Goal: Task Accomplishment & Management: Use online tool/utility

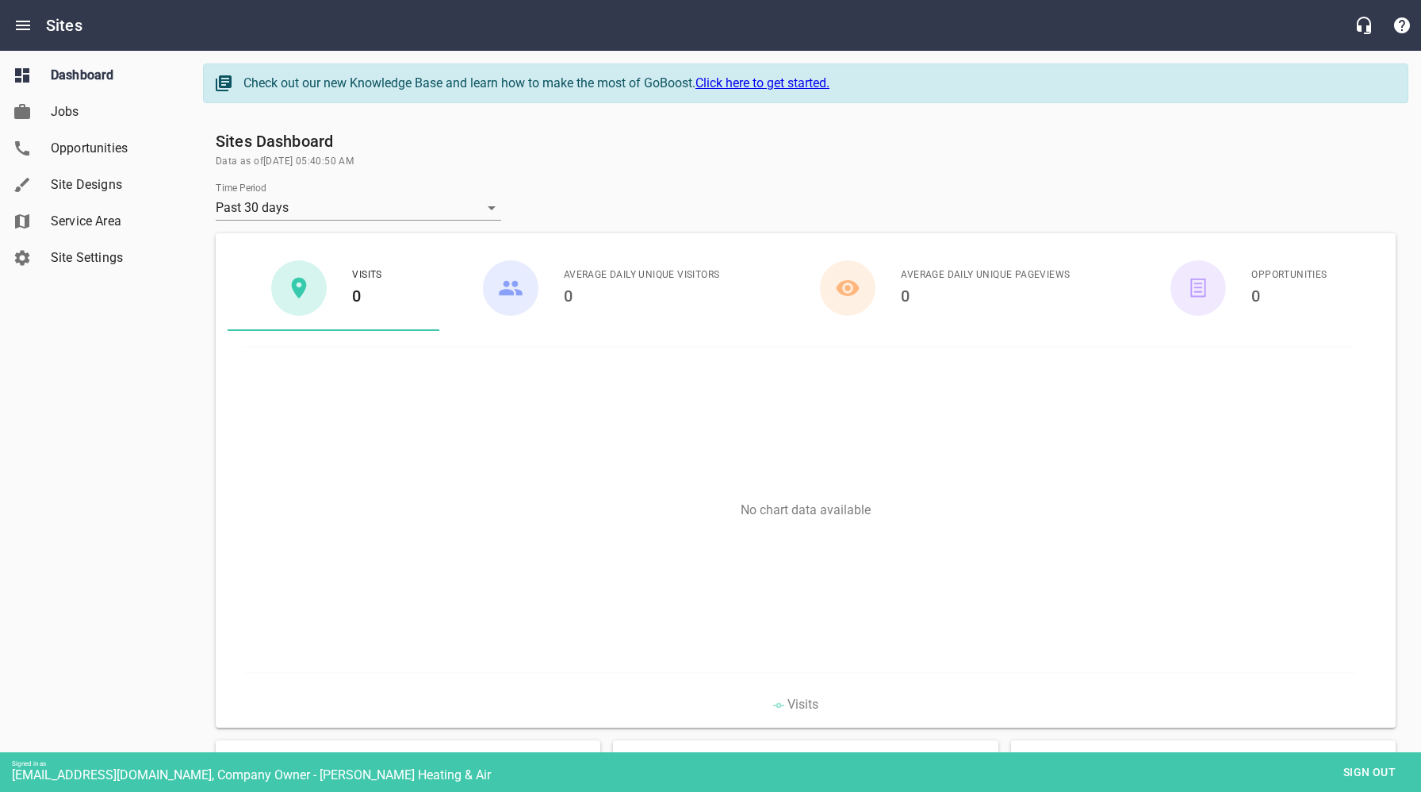
click at [91, 184] on span "Site Designs" at bounding box center [111, 184] width 121 height 19
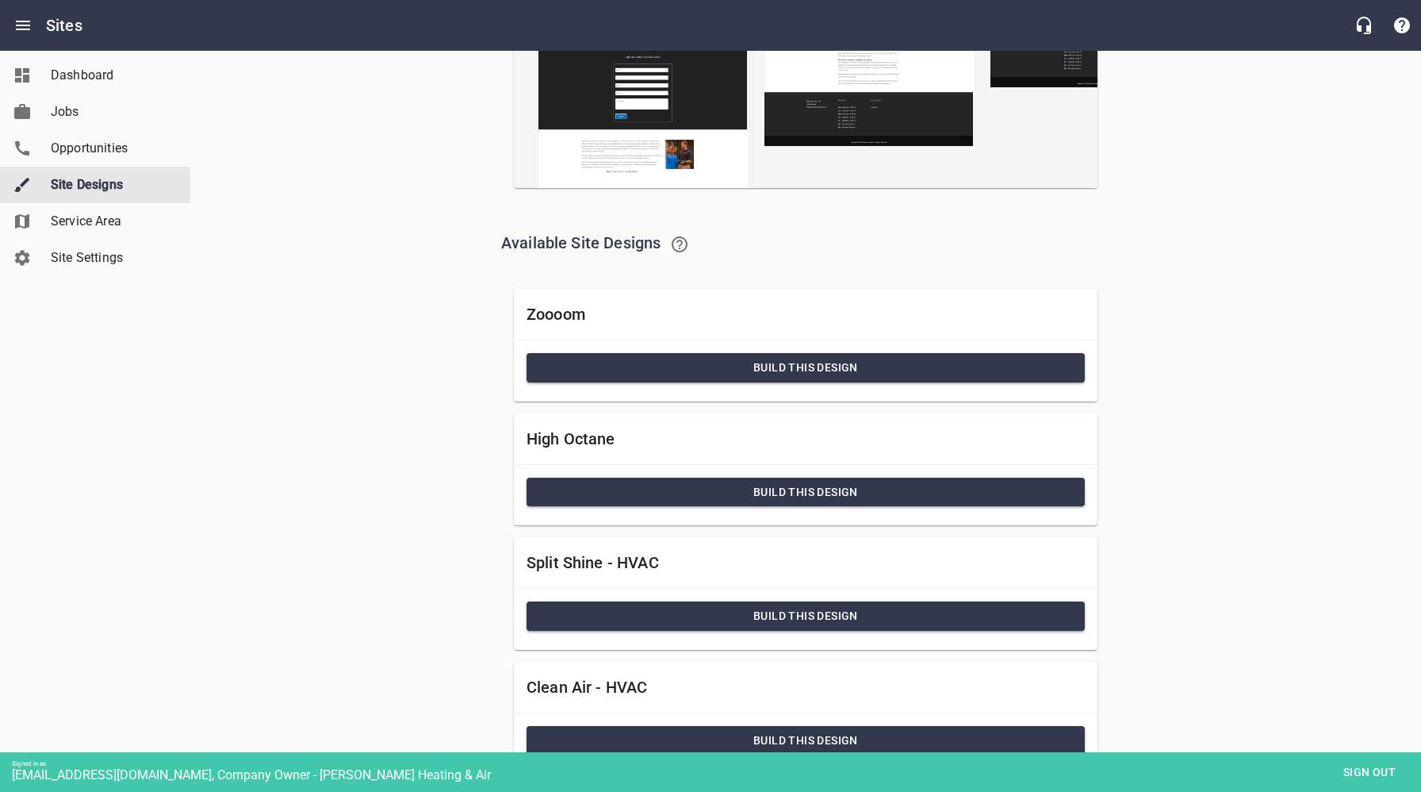
scroll to position [339, 0]
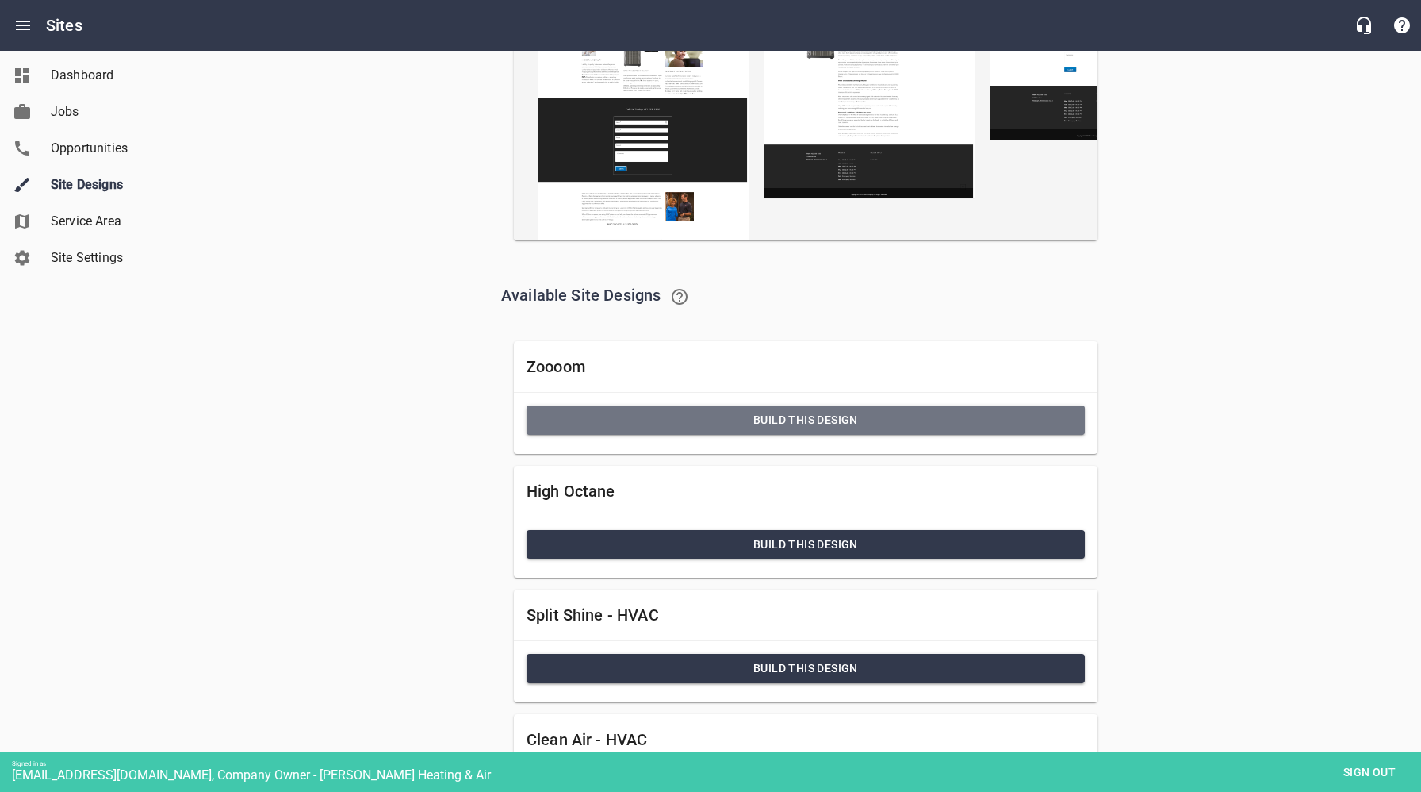
click at [728, 431] on button "Build this Design" at bounding box center [806, 419] width 558 height 29
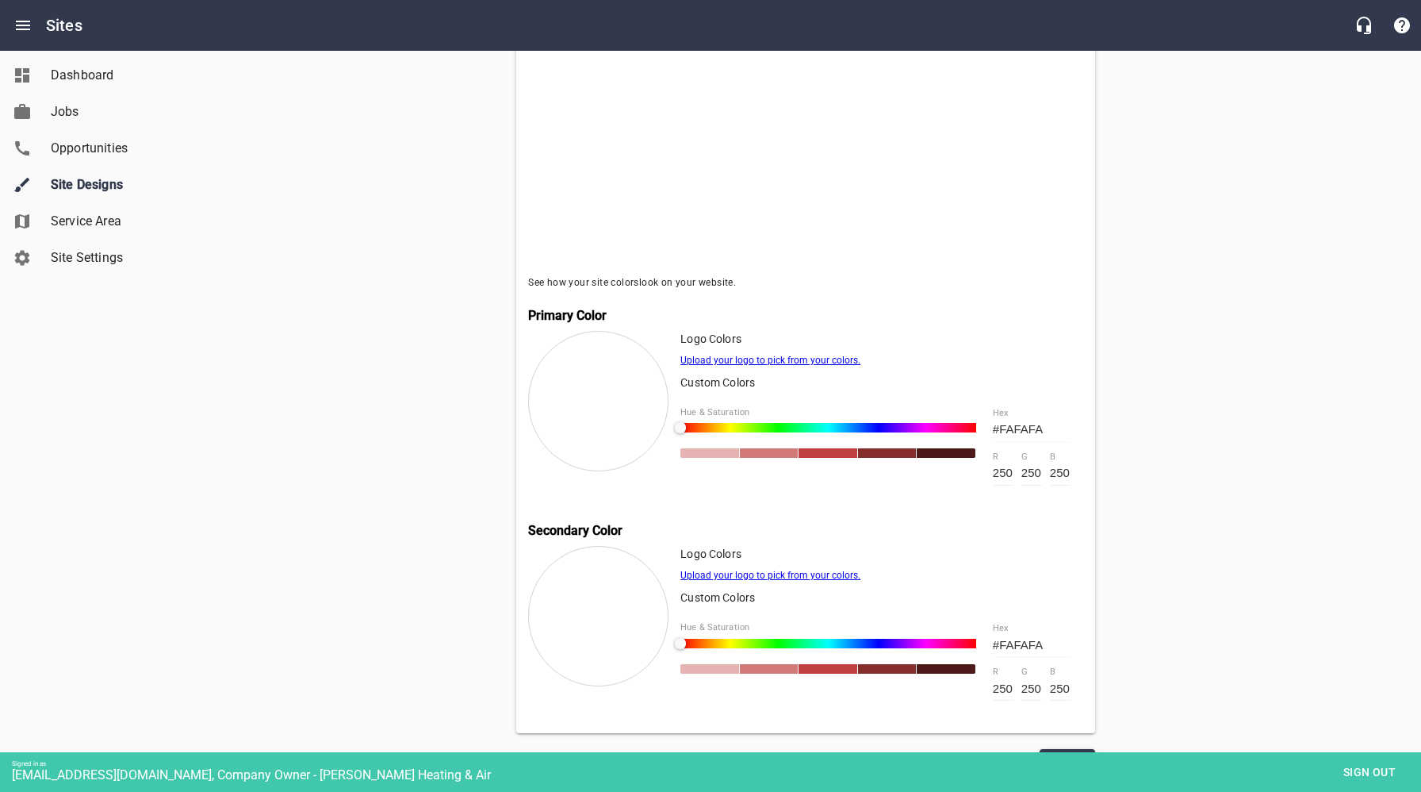
scroll to position [449, 0]
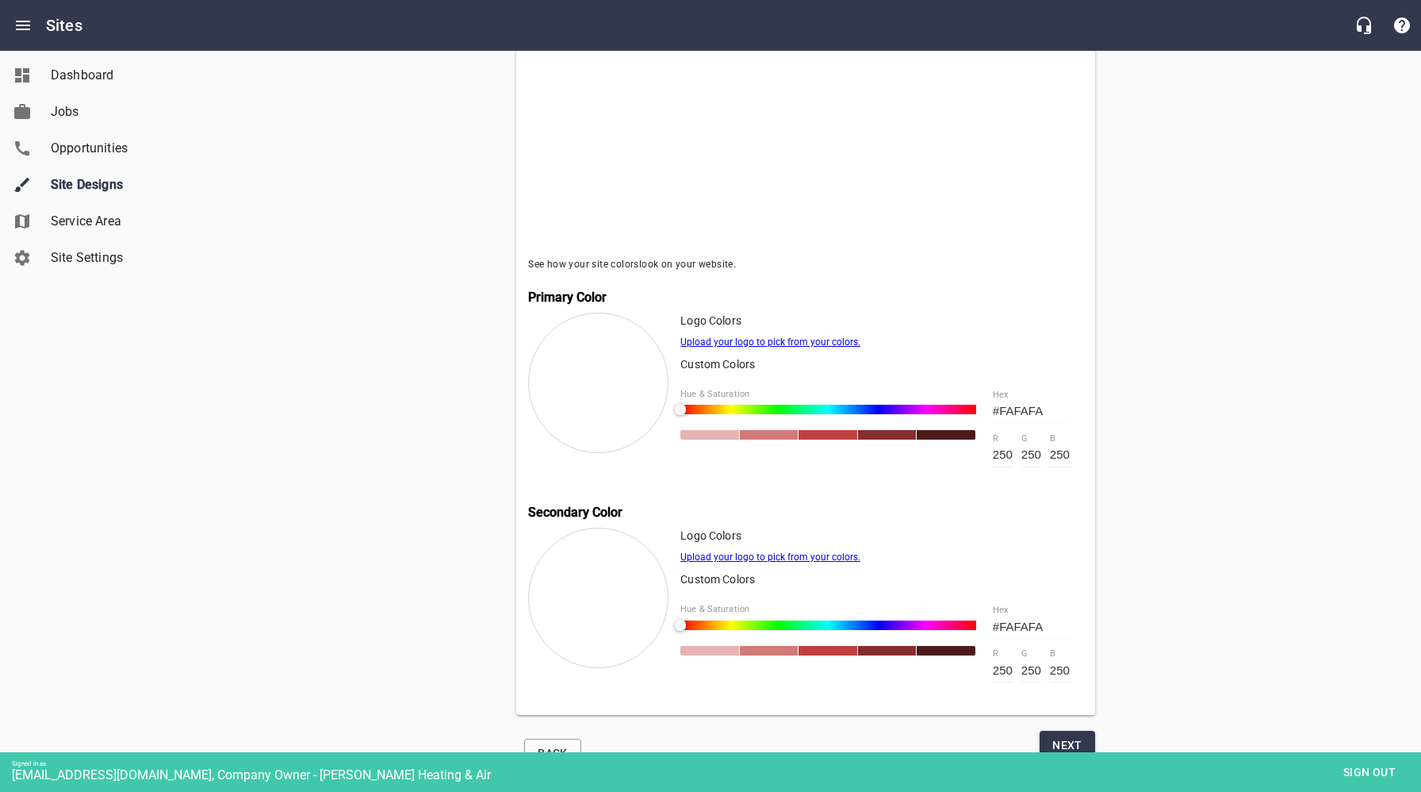
drag, startPoint x: 1053, startPoint y: 627, endPoint x: 985, endPoint y: 628, distance: 68.2
click at [986, 628] on div "#FAFAFA hex 250 r 250 g 250 b" at bounding box center [1031, 643] width 103 height 103
paste input "37353E"
type input "37353E"
type input "55"
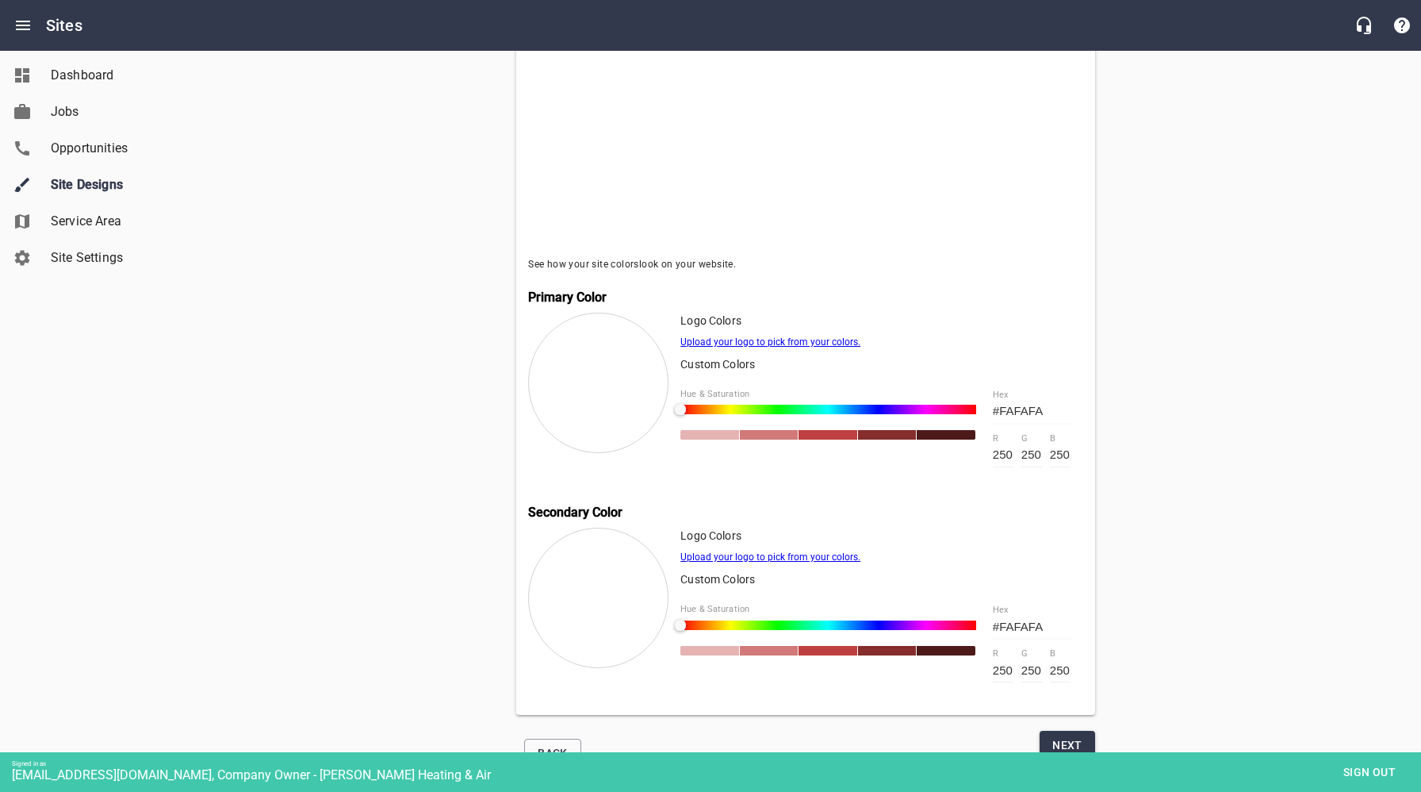
type input "53"
type input "62"
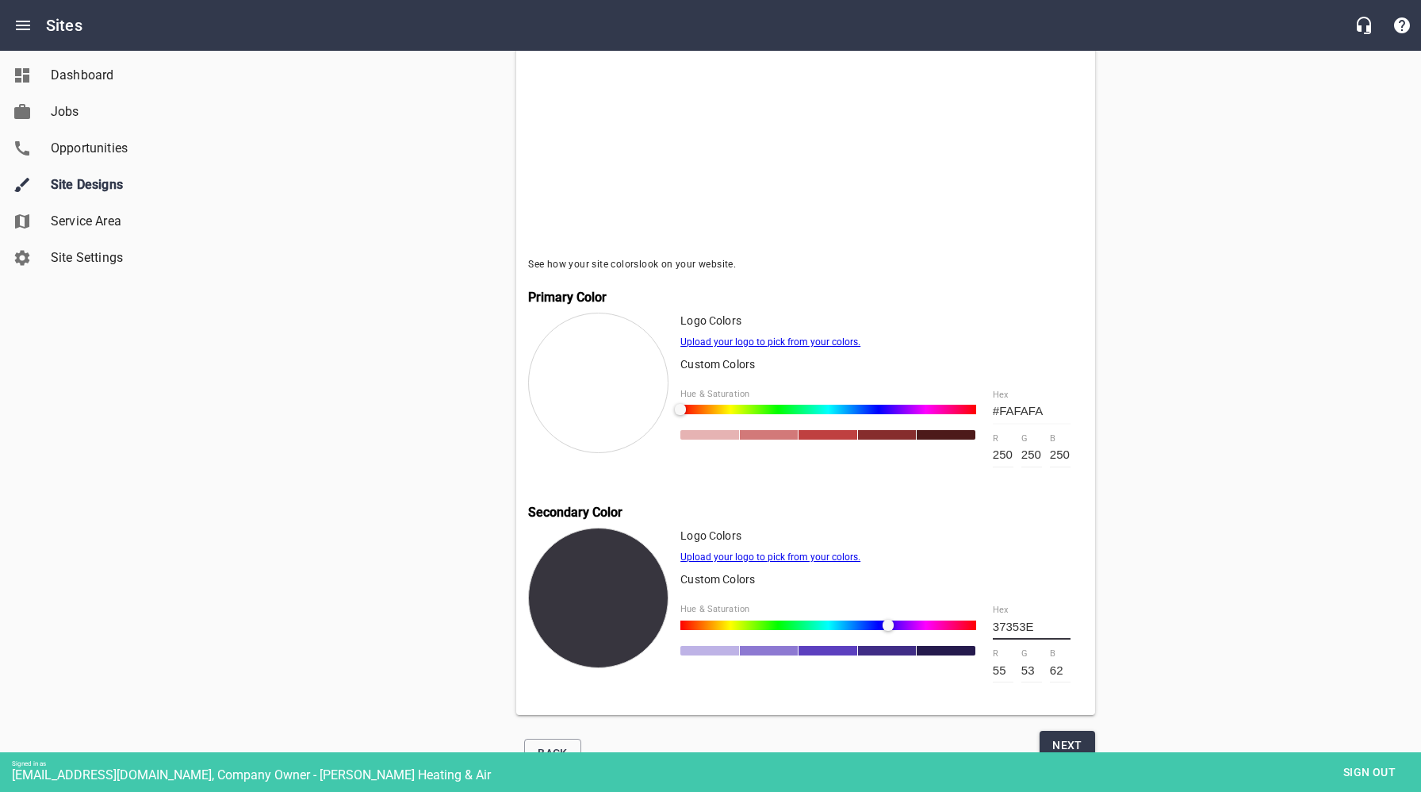
type input "#37353E"
drag, startPoint x: 1054, startPoint y: 411, endPoint x: 974, endPoint y: 408, distance: 80.1
click at [974, 408] on div "Hue & Saturation #FAFAFA hex 250 r 250 g 250 b" at bounding box center [882, 428] width 403 height 103
paste input "D3DAD9"
type input "D3DAD9"
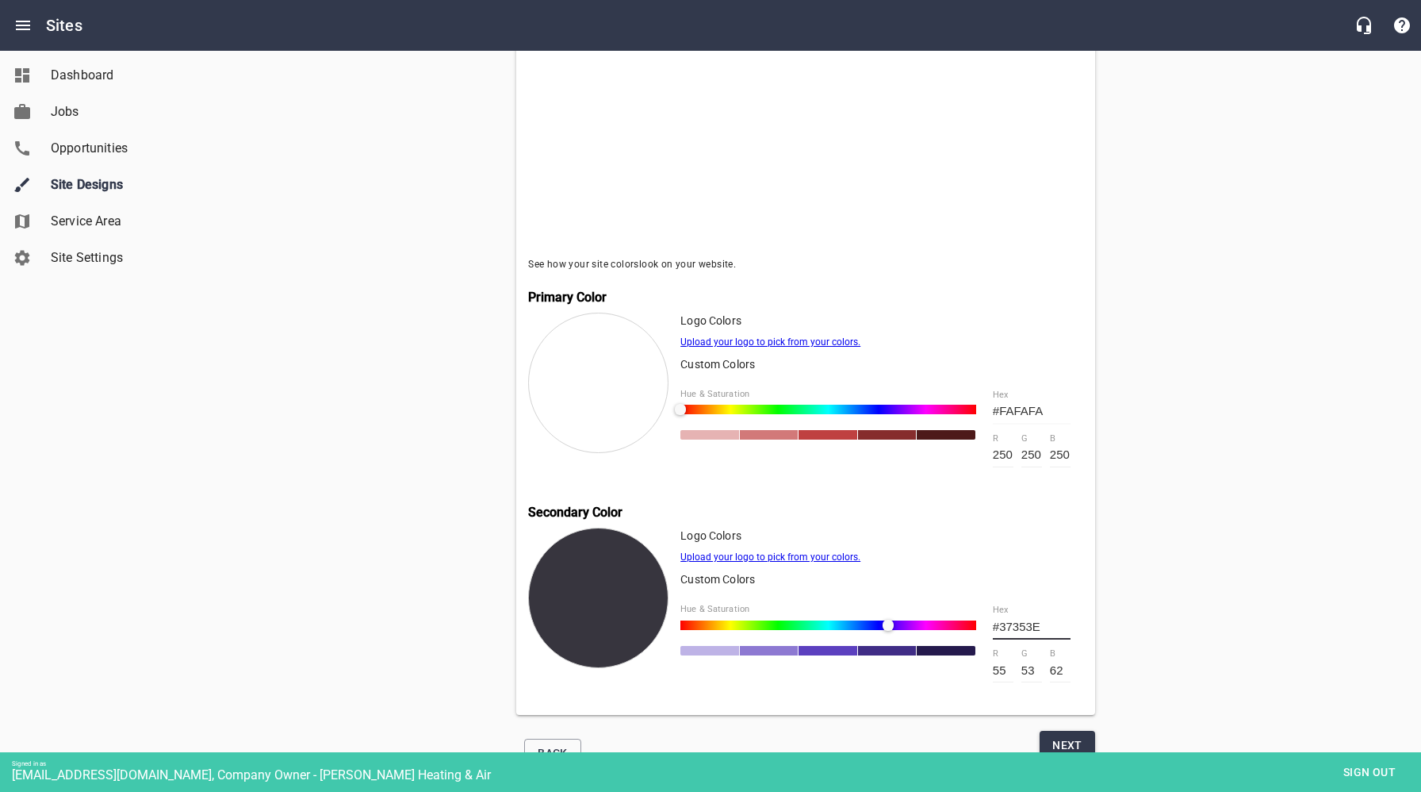
type input "211"
type input "218"
type input "217"
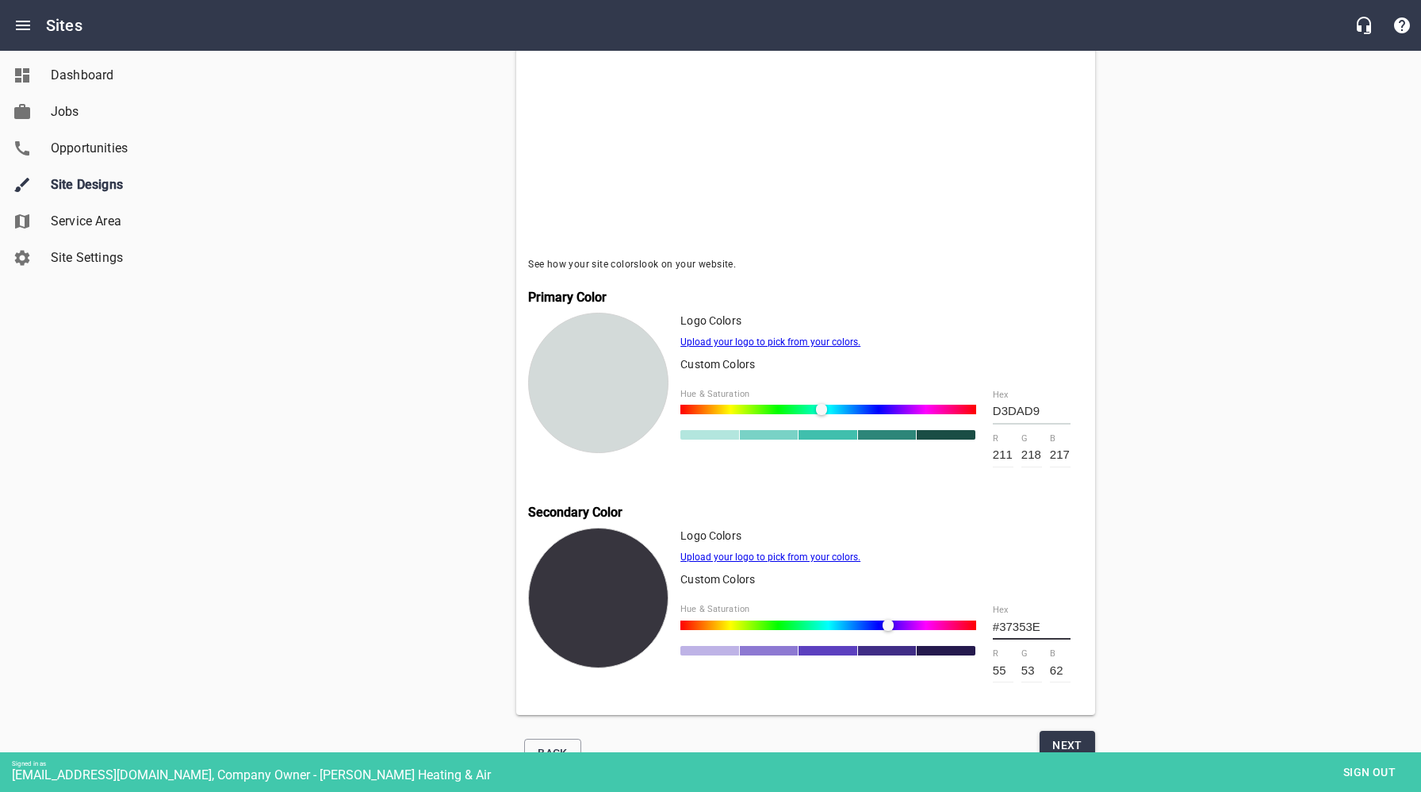
type input "#D3DAD9"
click at [1069, 741] on span "Next" at bounding box center [1068, 745] width 30 height 20
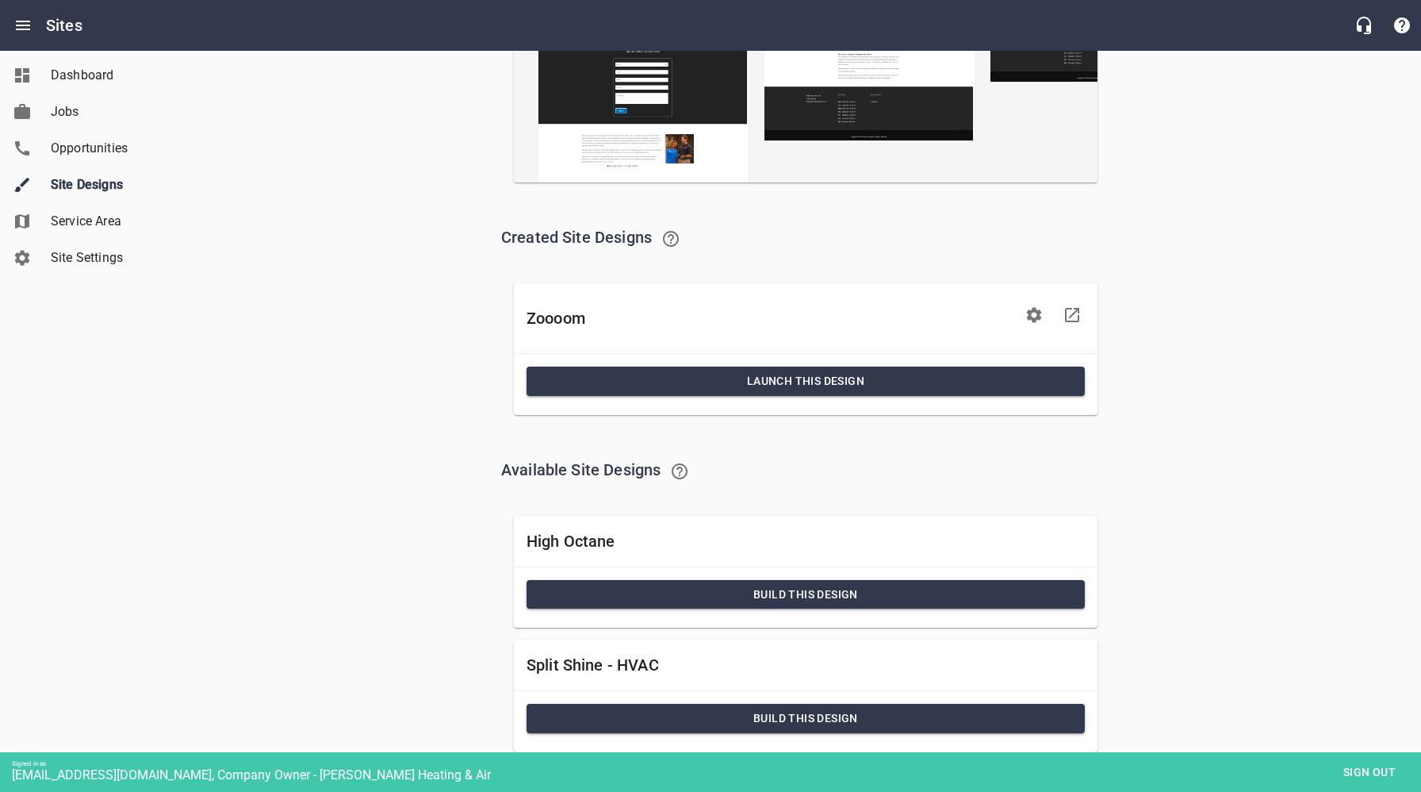
scroll to position [397, 0]
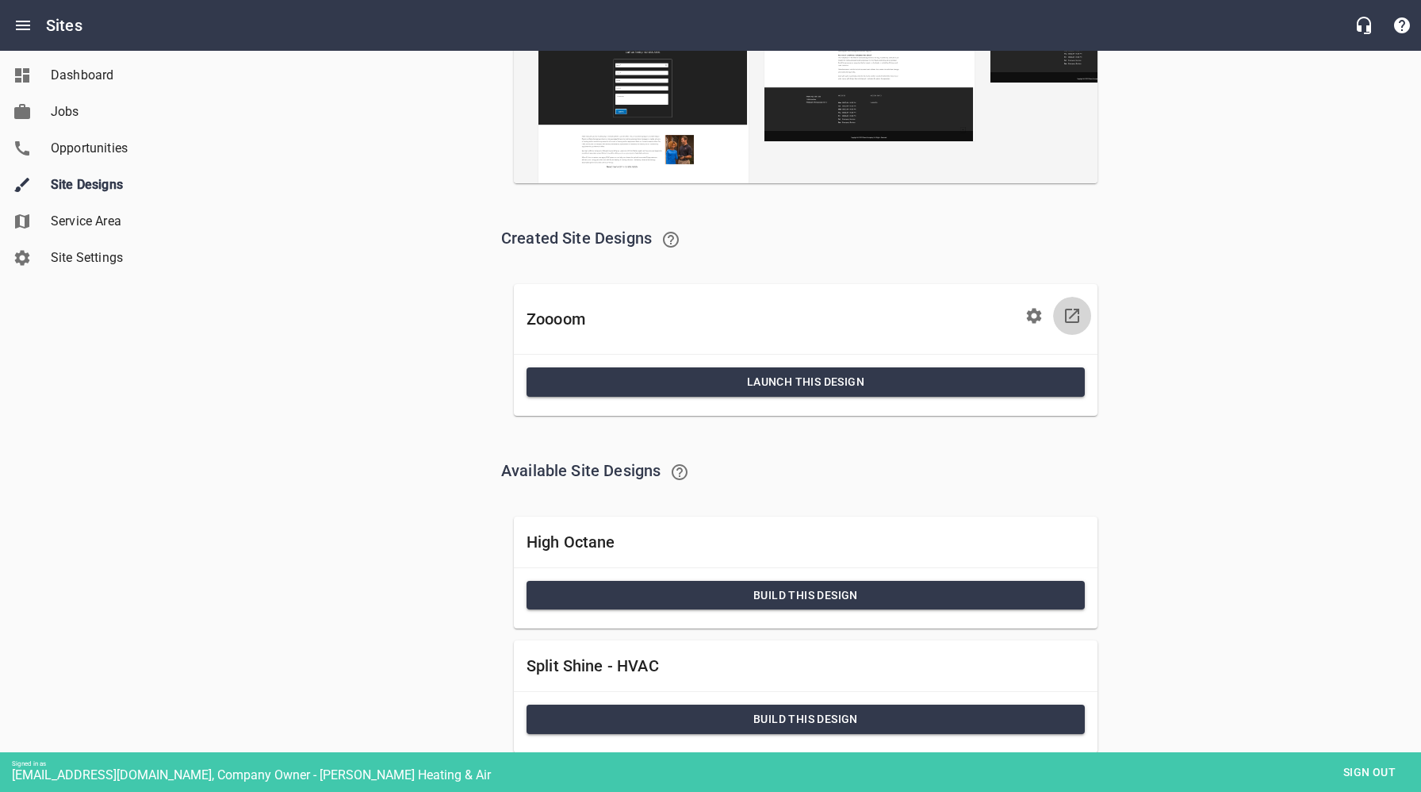
click at [1074, 313] on icon at bounding box center [1072, 316] width 14 height 14
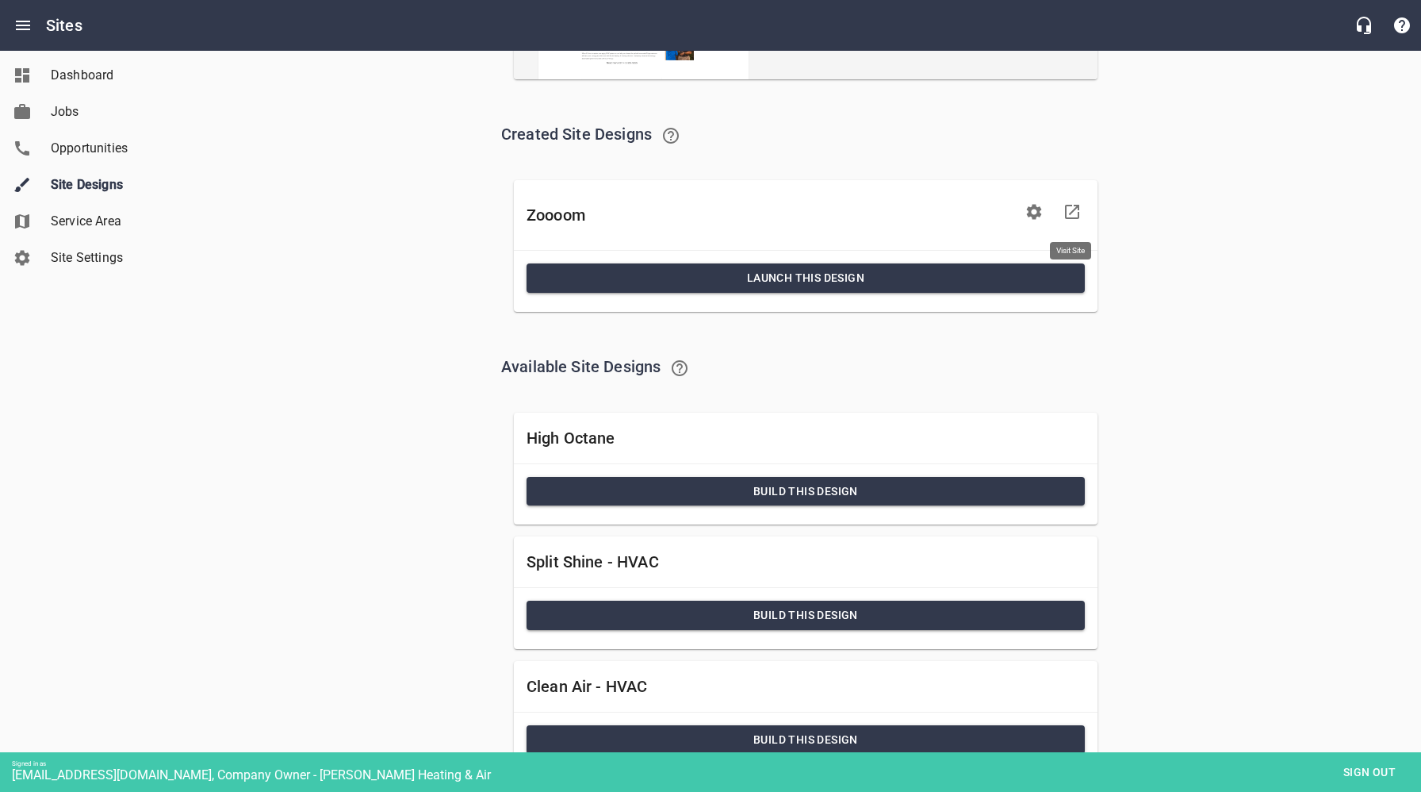
scroll to position [536, 0]
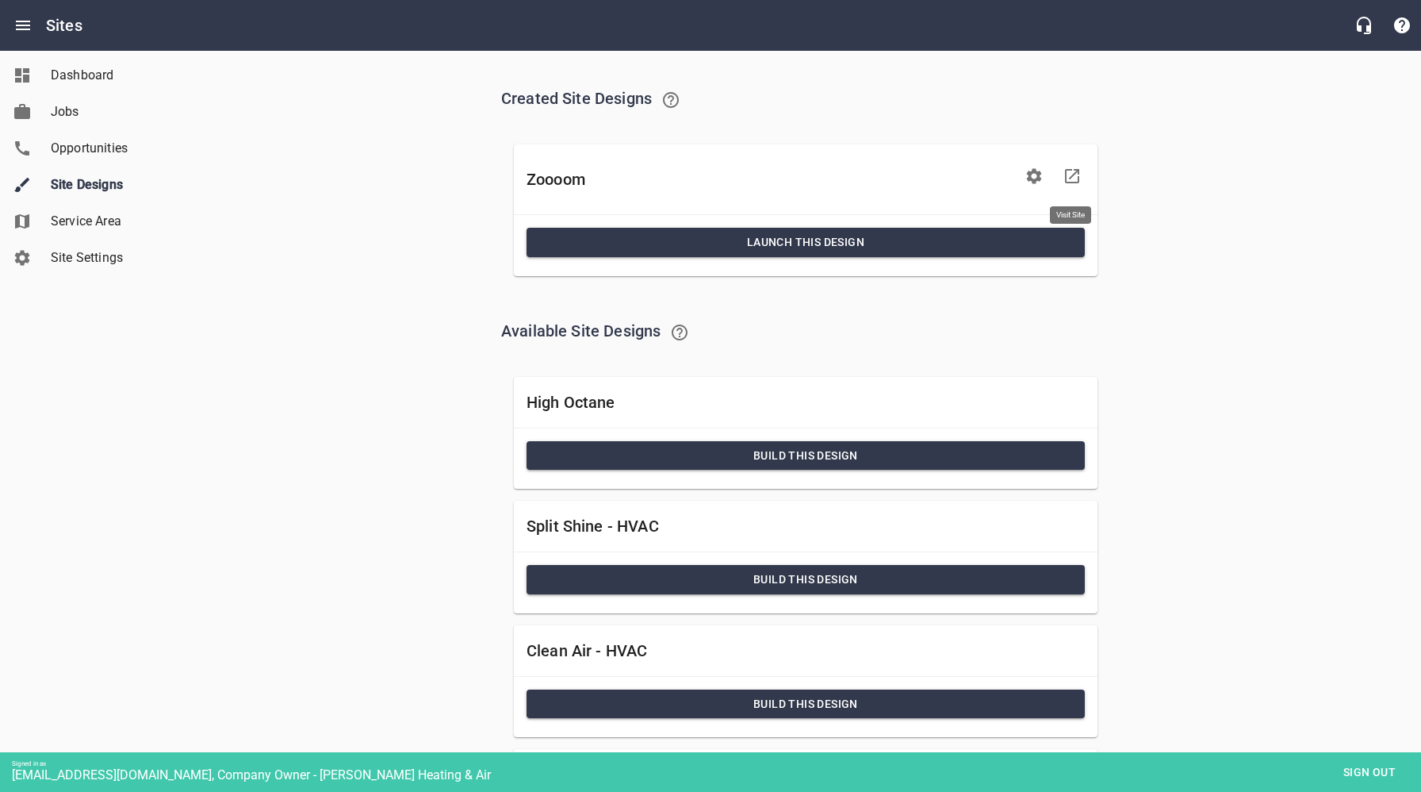
click at [789, 457] on span "Build this Design" at bounding box center [805, 456] width 533 height 20
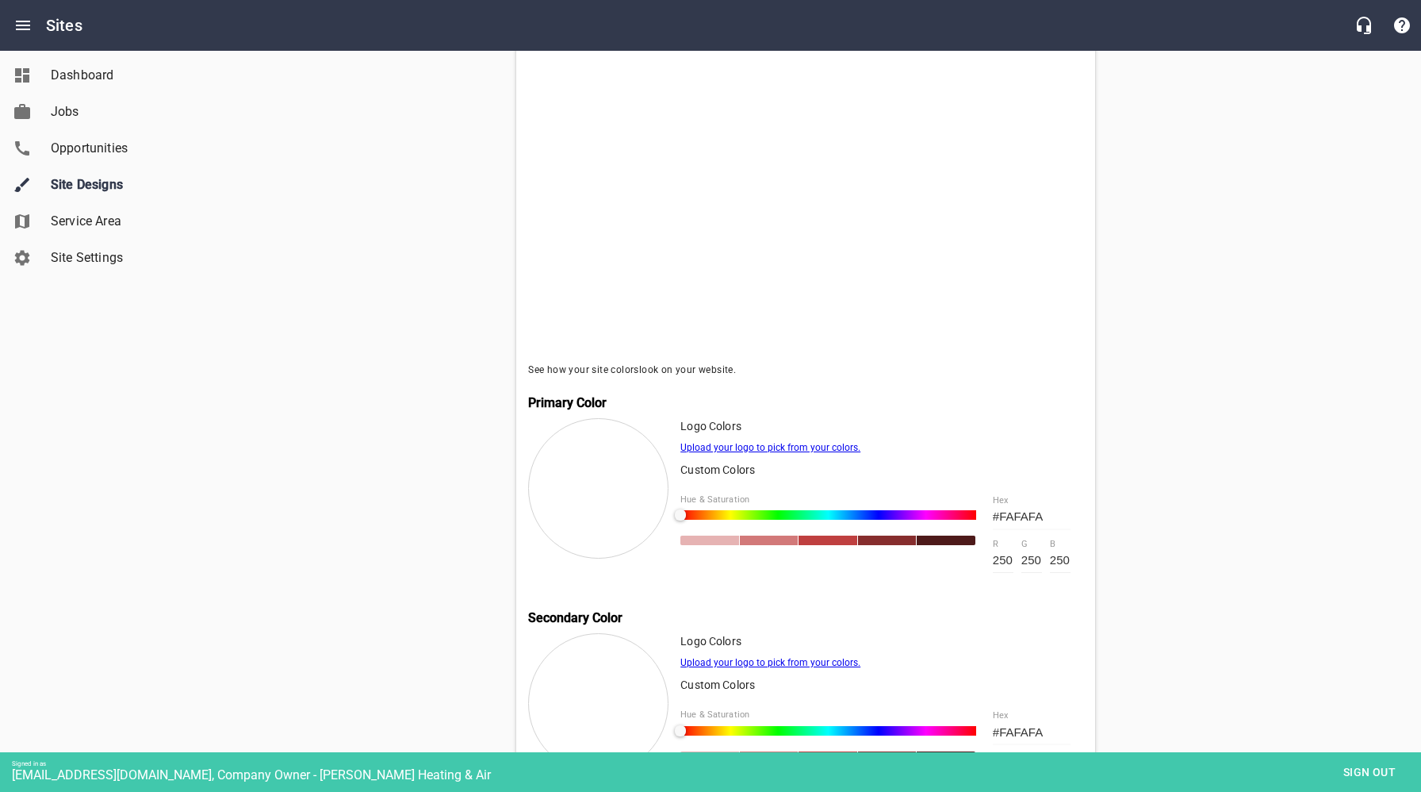
scroll to position [509, 0]
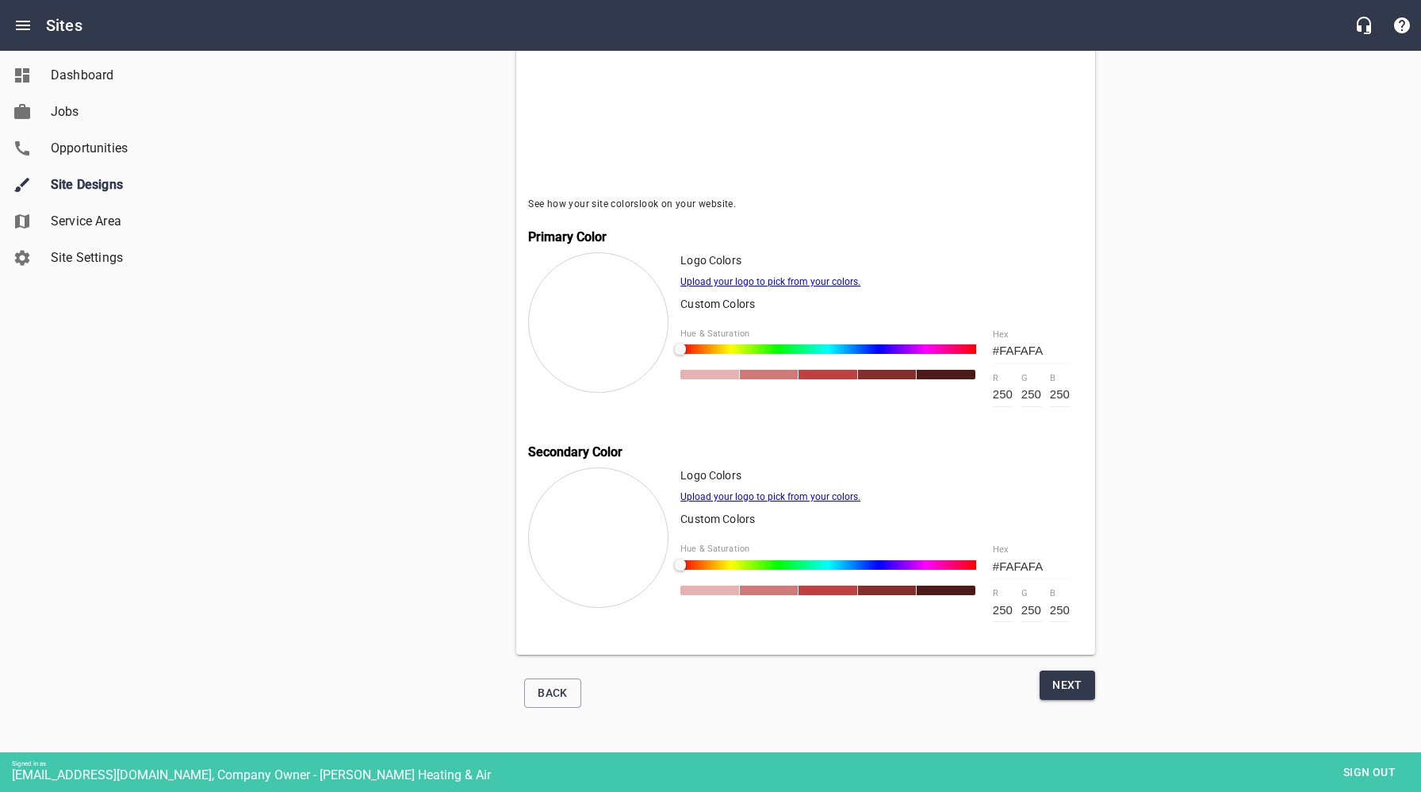
drag, startPoint x: 1054, startPoint y: 351, endPoint x: 967, endPoint y: 350, distance: 87.3
click at [967, 351] on div "Hue & Saturation #FAFAFA hex 250 r 250 g 250 b" at bounding box center [882, 367] width 403 height 103
paste input "D3DAD9"
type input "D3DAD9"
type input "211"
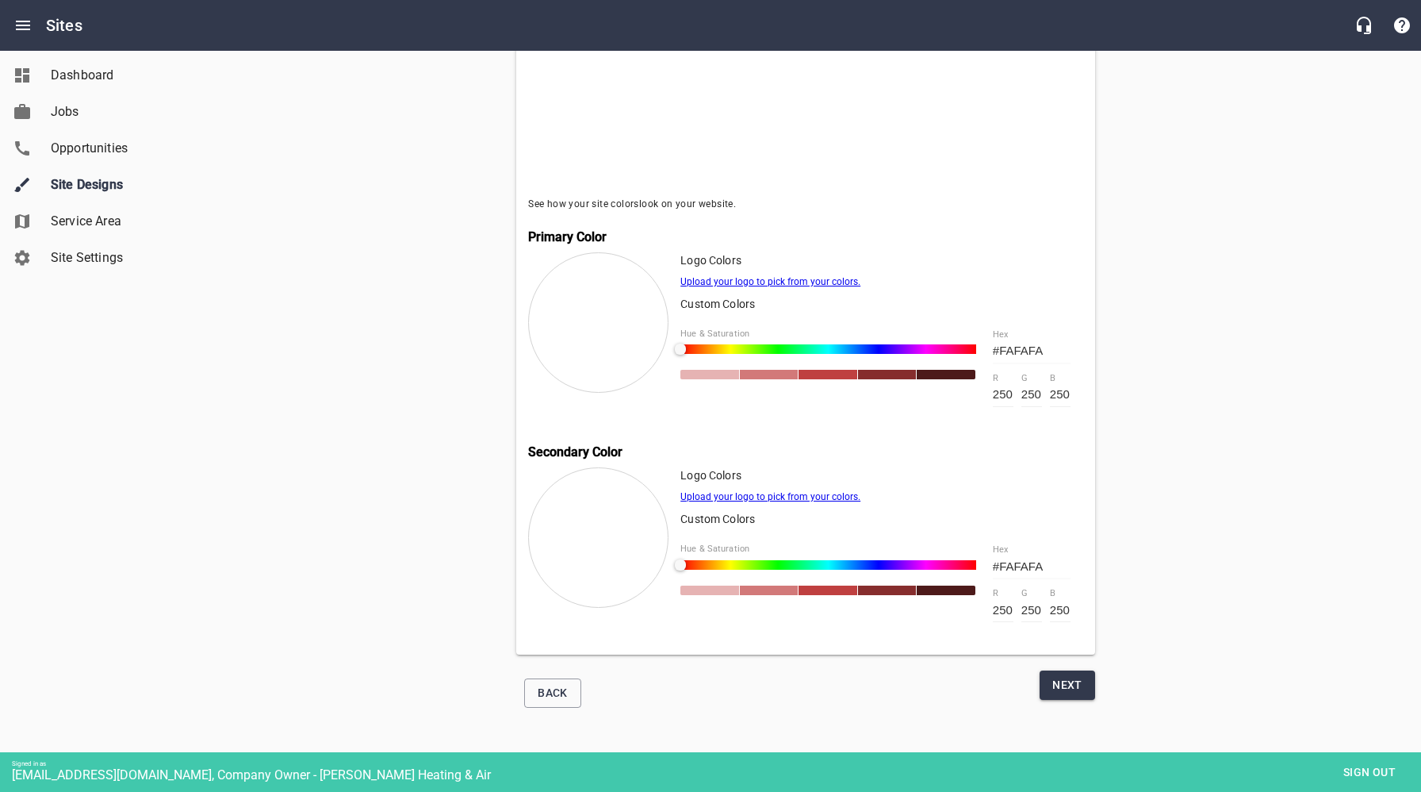
type input "218"
type input "217"
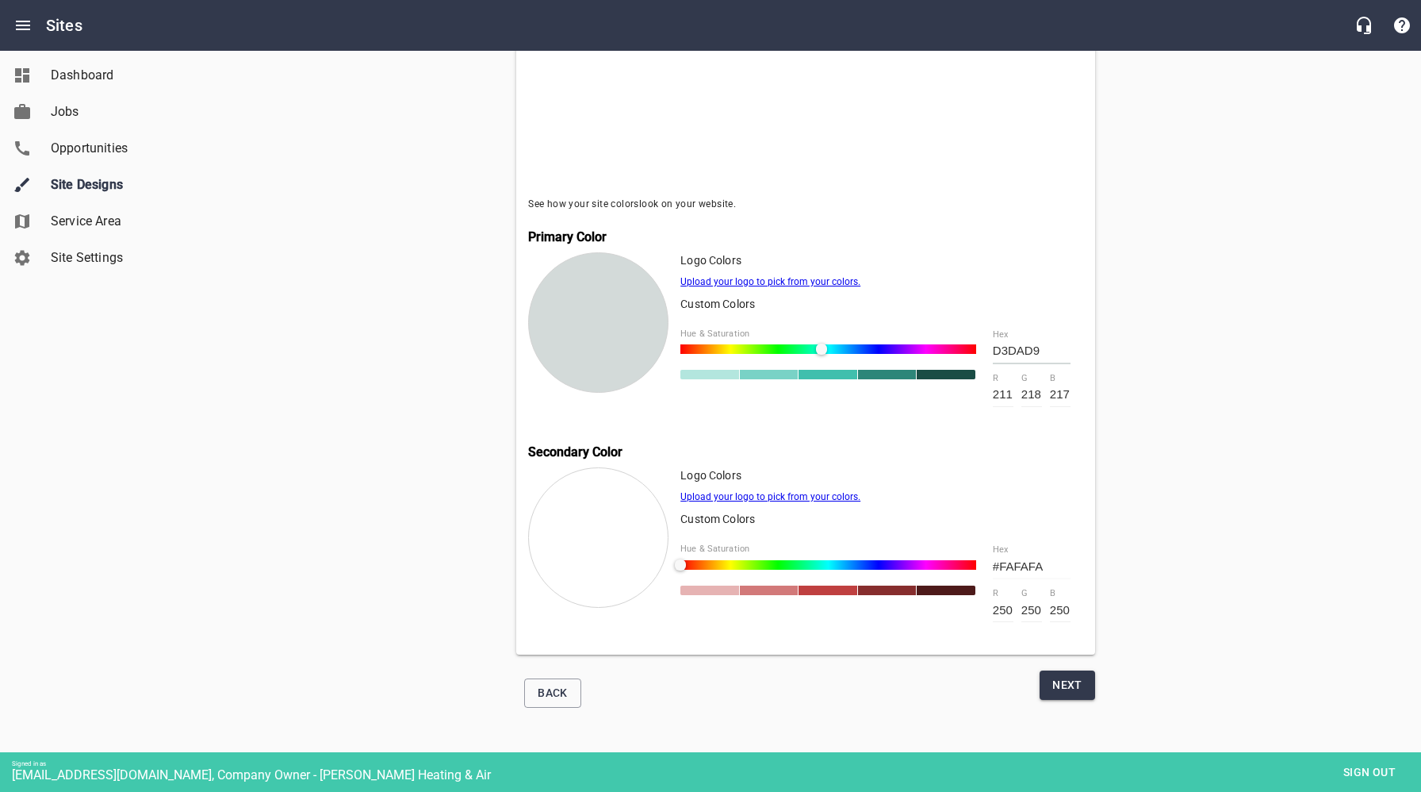
type input "#D3DAD9"
drag, startPoint x: 1046, startPoint y: 565, endPoint x: 982, endPoint y: 566, distance: 64.3
click at [982, 566] on div "#FAFAFA hex 250 r 250 g 250 b" at bounding box center [1031, 582] width 103 height 103
paste input "37353E"
type input "37353E"
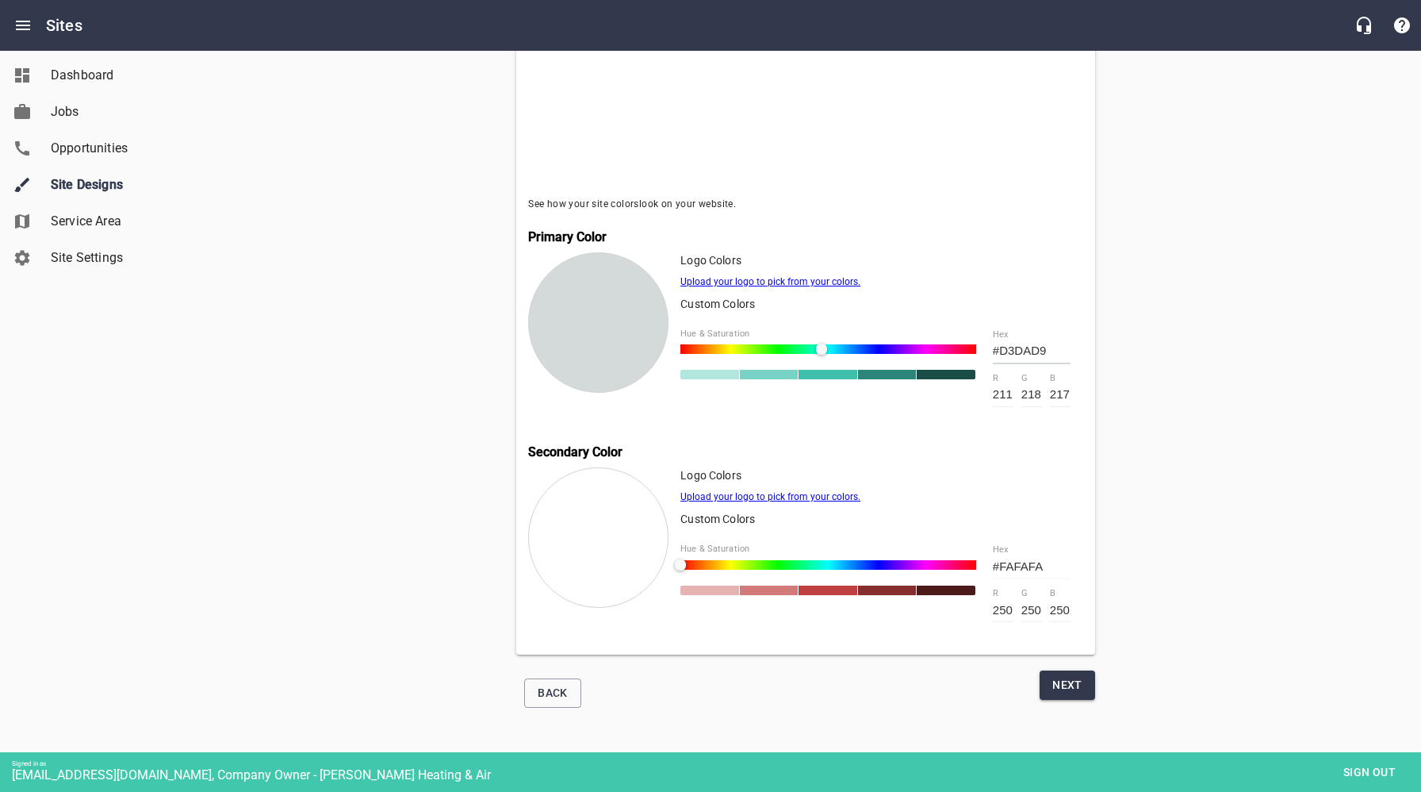
type input "55"
type input "53"
type input "62"
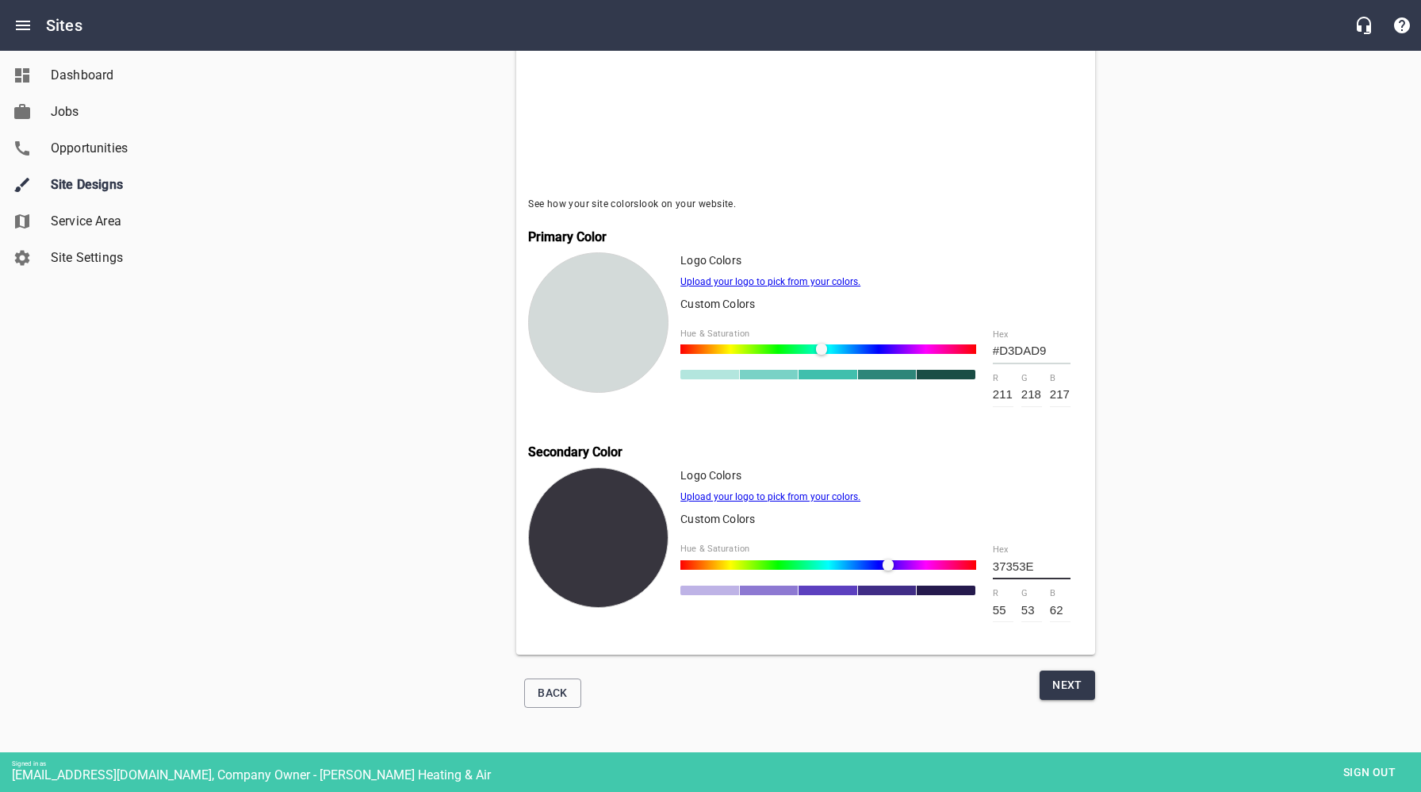
type input "#37353E"
click at [1063, 682] on span "Next" at bounding box center [1068, 685] width 30 height 20
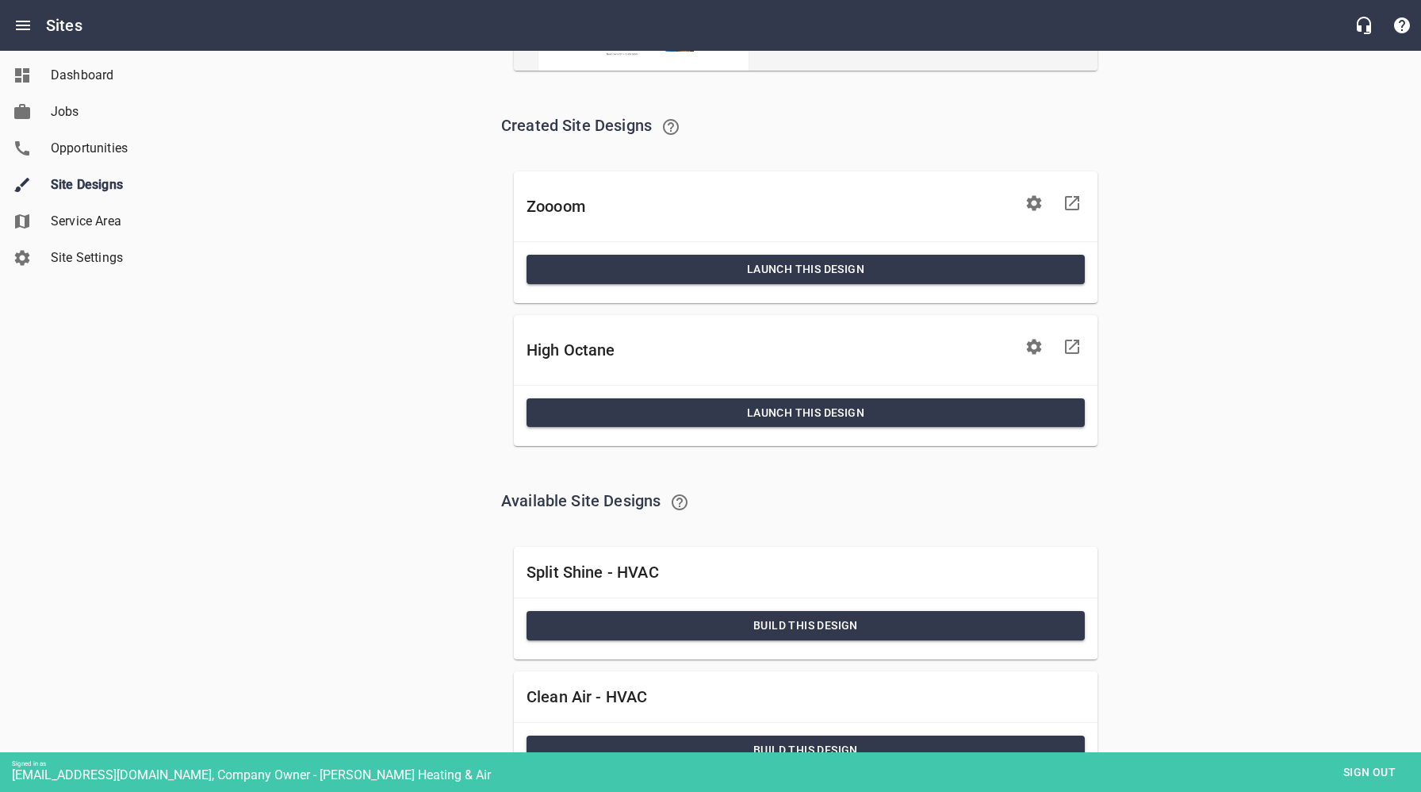
click at [1077, 348] on icon at bounding box center [1072, 346] width 19 height 19
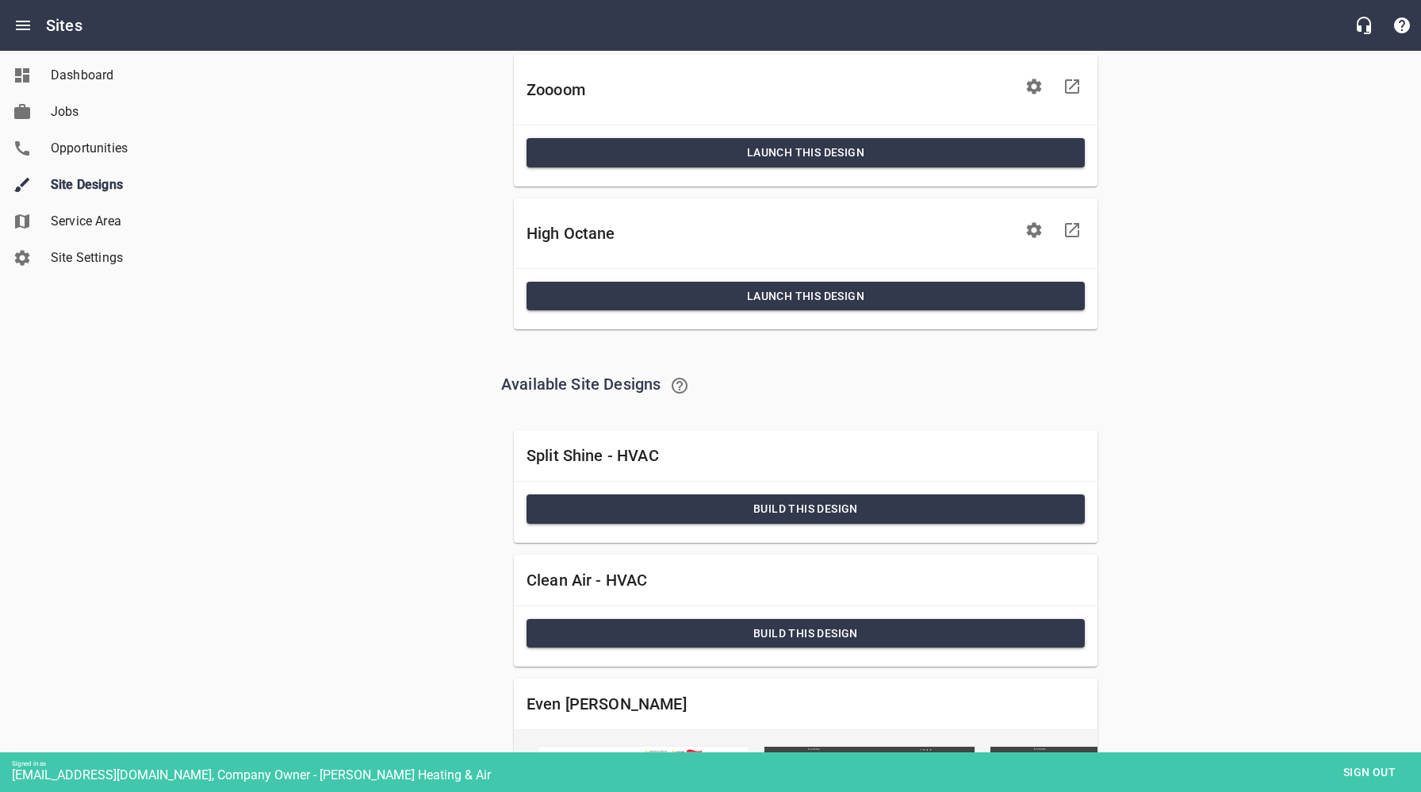
scroll to position [642, 0]
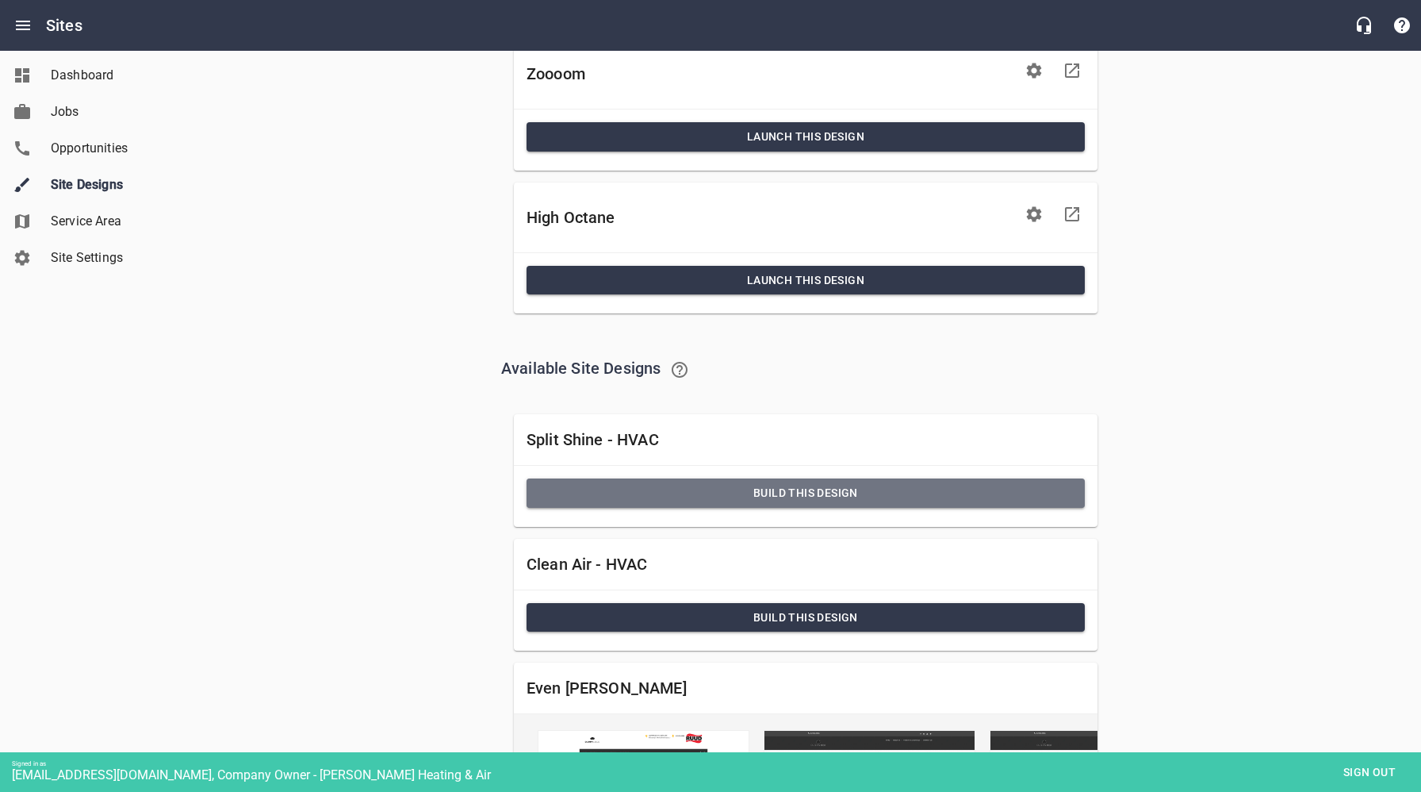
click at [838, 489] on span "Build this Design" at bounding box center [805, 493] width 533 height 20
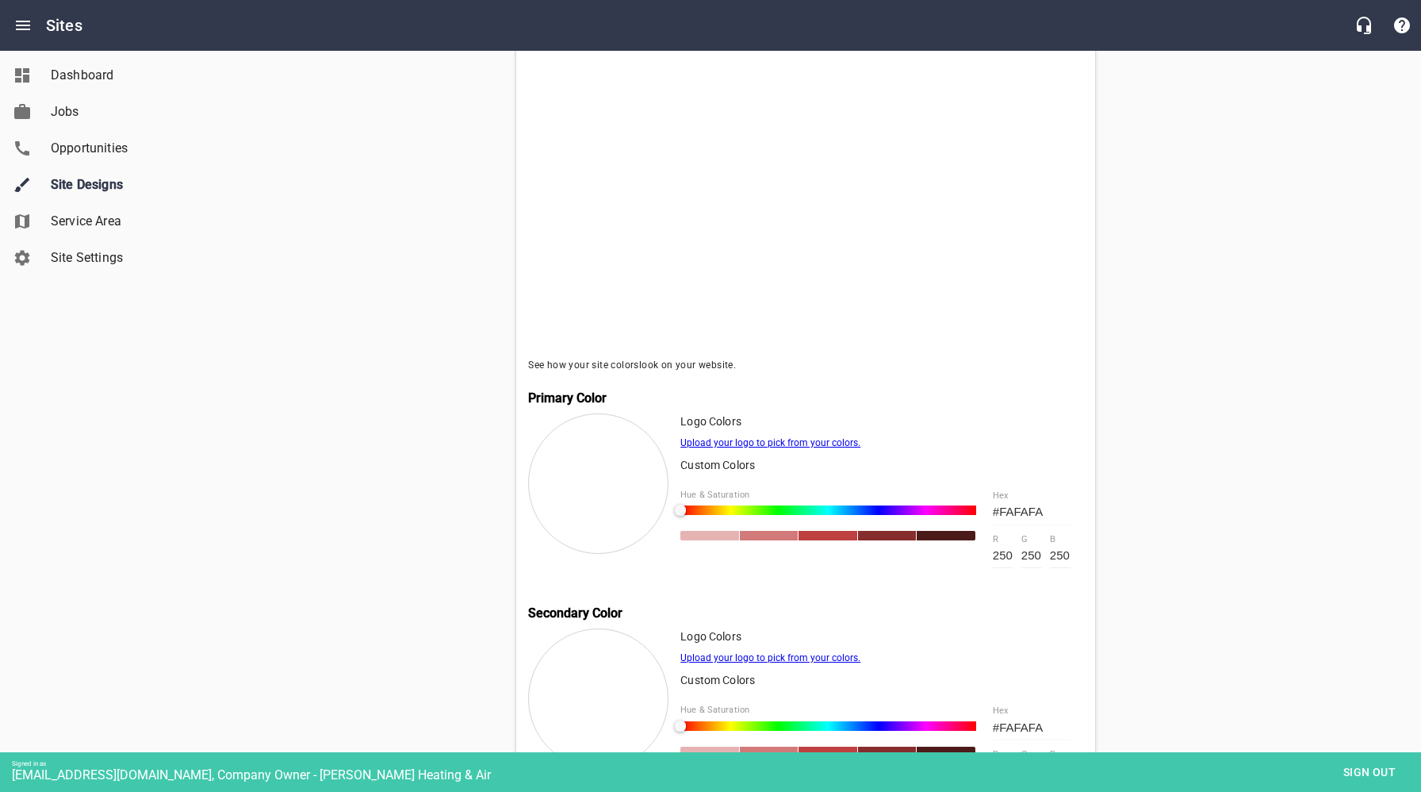
scroll to position [417, 0]
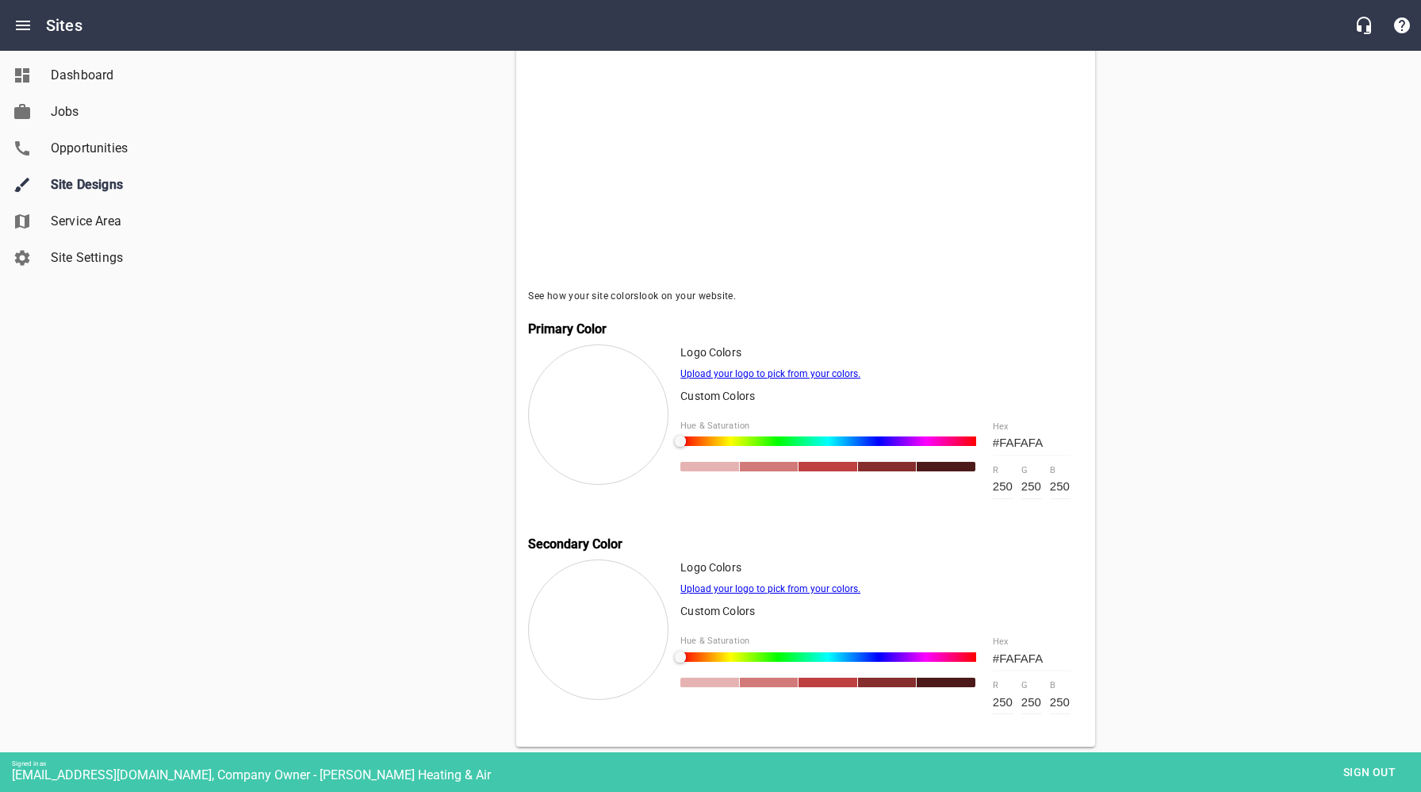
drag, startPoint x: 1041, startPoint y: 441, endPoint x: 984, endPoint y: 440, distance: 57.1
click at [984, 440] on div "#FAFAFA hex 250 r 250 g 250 b" at bounding box center [1031, 459] width 103 height 103
paste input "37353E"
type input "37353E"
type input "55"
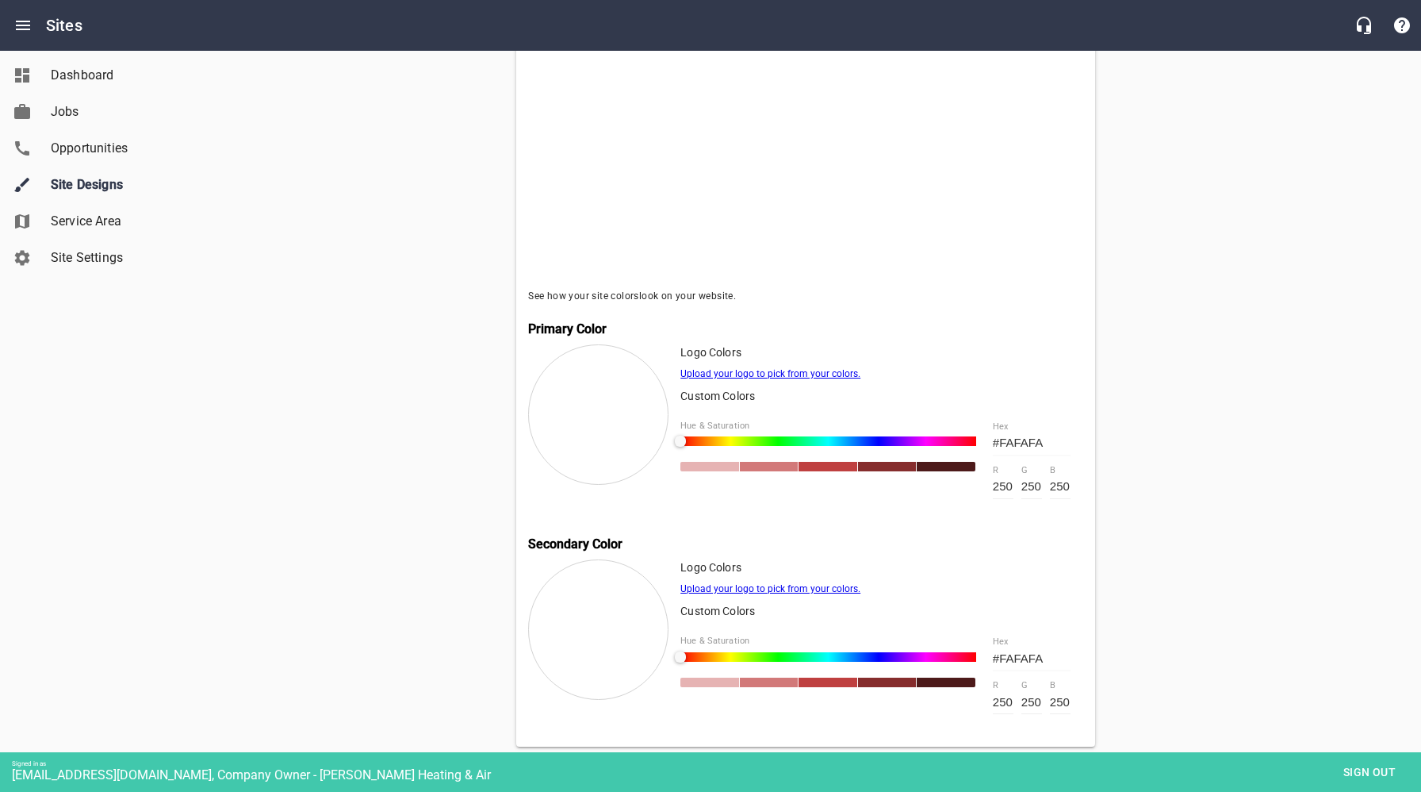
type input "53"
type input "62"
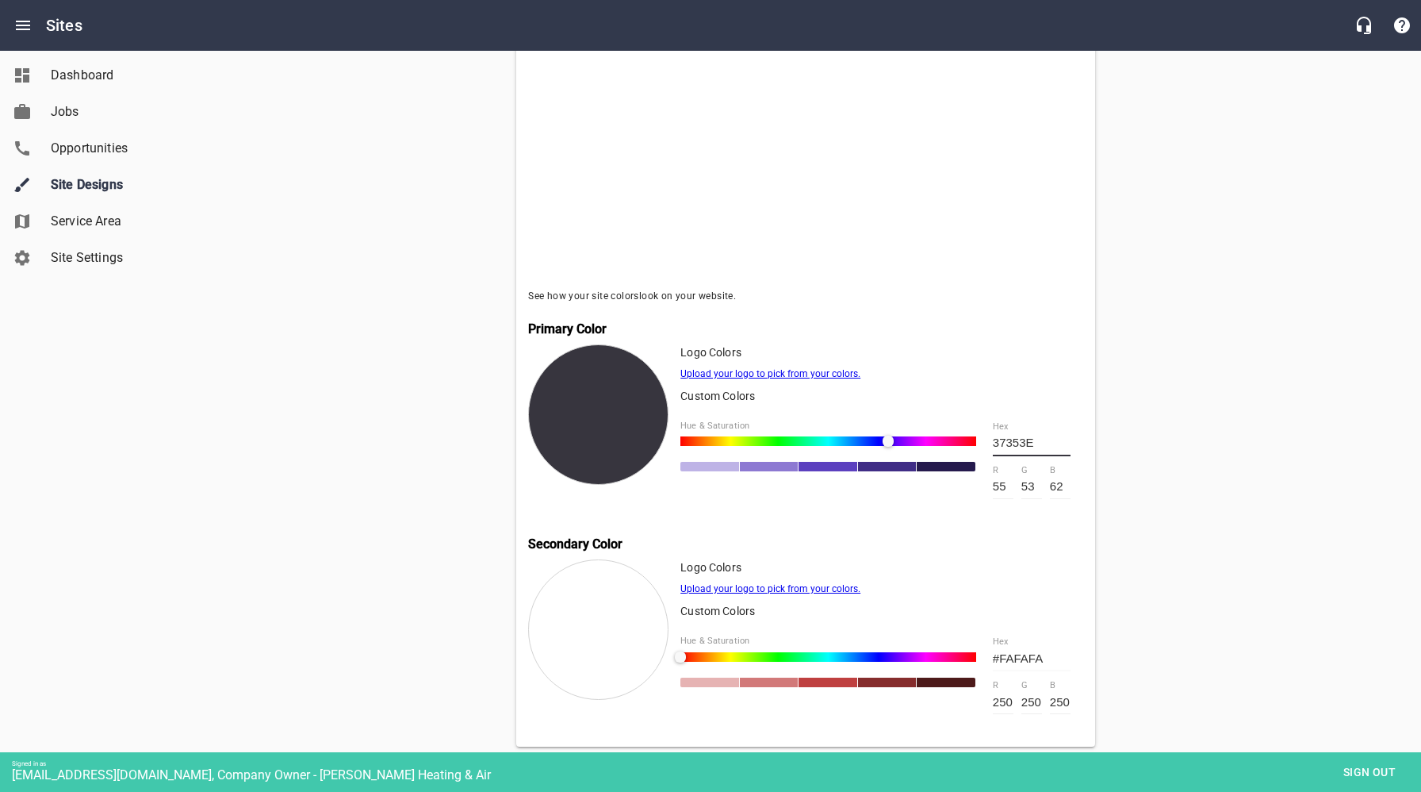
type input "#FAFAFA"
type input "250"
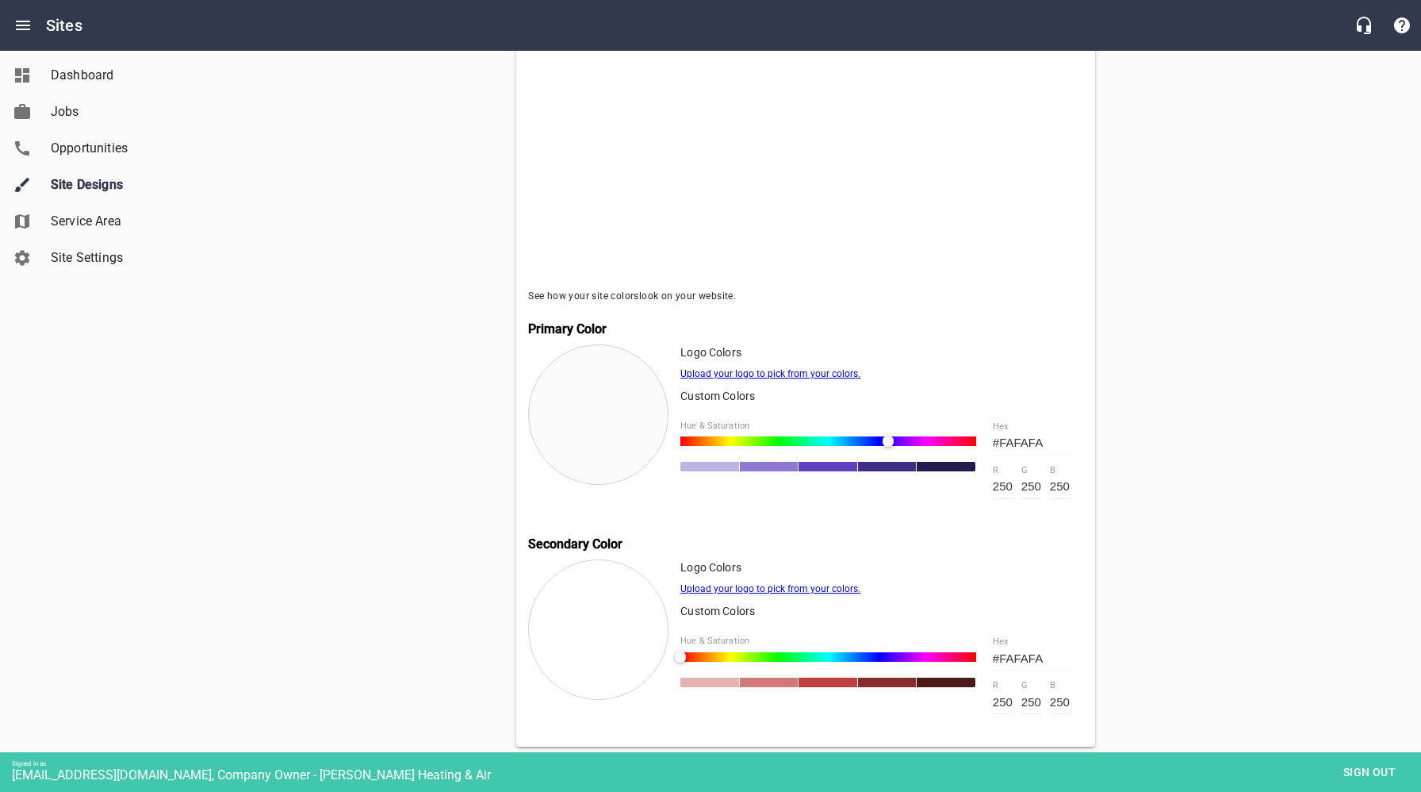
drag, startPoint x: 1057, startPoint y: 655, endPoint x: 980, endPoint y: 654, distance: 77.0
click at [981, 654] on div "#FAFAFA hex 250 r 250 g 250 b" at bounding box center [1031, 674] width 103 height 103
paste input "37353E"
type input "37353E"
type input "55"
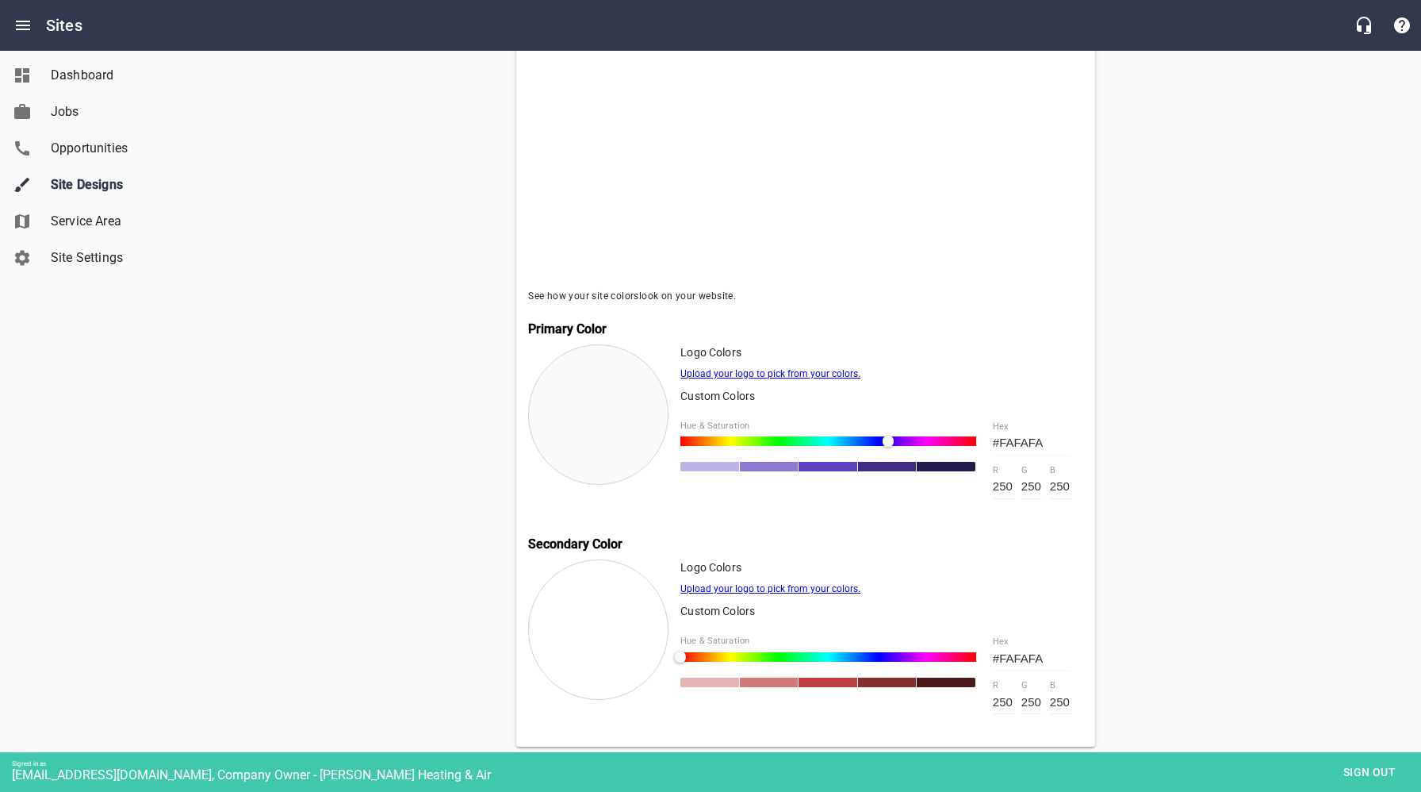
type input "53"
type input "62"
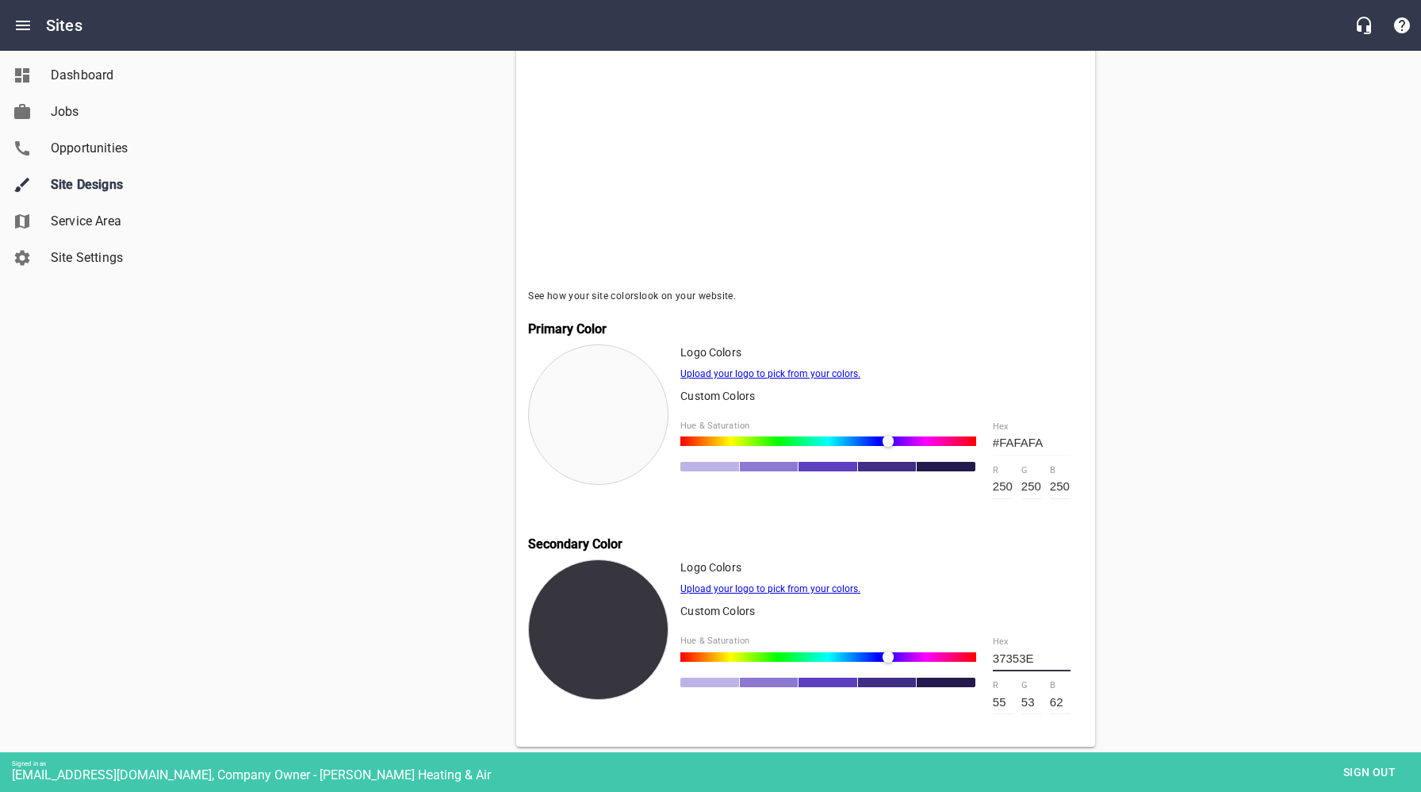
type input "#37353E"
click at [1054, 440] on input "#FAFAFA" at bounding box center [1032, 443] width 78 height 25
drag, startPoint x: 1054, startPoint y: 440, endPoint x: 977, endPoint y: 440, distance: 76.9
click at [977, 440] on div "Hue & Saturation #FAFAFA hex 250 r 250 g 250 b" at bounding box center [882, 459] width 403 height 103
paste input "D3DAD9"
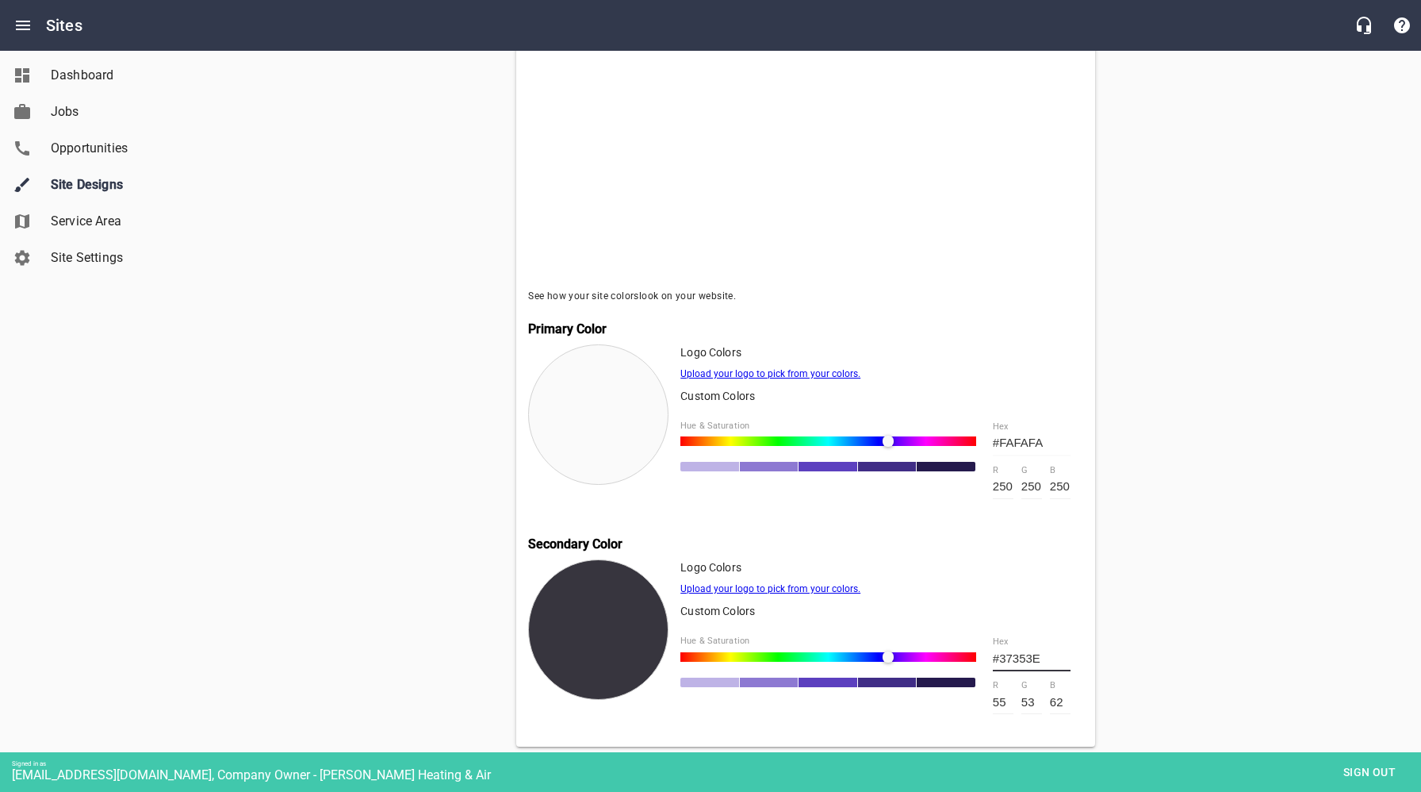
type input "D3DAD9"
type input "211"
type input "218"
type input "217"
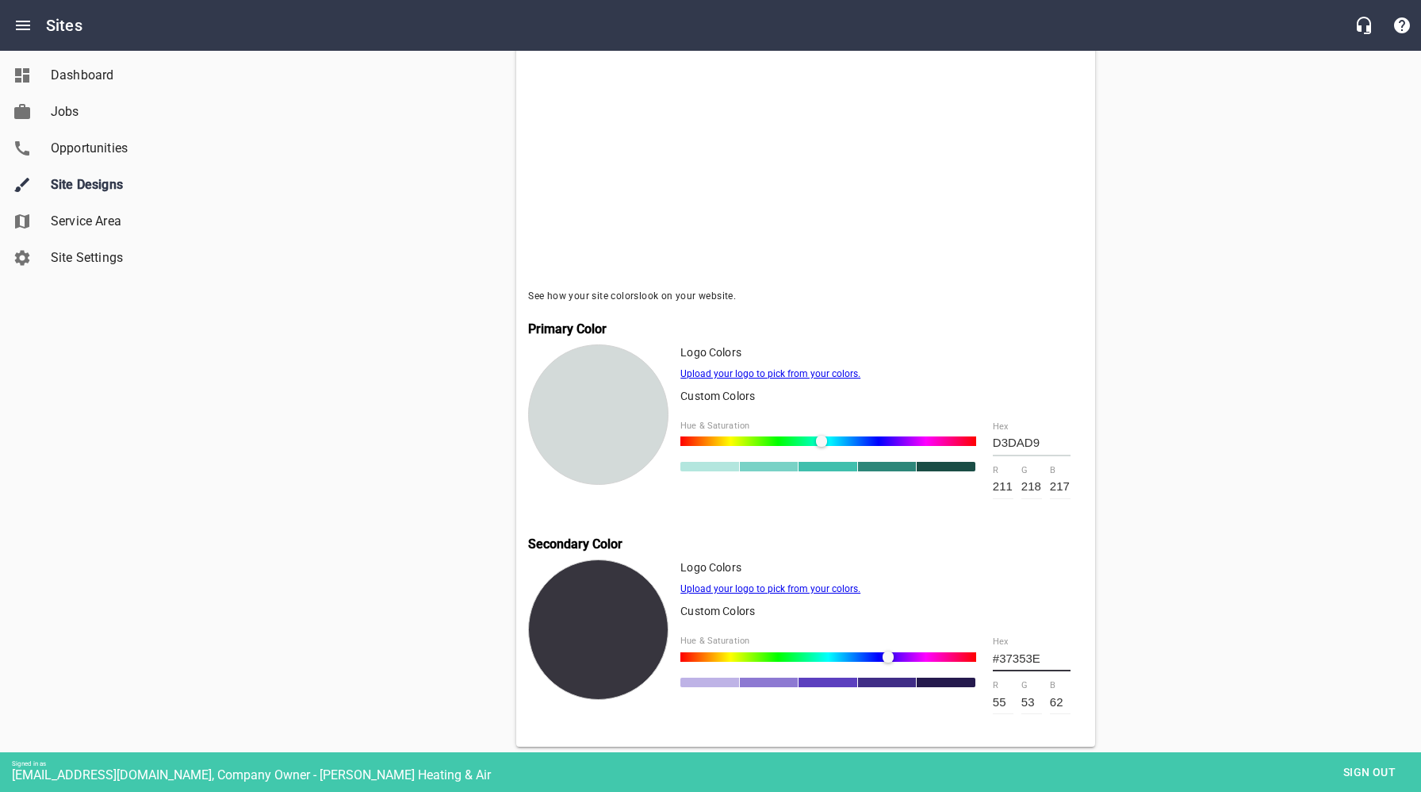
type input "#D3DAD9"
click at [1185, 426] on div "Split Shine - HVAC Setup Company Colors Pick your Primary & Secondary Colors Se…" at bounding box center [806, 299] width 964 height 1018
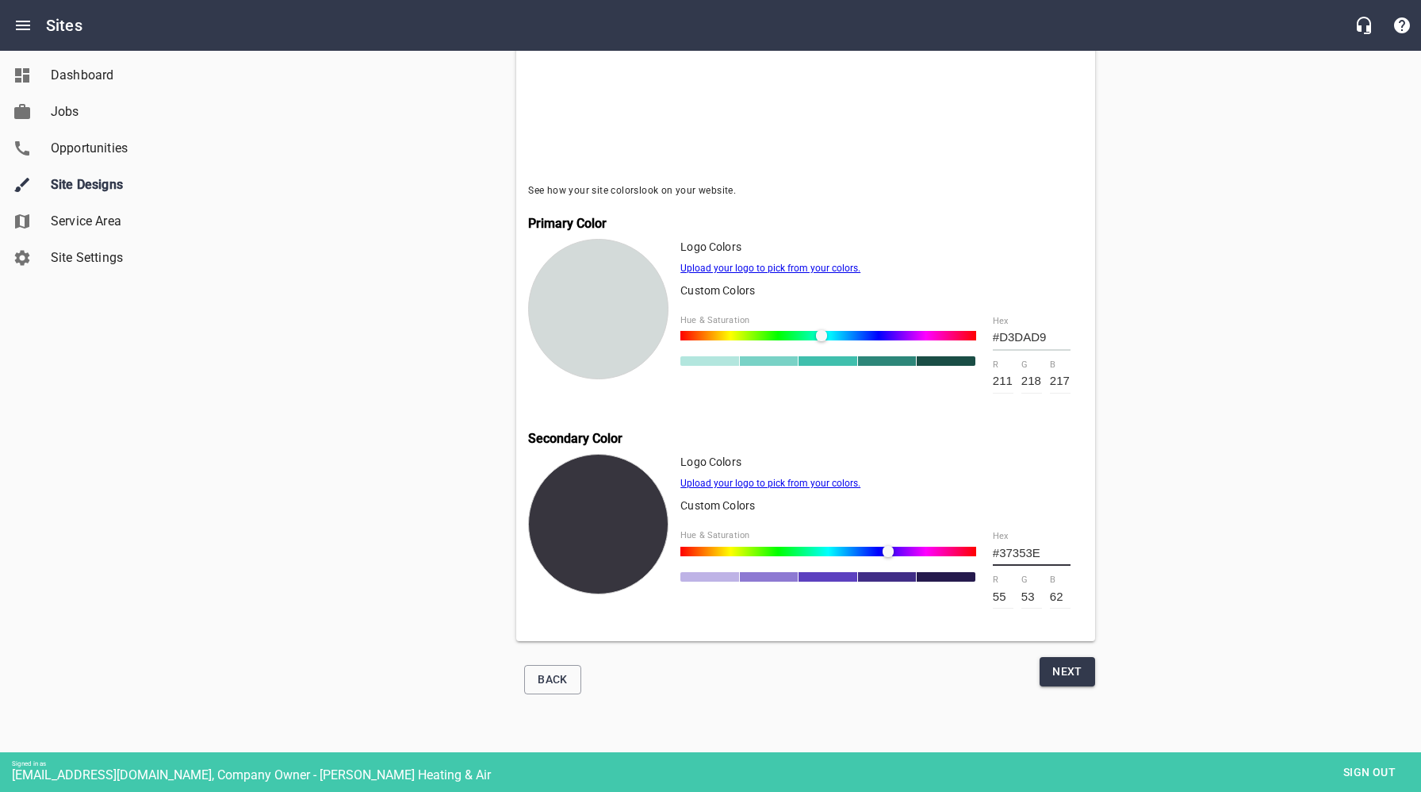
click at [1067, 671] on span "Next" at bounding box center [1068, 671] width 30 height 20
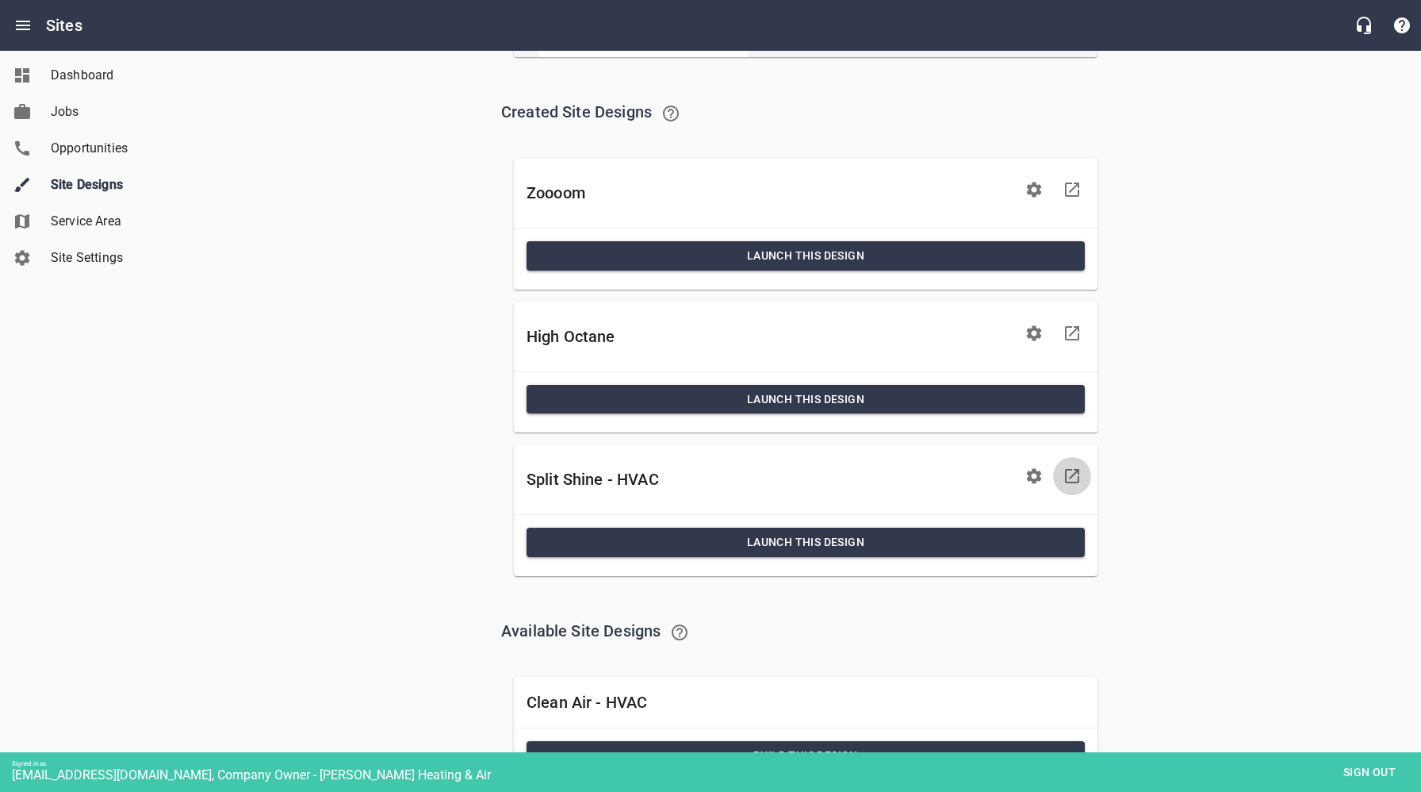
click at [1073, 477] on icon at bounding box center [1072, 475] width 19 height 19
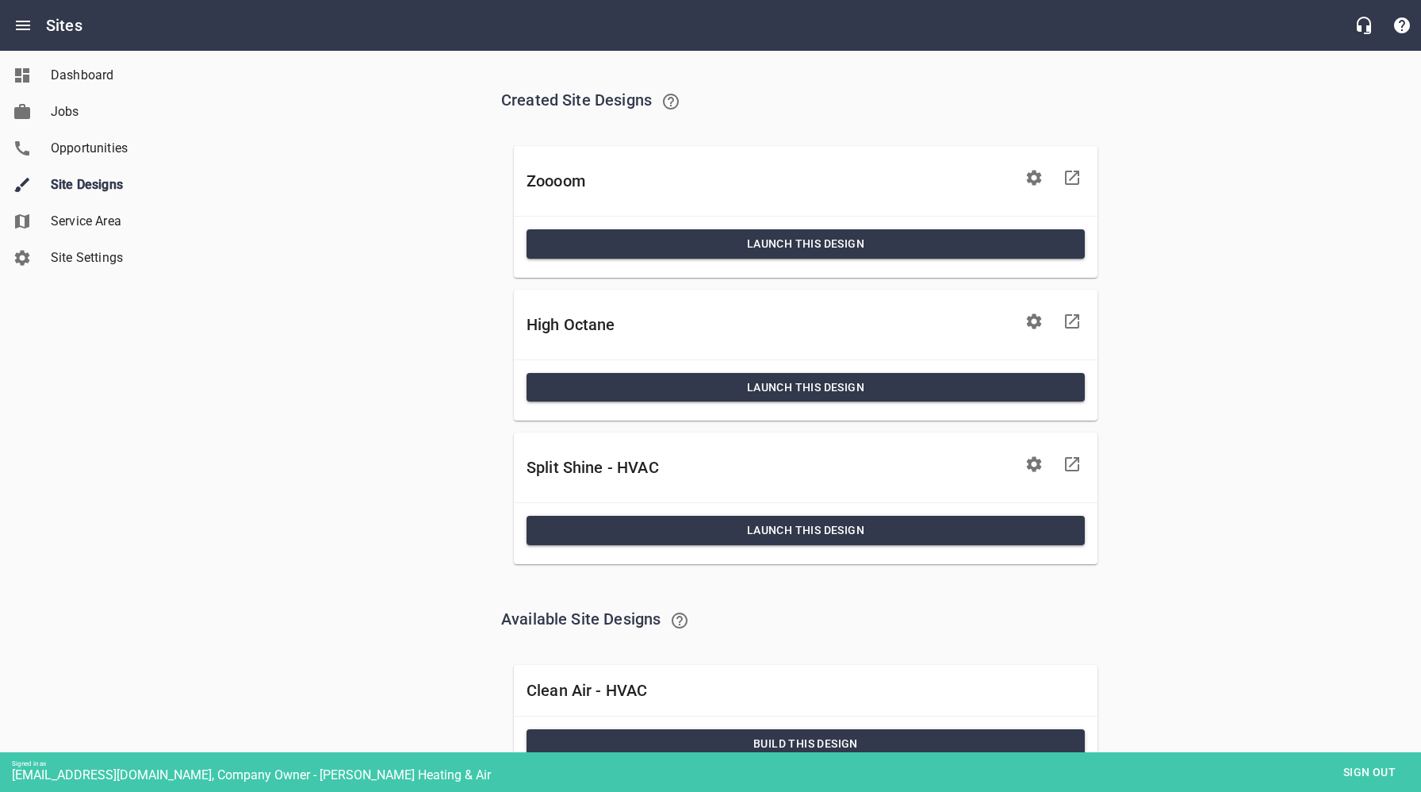
click at [1032, 179] on icon "button" at bounding box center [1034, 177] width 19 height 19
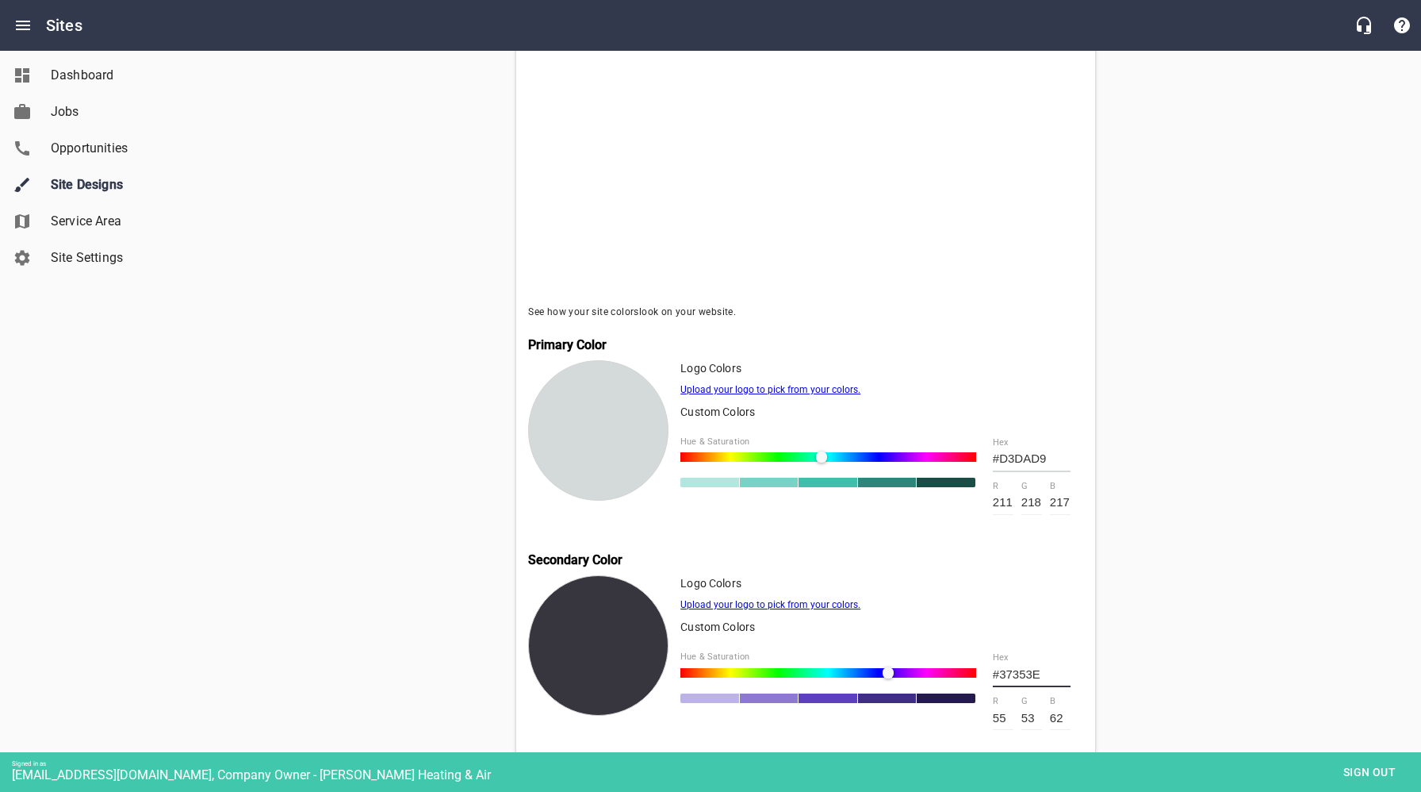
scroll to position [479, 0]
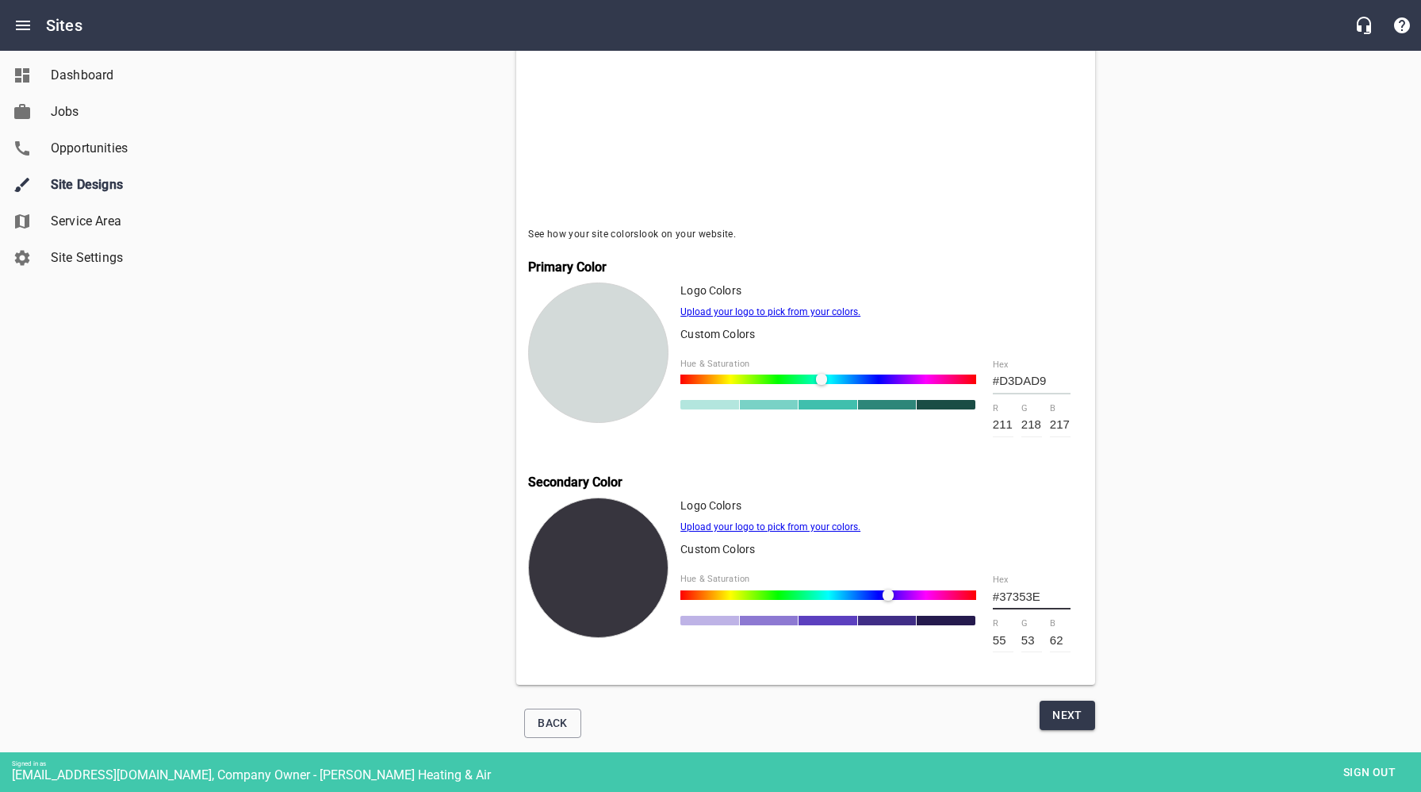
drag, startPoint x: 1058, startPoint y: 378, endPoint x: 981, endPoint y: 381, distance: 77.0
click at [982, 381] on div "#D3DAD9 hex 211 r 218 g 217 b" at bounding box center [1031, 398] width 103 height 103
paste input "BDC4C3"
type input "#BDC4C3"
type input "189"
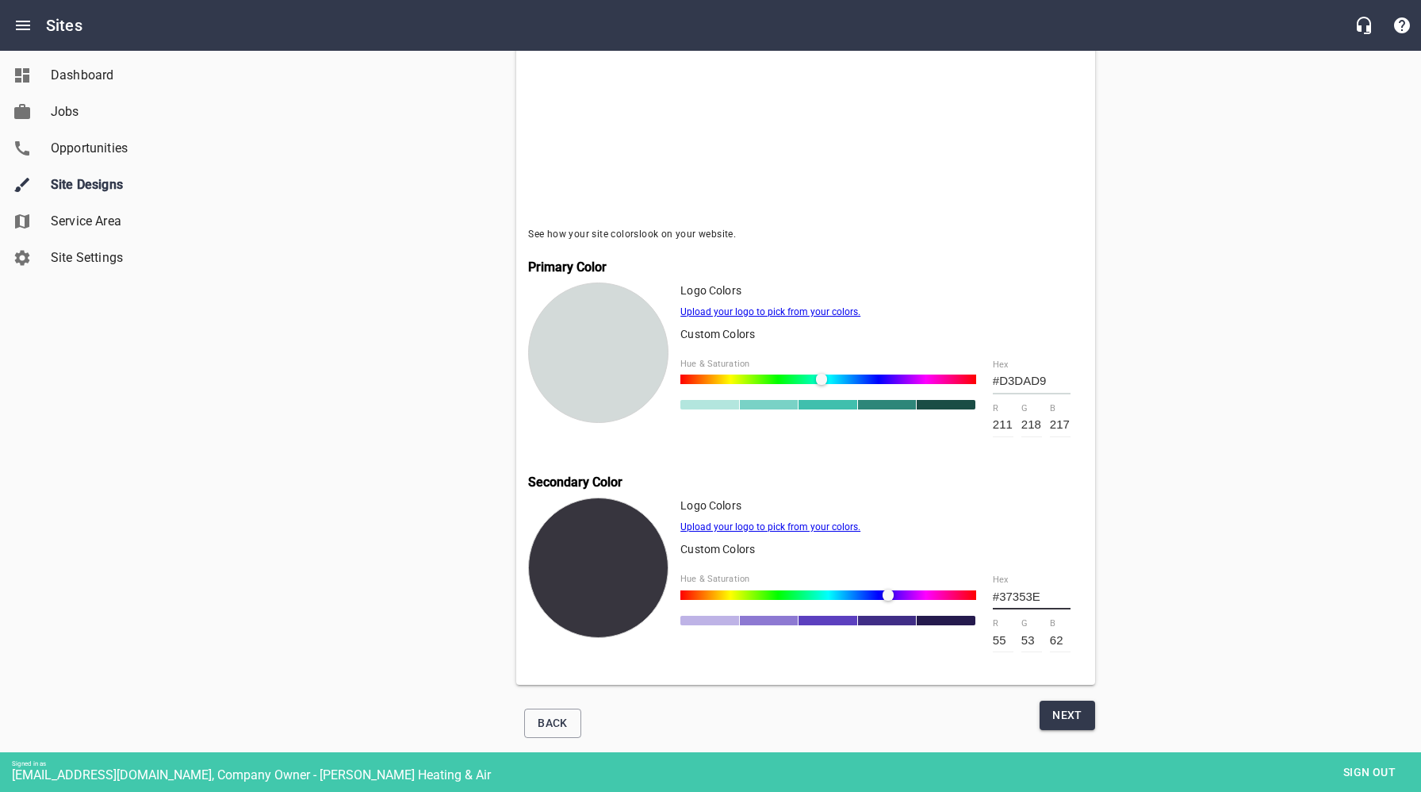
type input "196"
type input "195"
drag, startPoint x: 1057, startPoint y: 379, endPoint x: 984, endPoint y: 380, distance: 73.8
click at [984, 380] on div "#BDC4C3 hex 189 r 196 g 195 b" at bounding box center [1031, 398] width 103 height 103
paste input "A8AEAD"
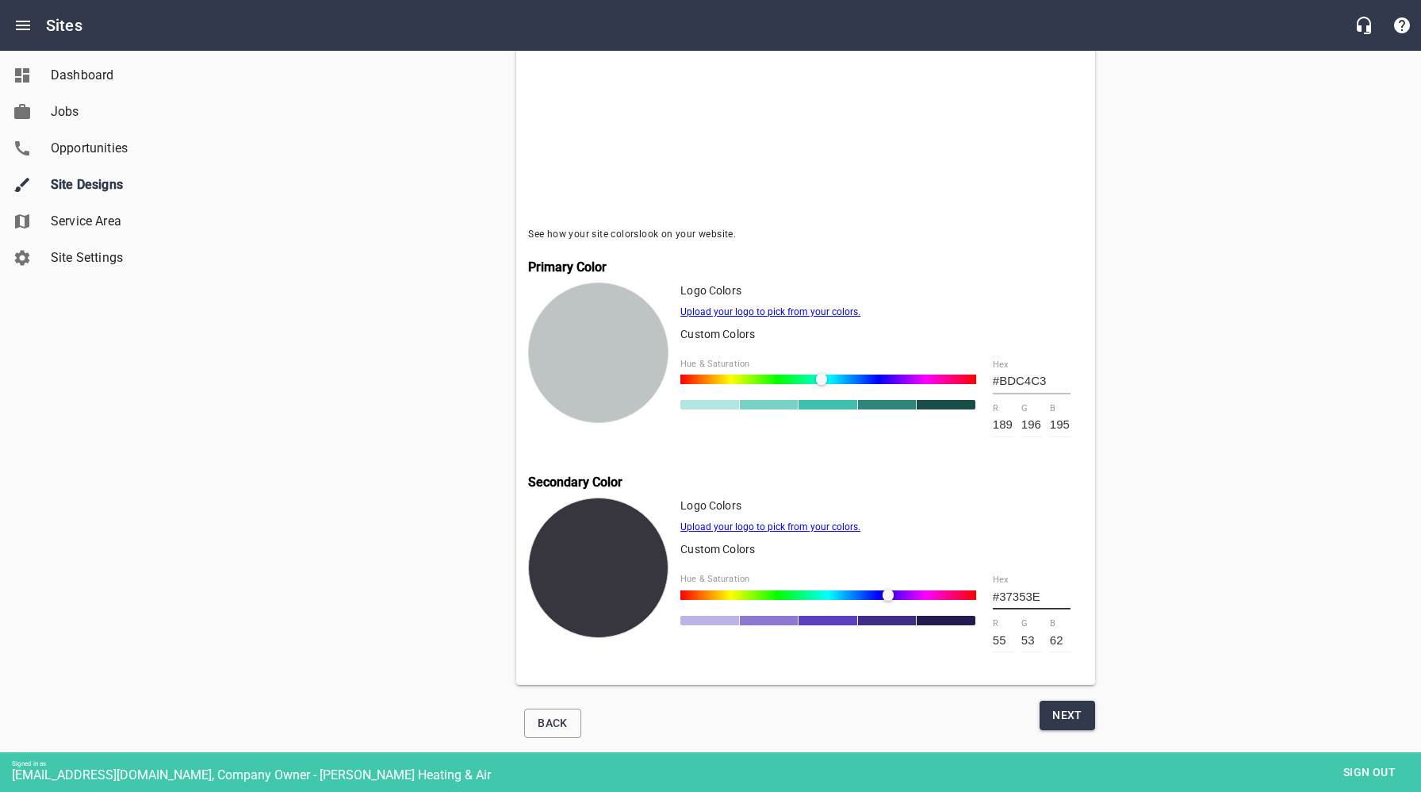
type input "#A8AEAD"
type input "168"
type input "174"
type input "173"
type input "#A8AEAD"
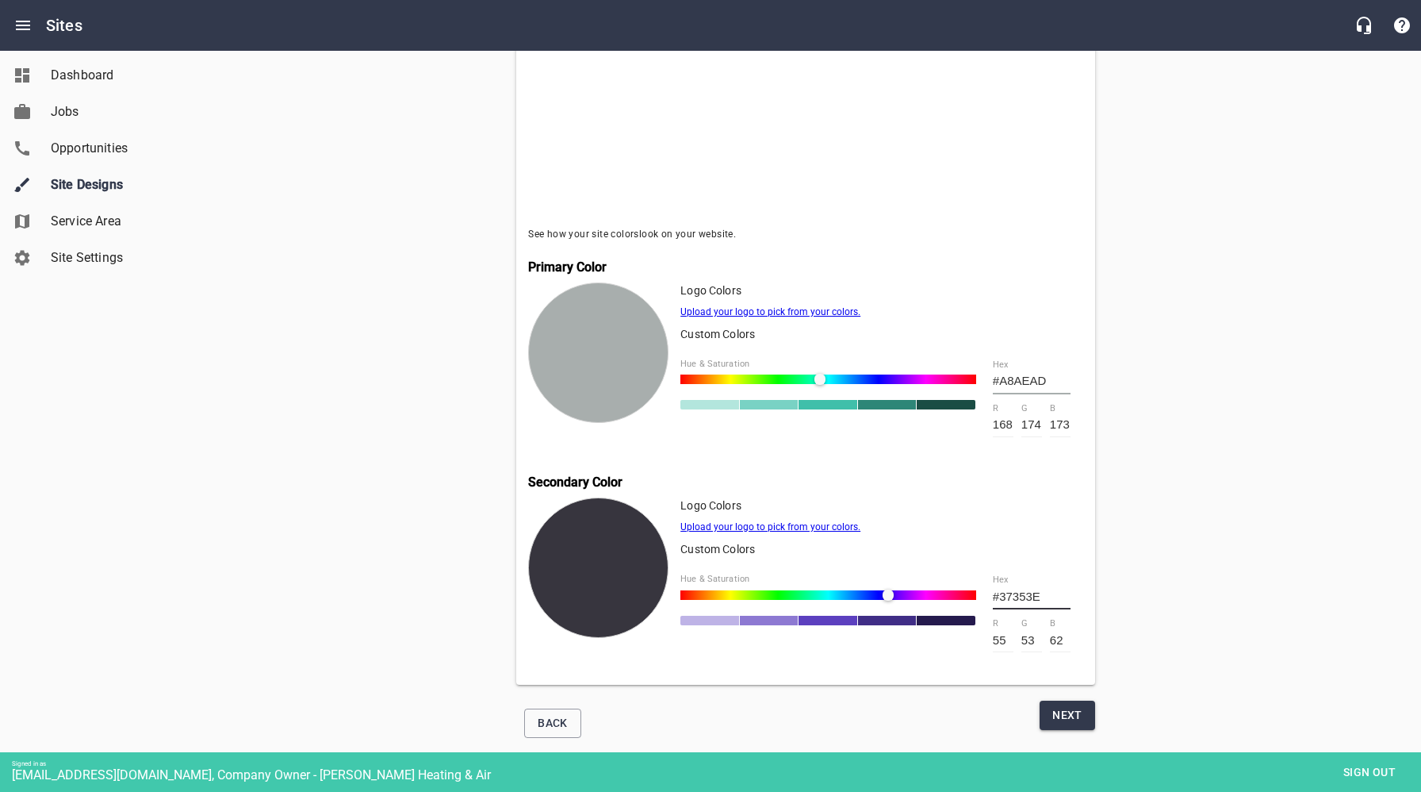
click at [1213, 500] on div "Zoooom Setup Company Colors Pick your Primary & Secondary Colors See how your s…" at bounding box center [806, 237] width 964 height 1018
click at [1069, 715] on span "Next" at bounding box center [1068, 715] width 30 height 20
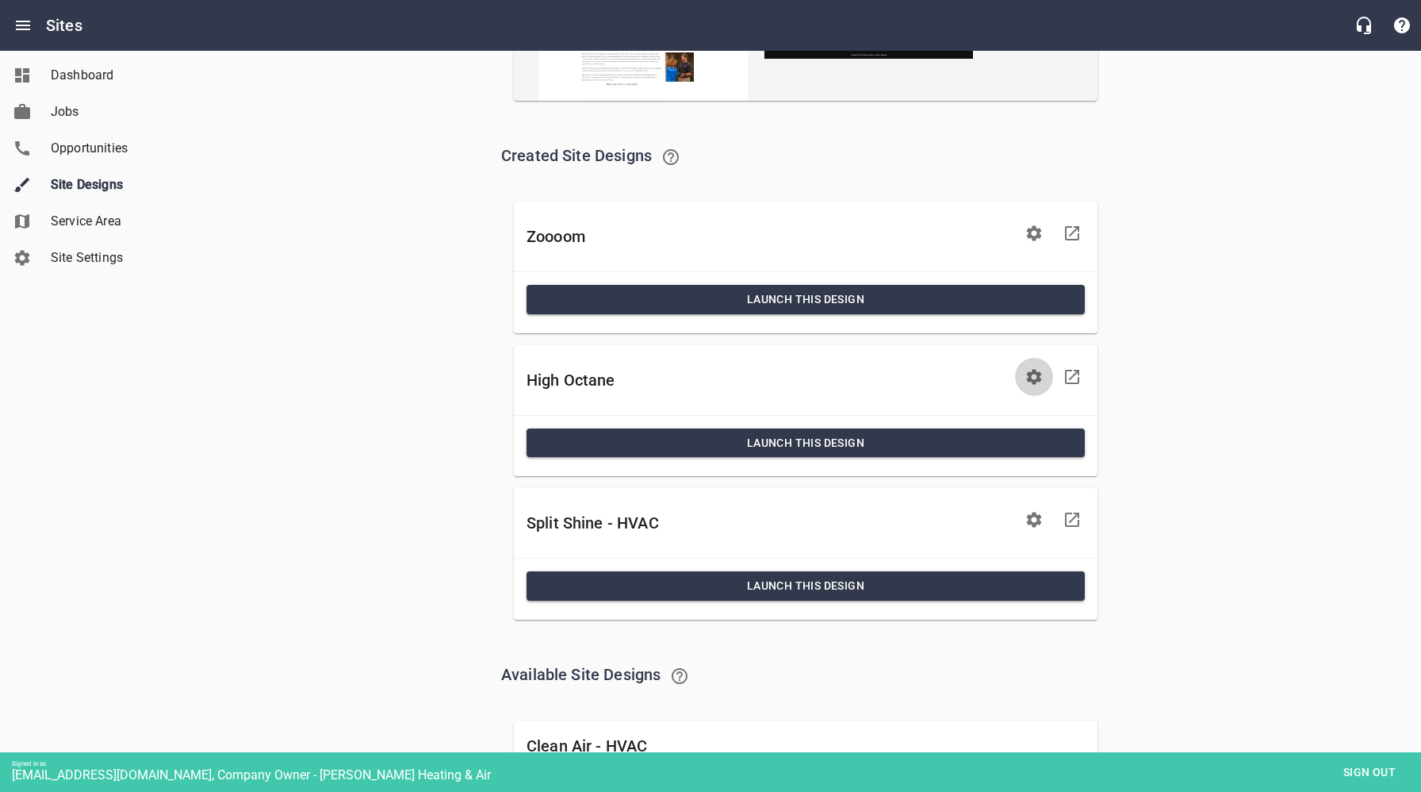
click at [1030, 377] on icon "button" at bounding box center [1034, 376] width 15 height 15
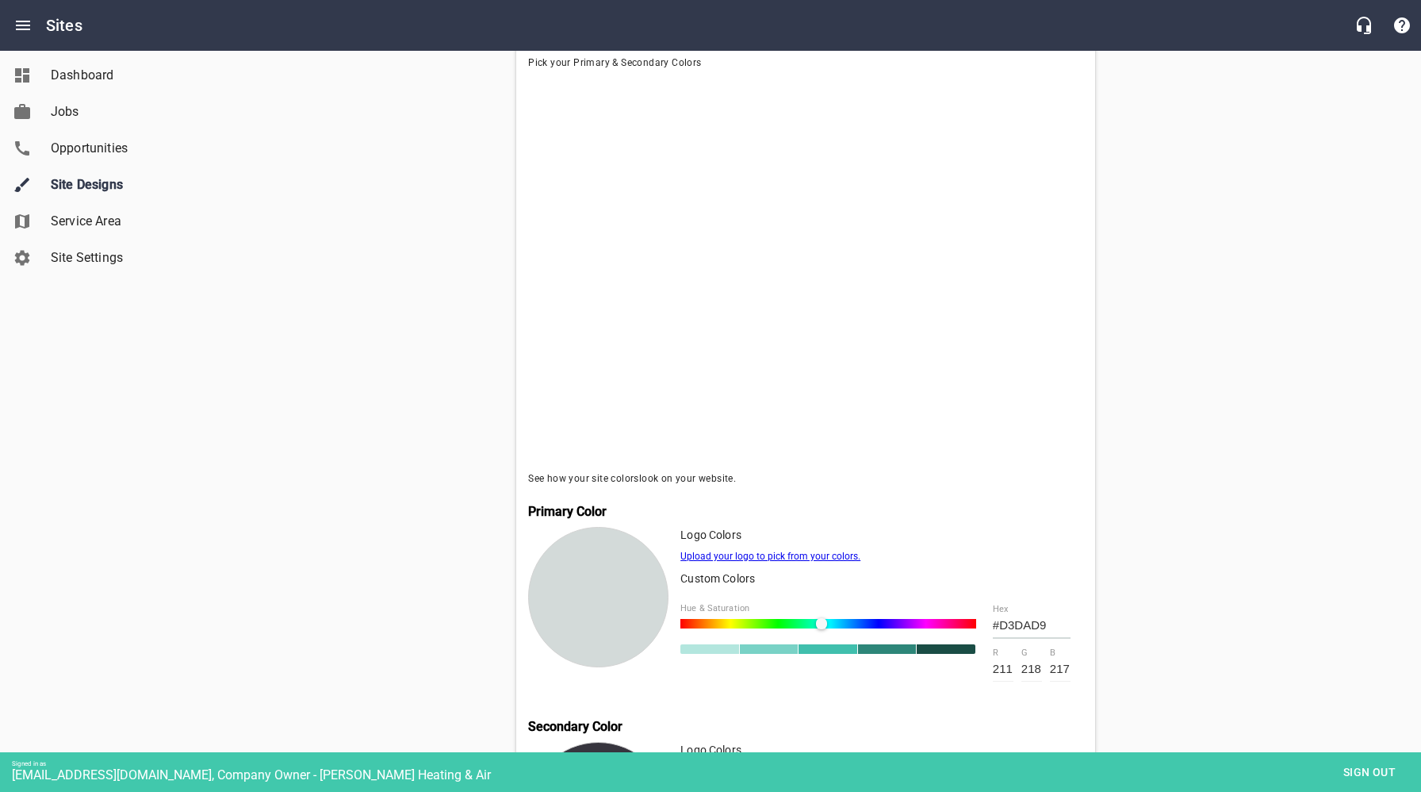
scroll to position [372, 0]
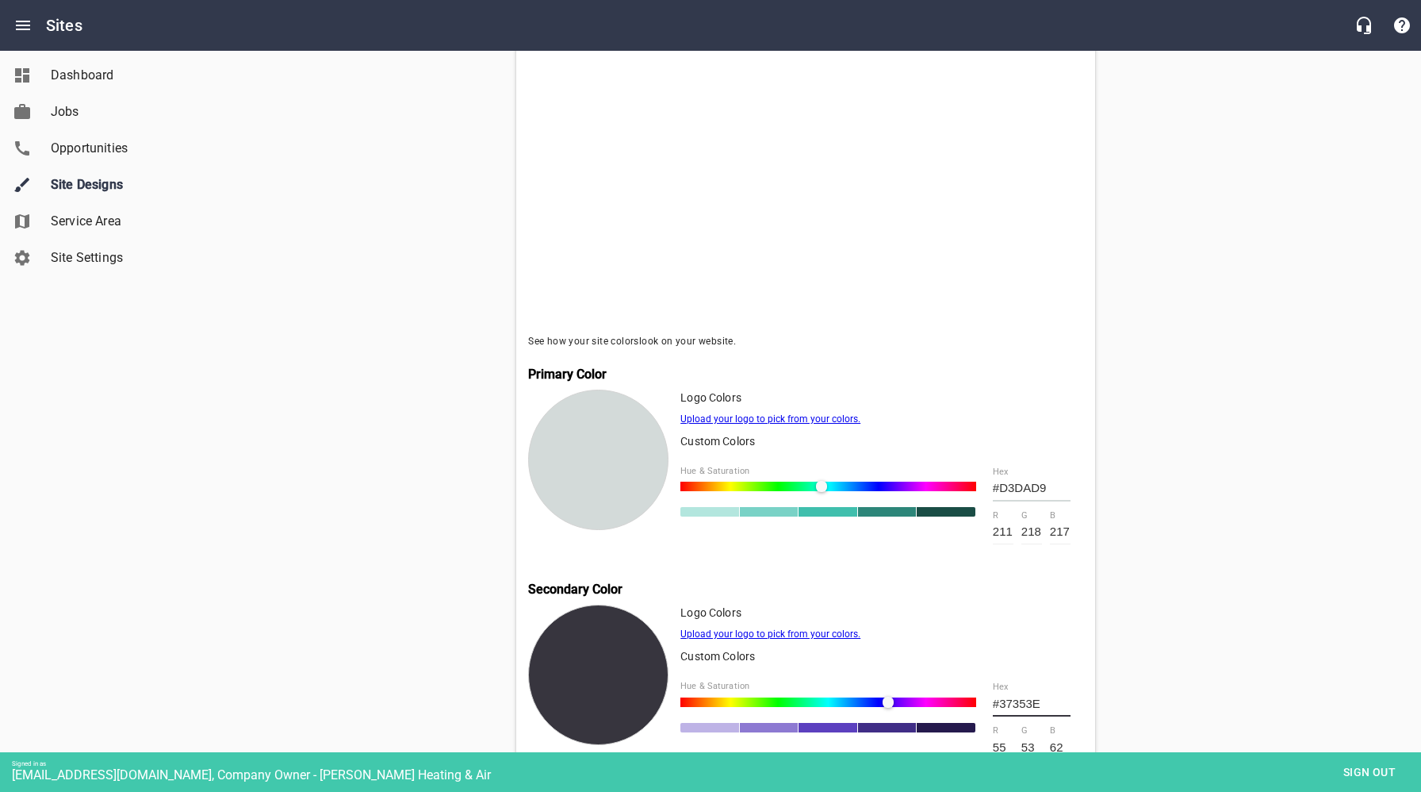
drag, startPoint x: 1056, startPoint y: 488, endPoint x: 958, endPoint y: 485, distance: 97.6
click at [959, 485] on div "Hue & Saturation #D3DAD9 hex 211 r 218 g 217 b" at bounding box center [882, 505] width 403 height 103
paste input "A8AEAD"
type input "#A8AEAD"
type input "168"
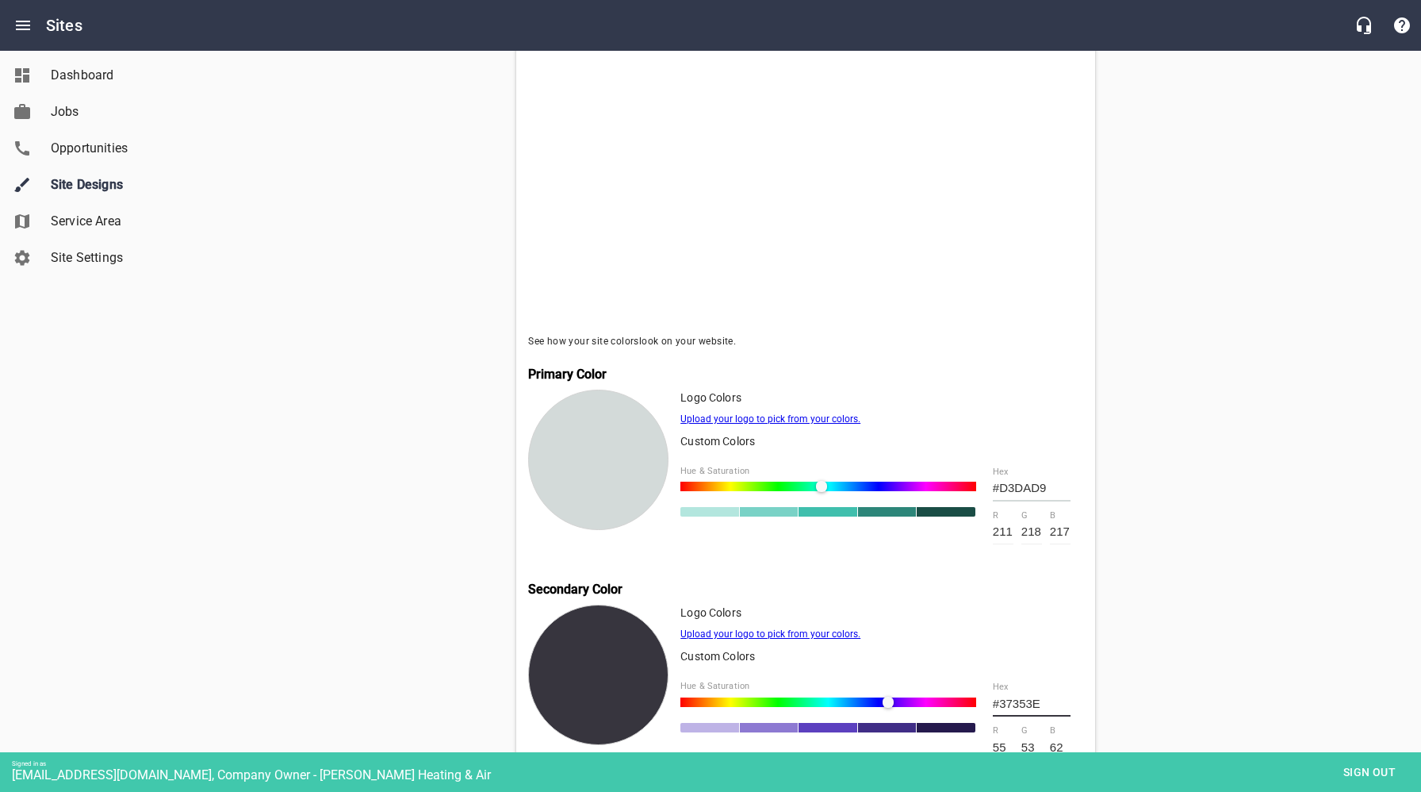
type input "174"
type input "173"
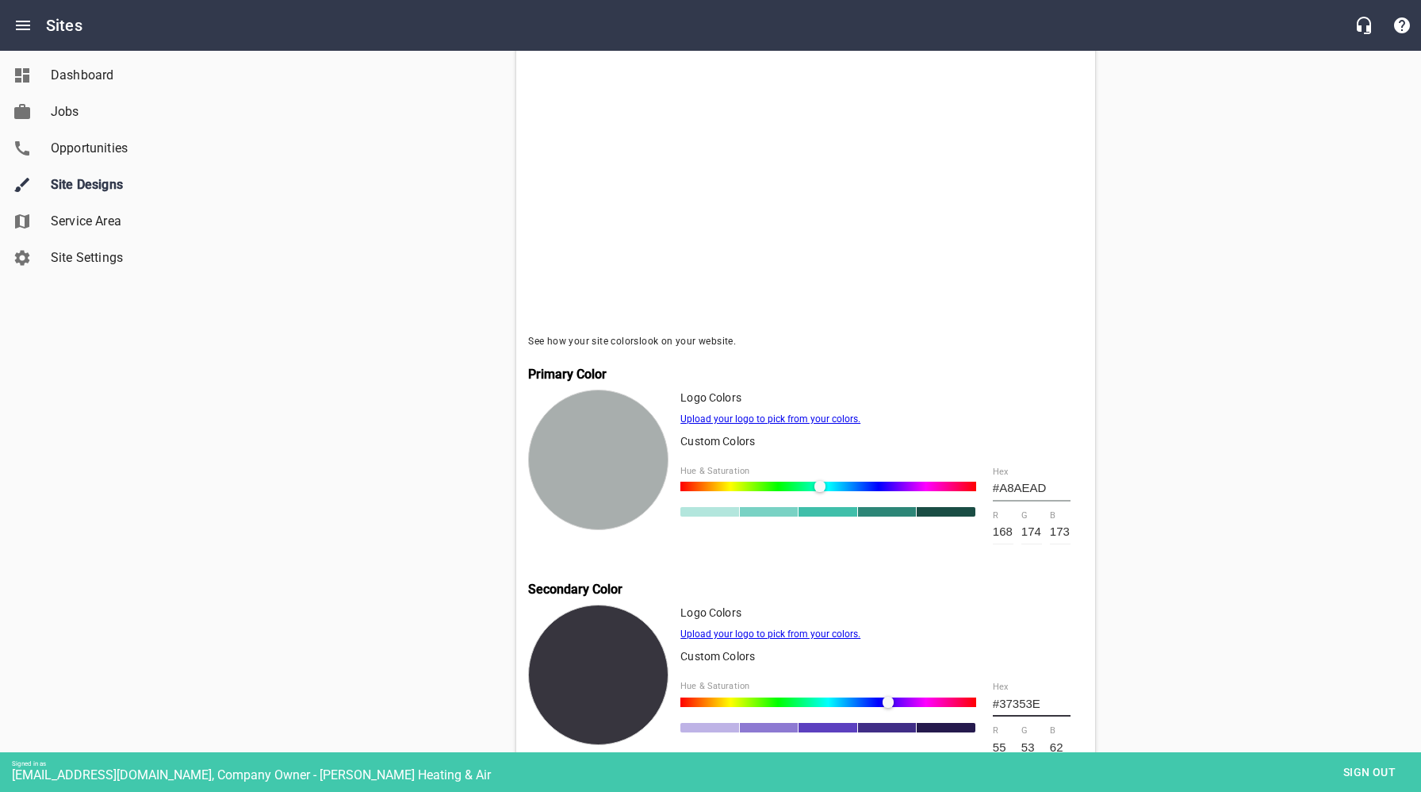
scroll to position [523, 0]
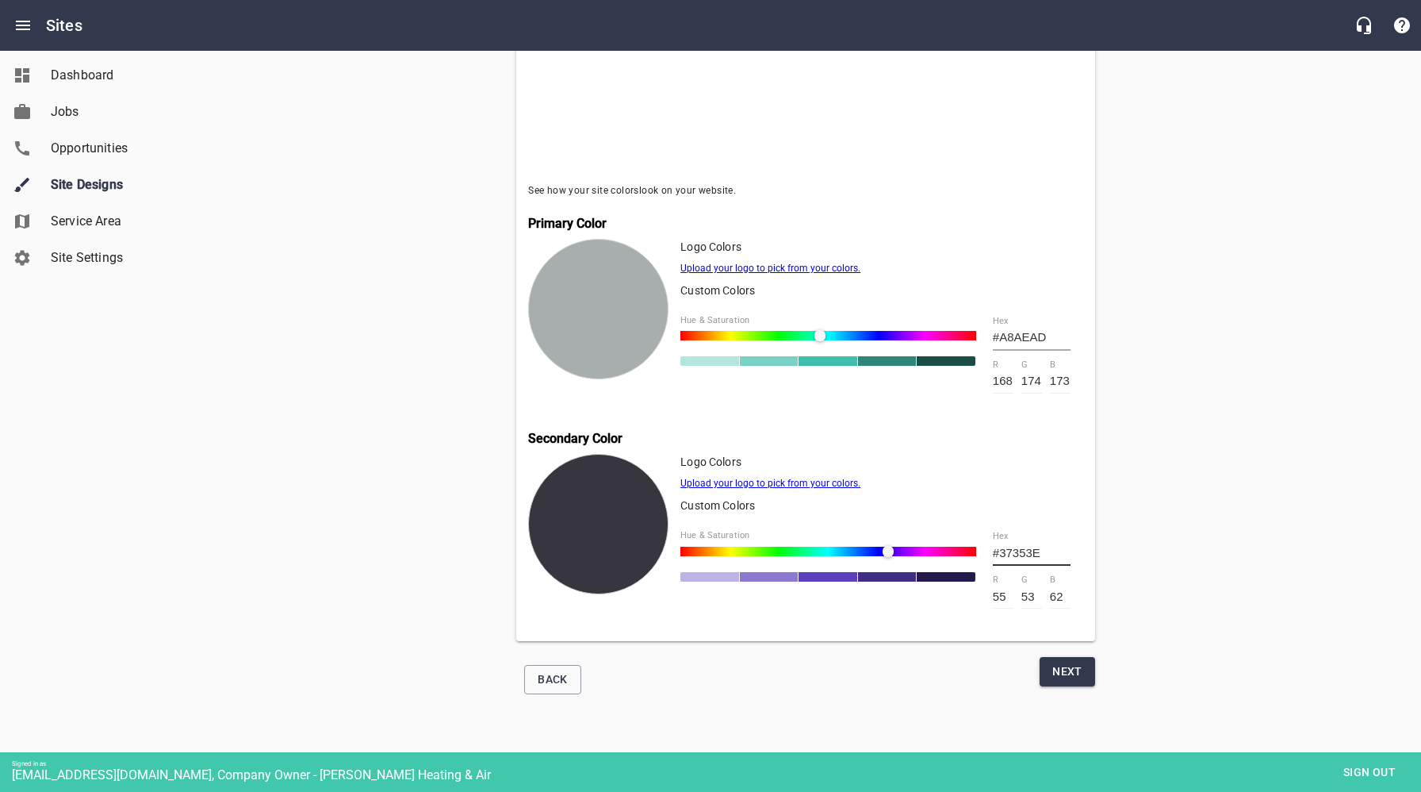
type input "#A8AEAD"
click at [1071, 671] on span "Next" at bounding box center [1068, 671] width 30 height 20
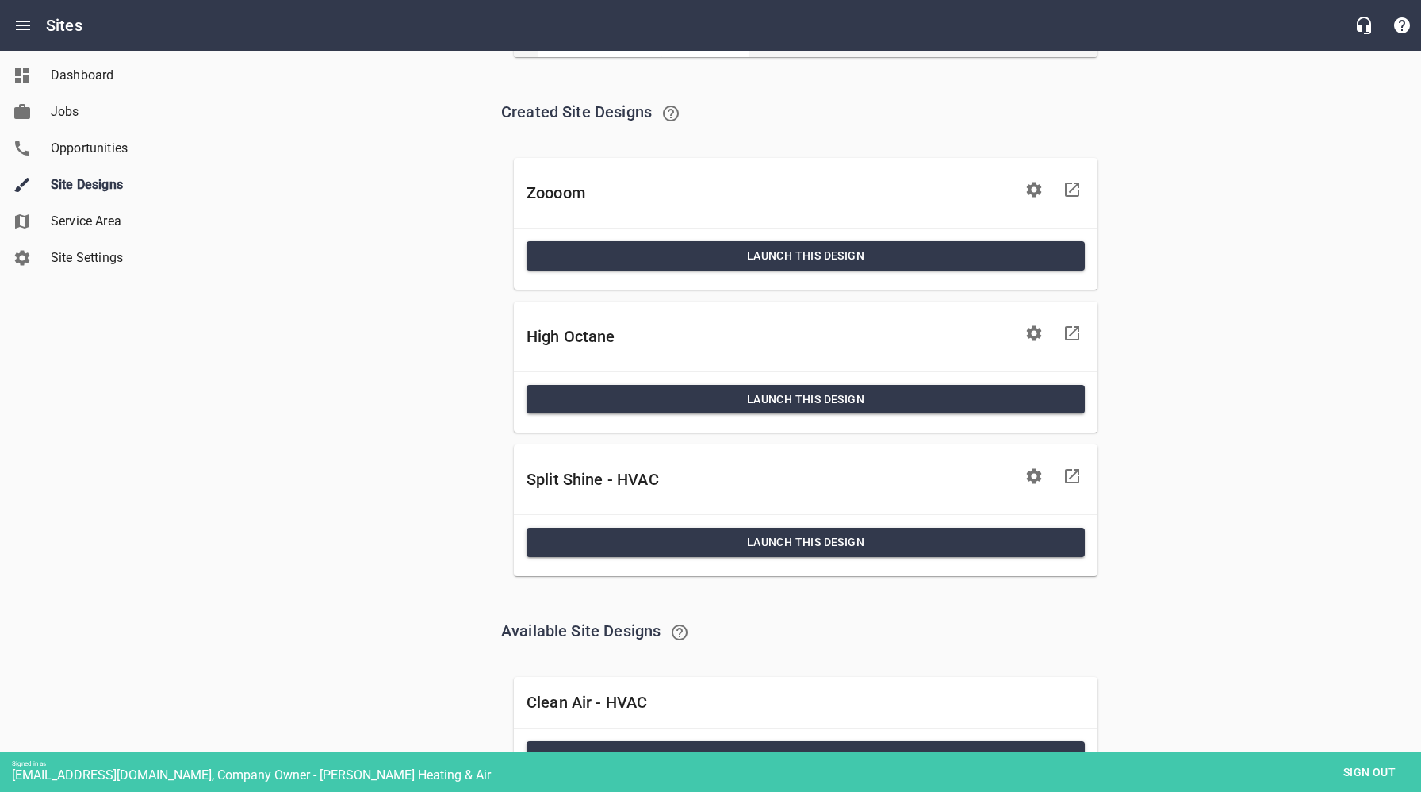
click at [1040, 477] on icon "button" at bounding box center [1034, 475] width 15 height 15
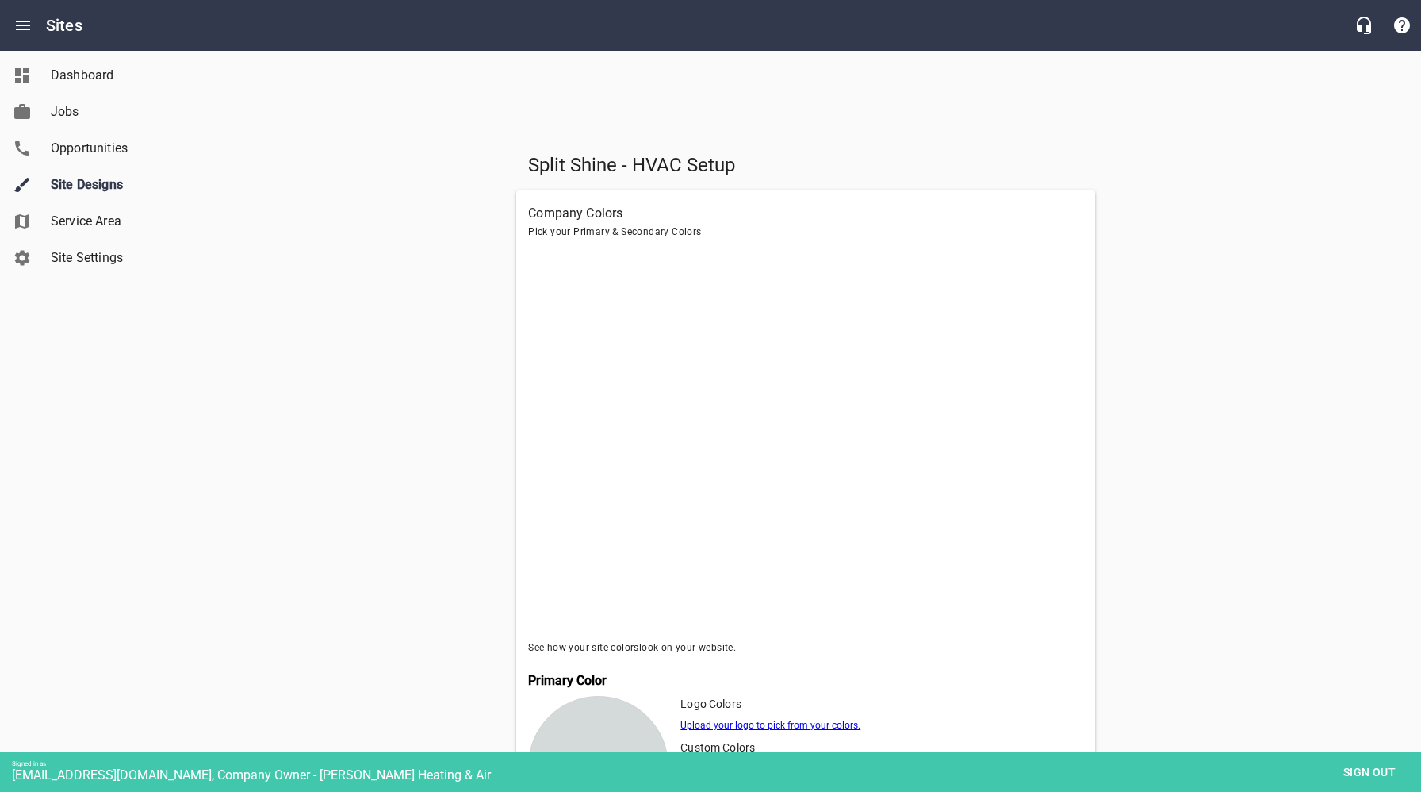
scroll to position [271, 0]
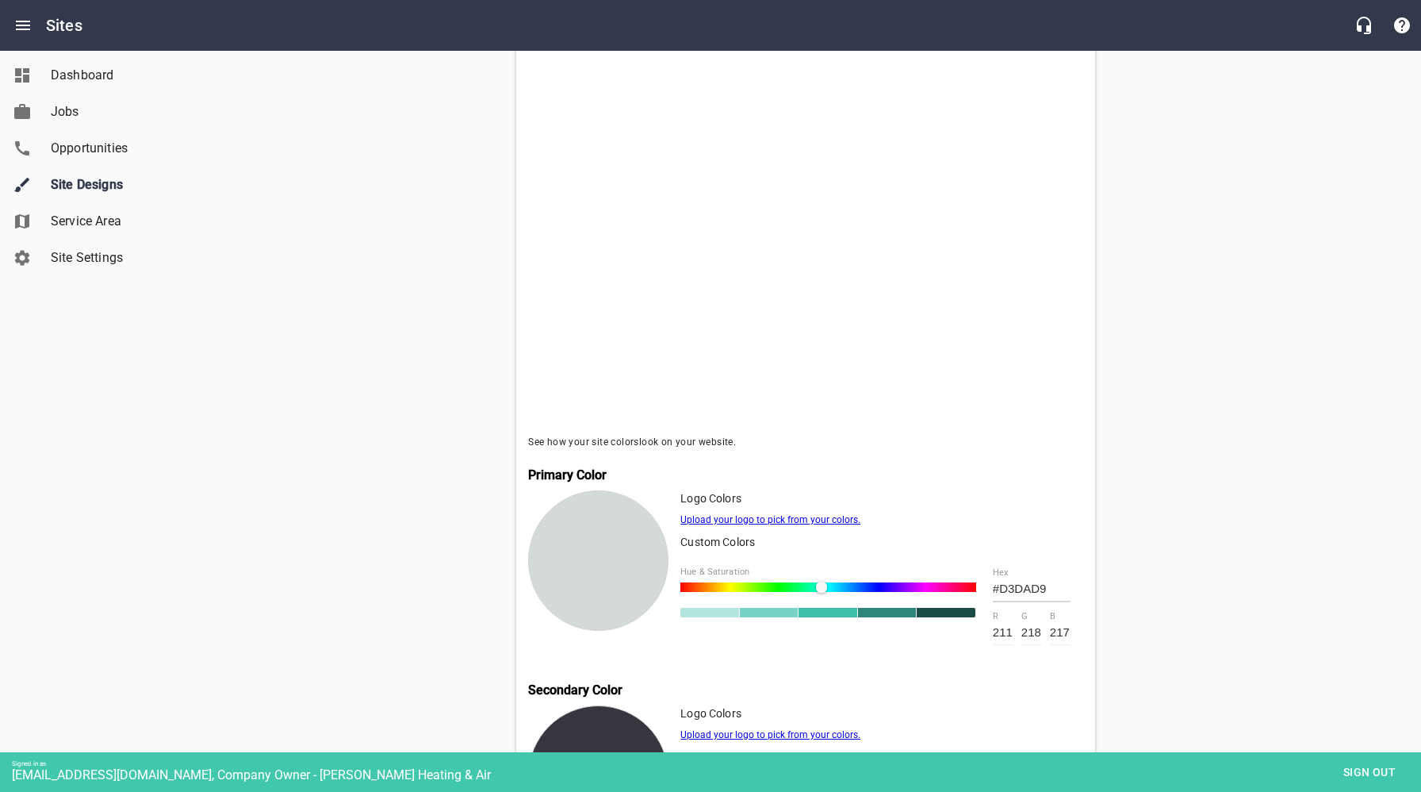
drag, startPoint x: 1059, startPoint y: 589, endPoint x: 975, endPoint y: 586, distance: 84.1
click at [976, 587] on div "Hue & Saturation #D3DAD9 hex 211 r 218 g 217 b" at bounding box center [882, 605] width 403 height 103
paste input "A8AEAD"
type input "#A8AEAD"
type input "168"
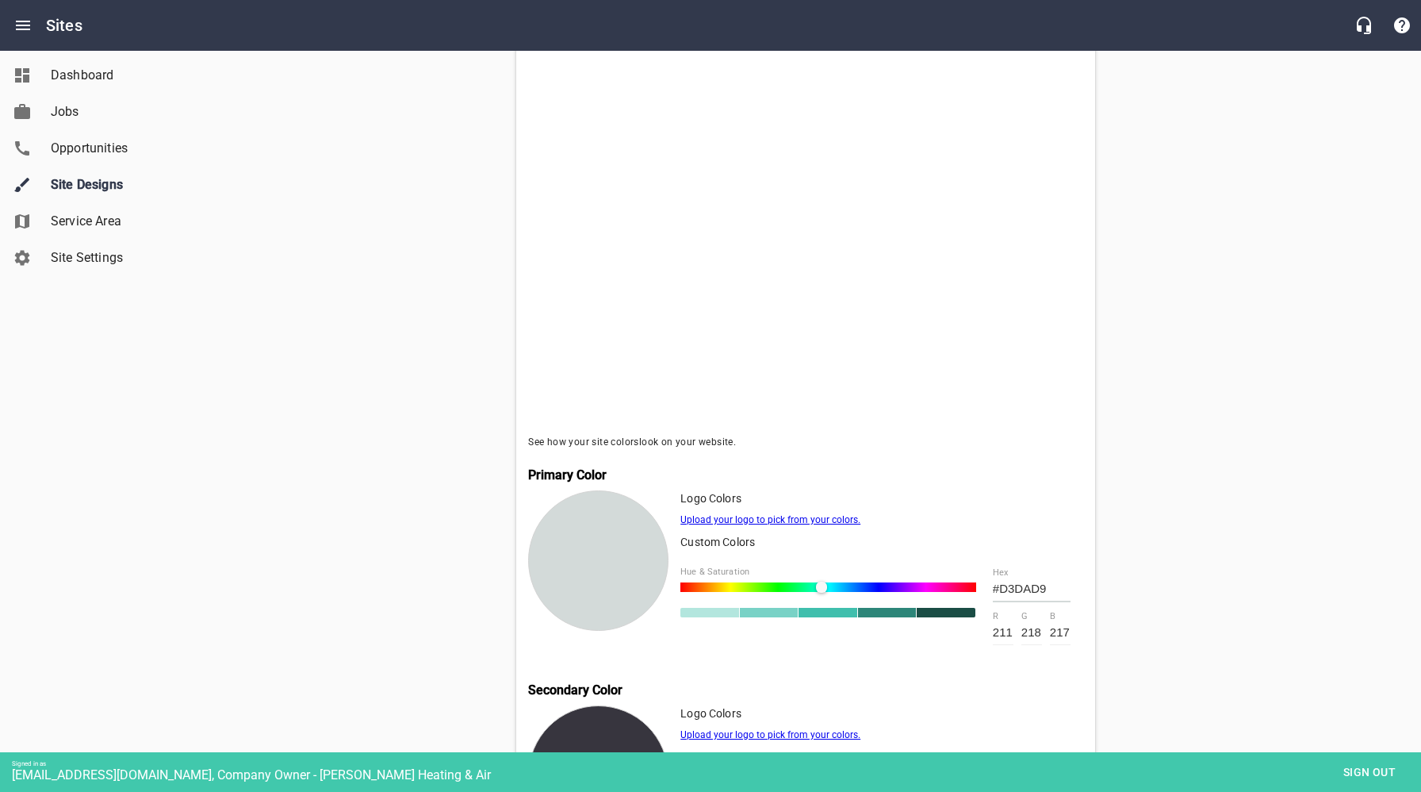
type input "174"
type input "173"
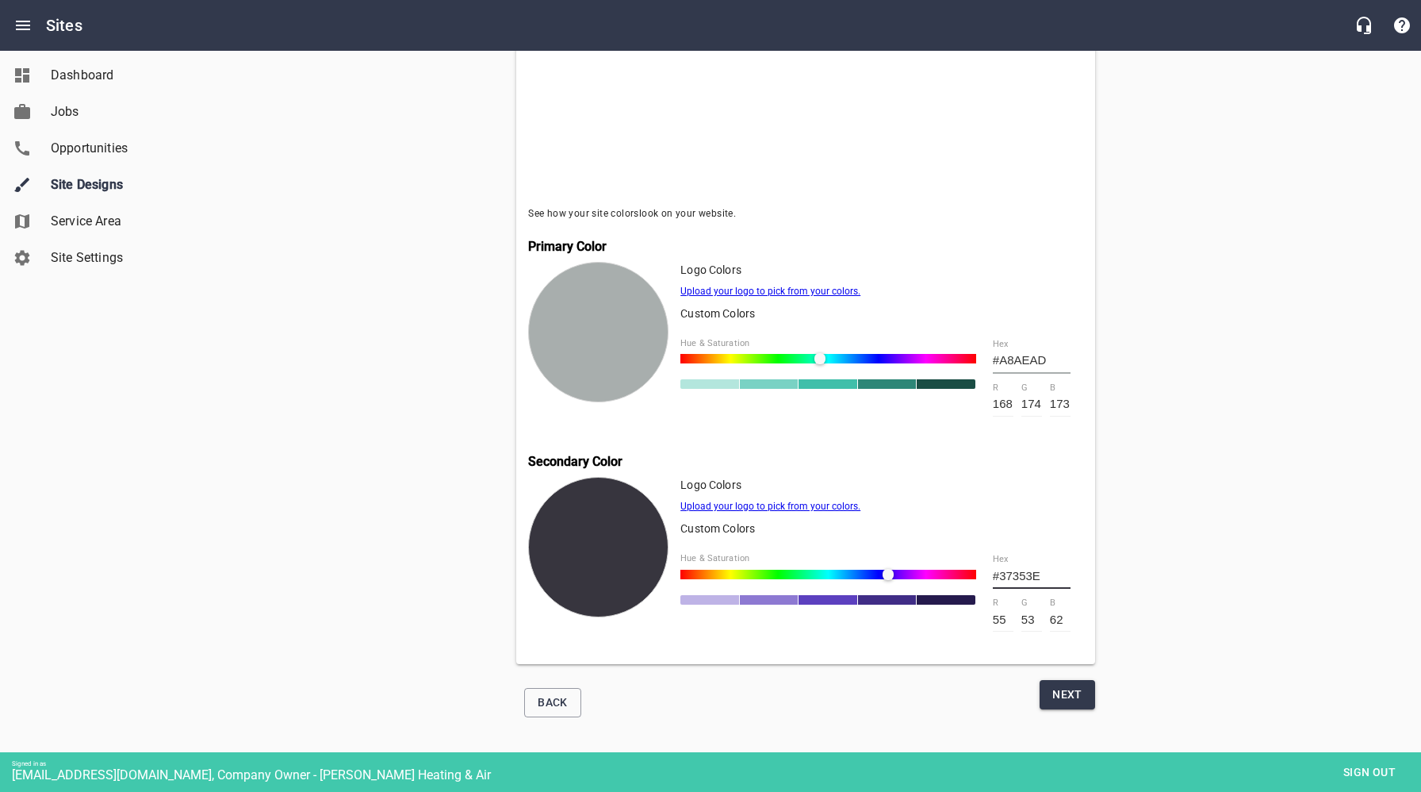
scroll to position [516, 0]
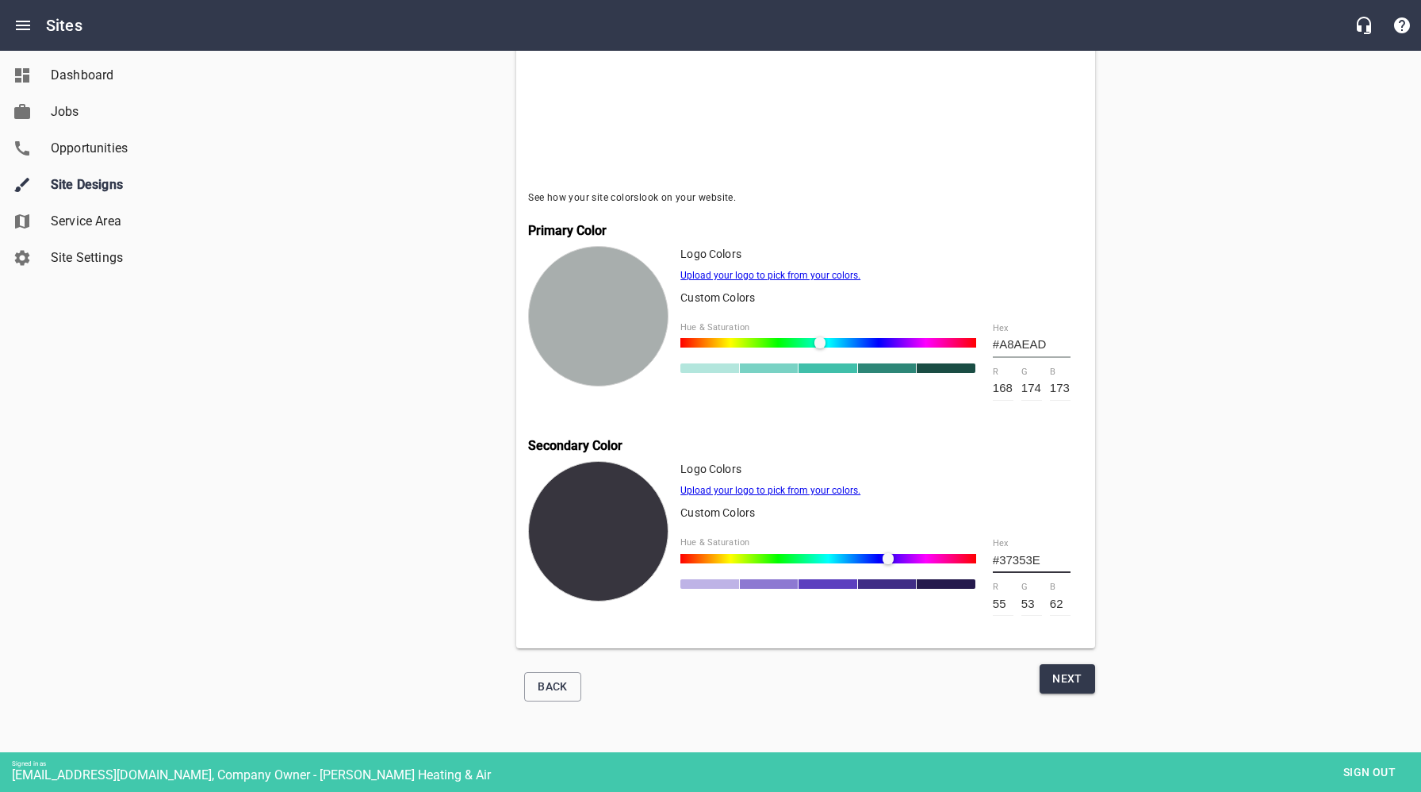
type input "#A8AEAD"
click at [1071, 675] on span "Next" at bounding box center [1068, 679] width 30 height 20
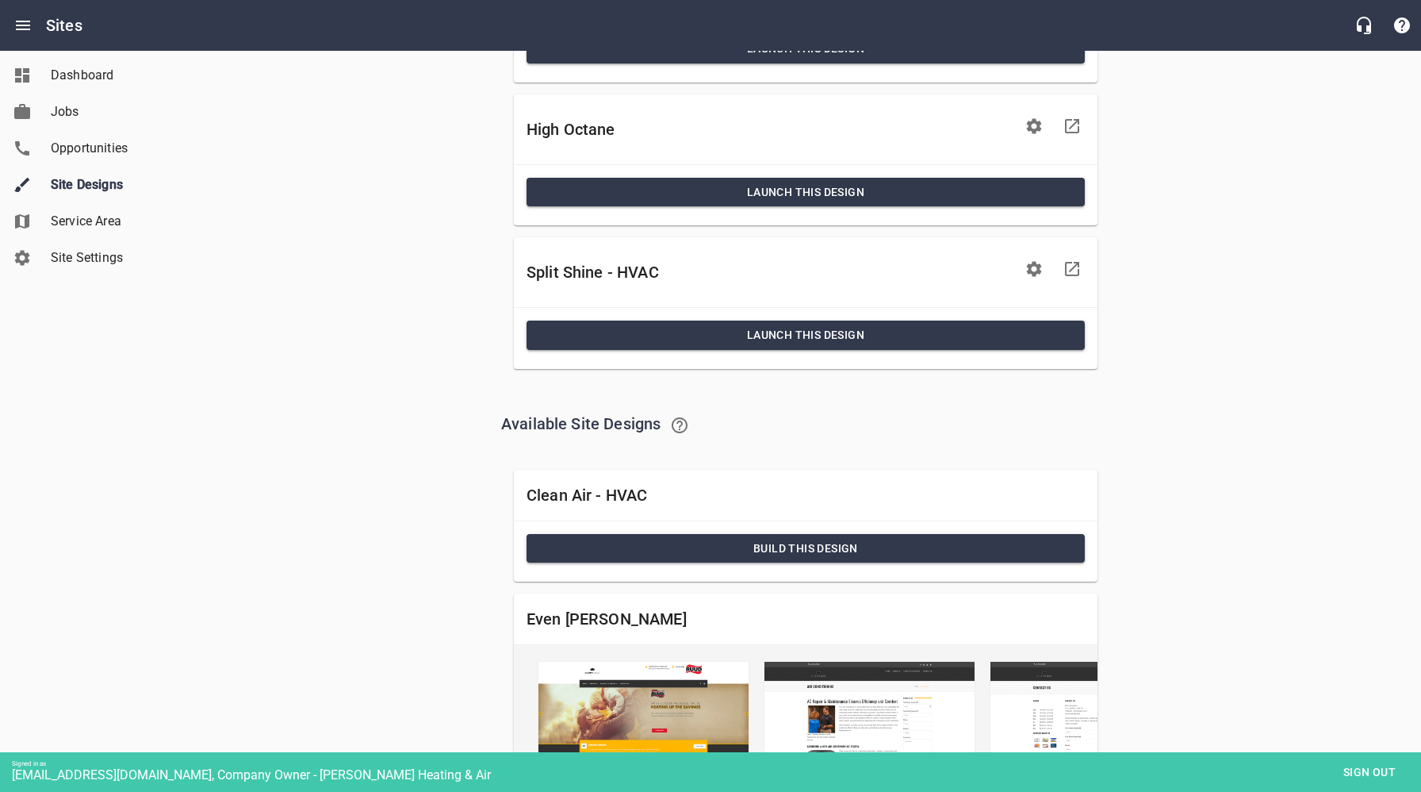
click at [792, 547] on span "Build this Design" at bounding box center [805, 549] width 533 height 20
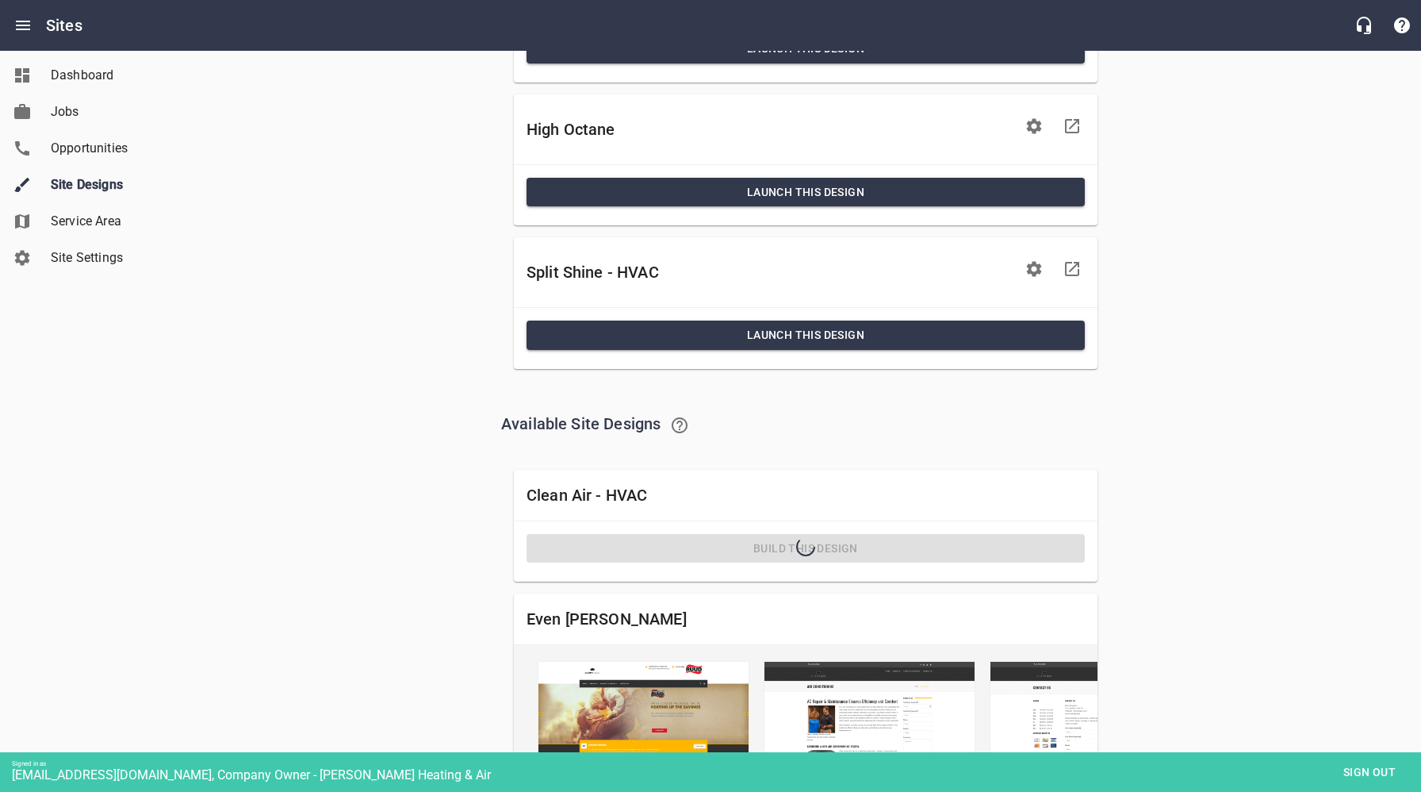
scroll to position [727, 0]
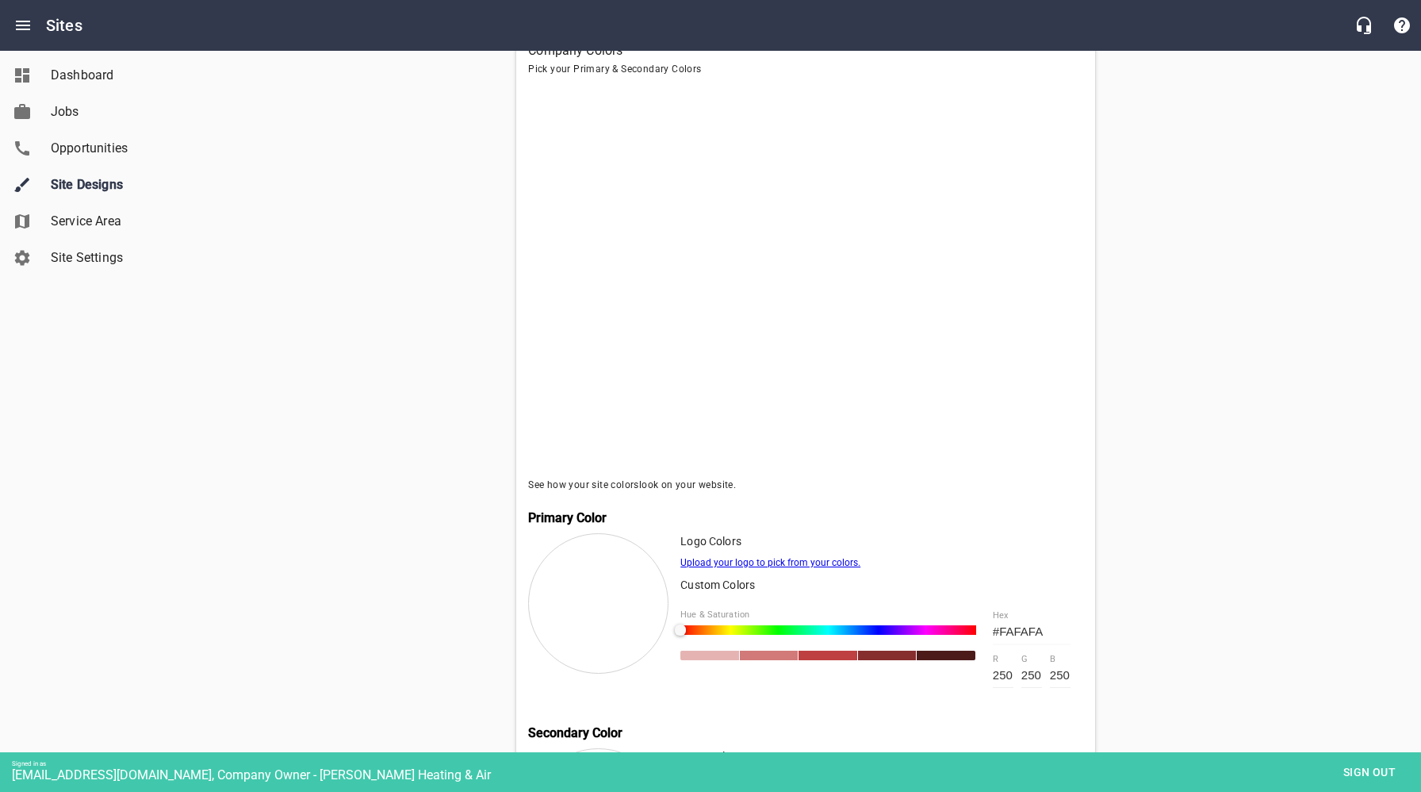
scroll to position [354, 0]
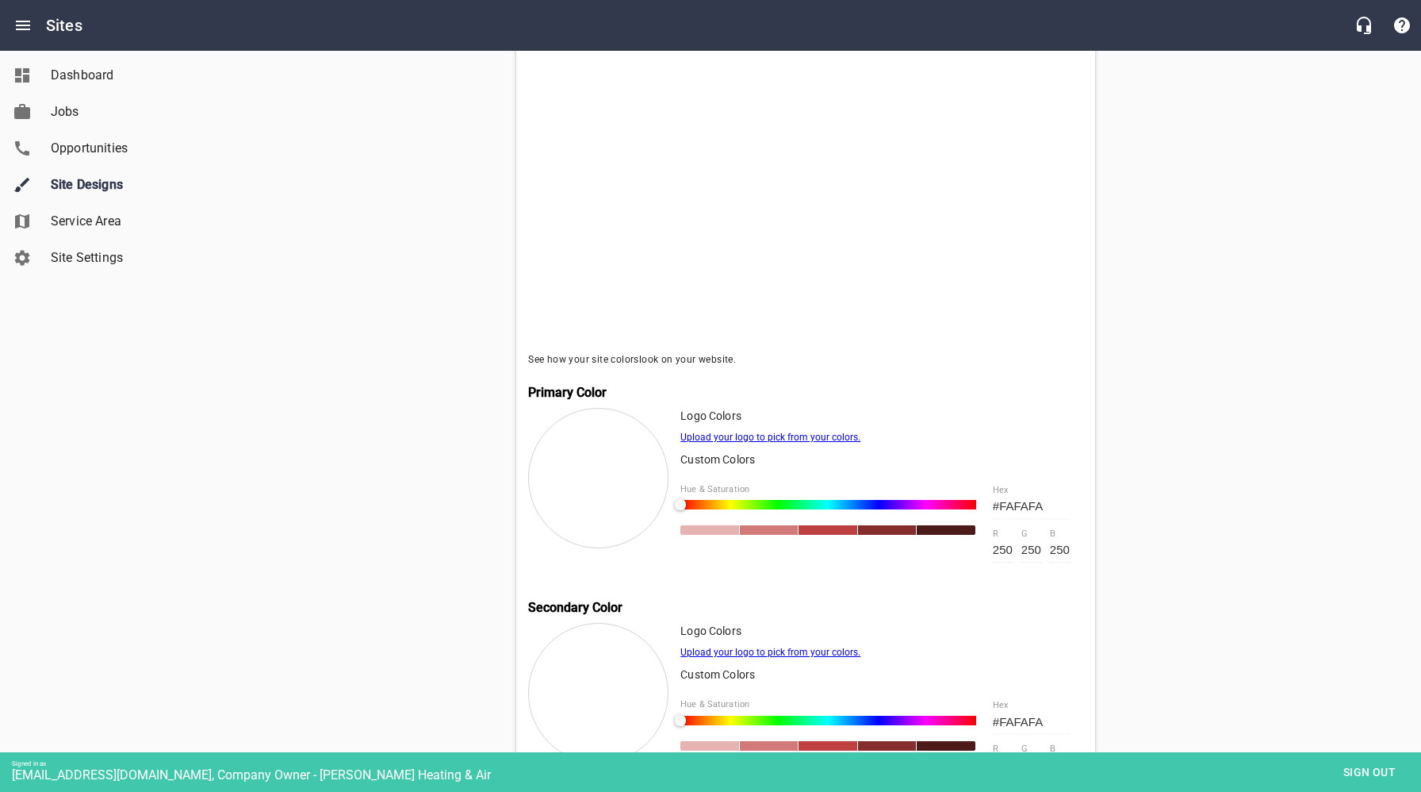
drag, startPoint x: 1058, startPoint y: 508, endPoint x: 974, endPoint y: 505, distance: 84.1
click at [974, 505] on div "Hue & Saturation #FAFAFA hex 250 r 250 g 250 b" at bounding box center [882, 523] width 403 height 103
paste input "A8AEAD"
type input "#A8AEAD"
type input "168"
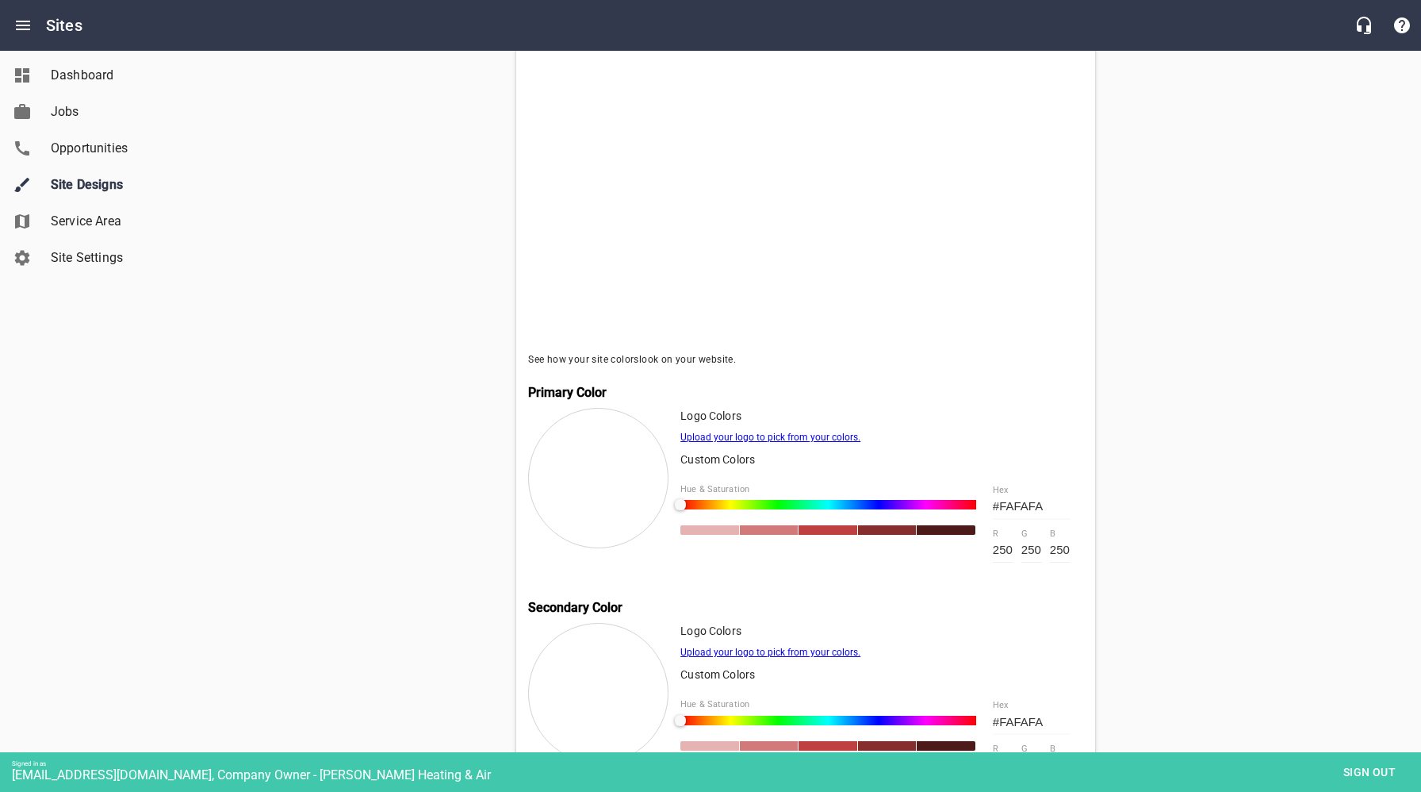
type input "174"
type input "173"
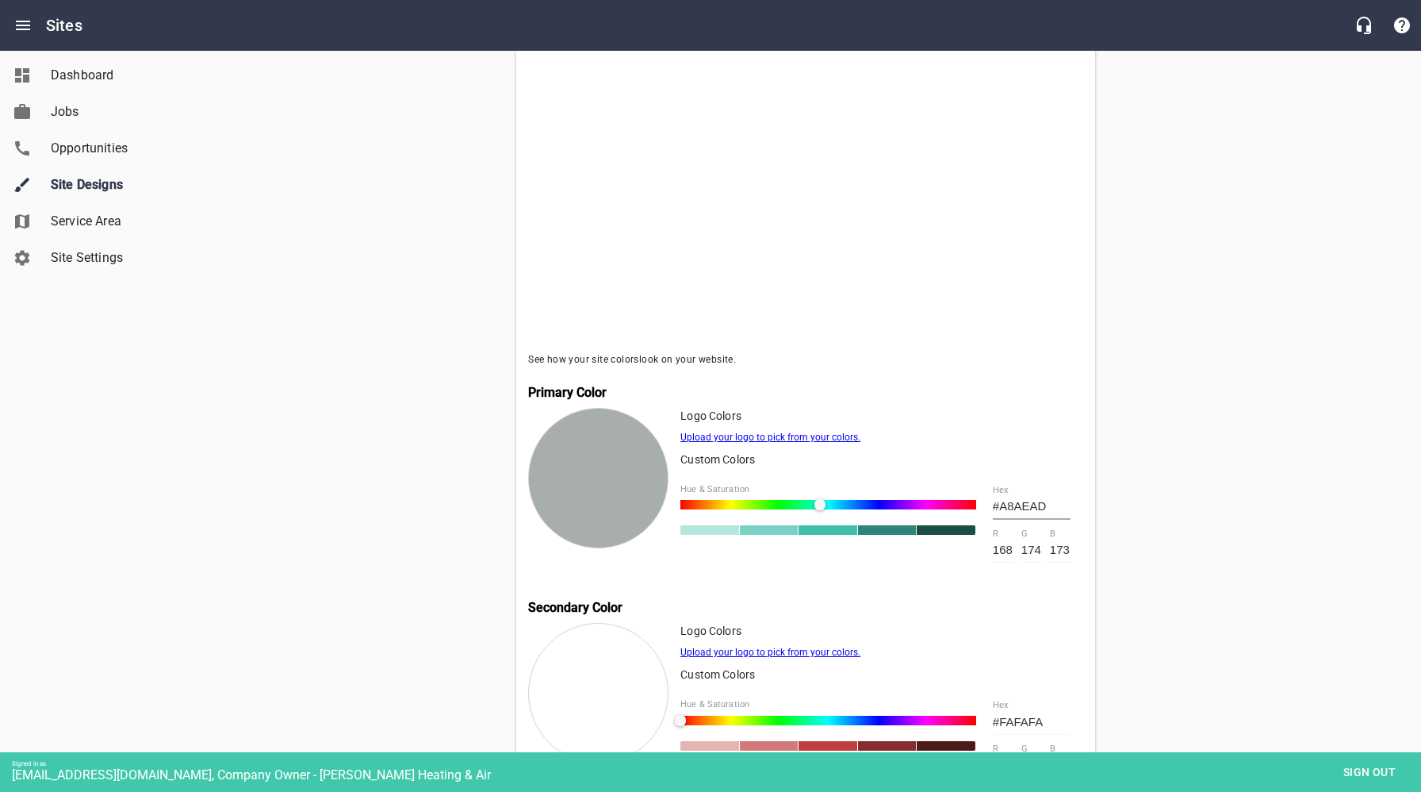
type input "#A8AEAD"
drag, startPoint x: 1048, startPoint y: 716, endPoint x: 1054, endPoint y: 722, distance: 8.4
click at [1048, 716] on input "#FAFAFA" at bounding box center [1032, 721] width 78 height 25
drag, startPoint x: 1054, startPoint y: 722, endPoint x: 985, endPoint y: 720, distance: 69.0
click at [985, 721] on div "#FAFAFA hex 250 r 250 g 250 b" at bounding box center [1031, 738] width 103 height 103
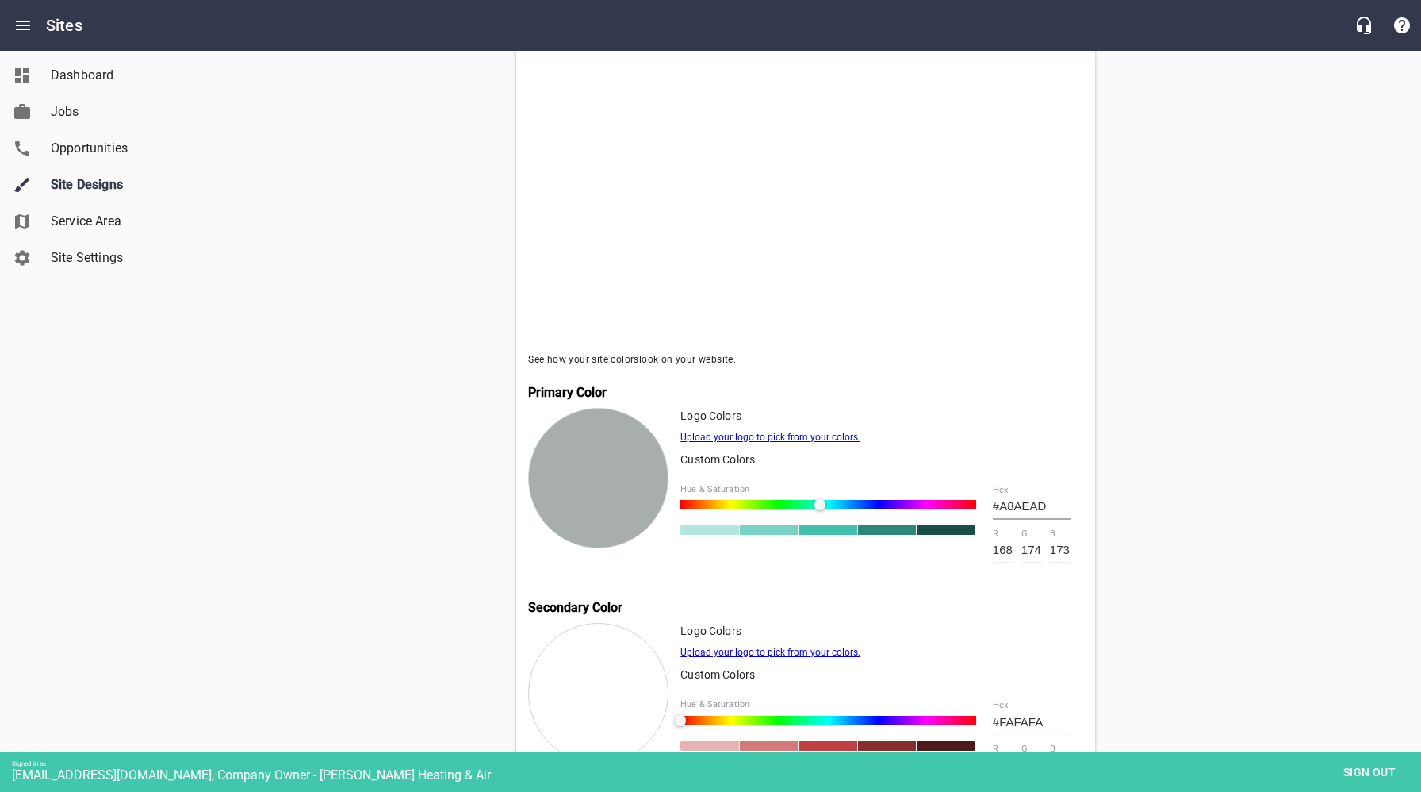
paste input "37353e"
type input "#37353e"
type input "55"
type input "53"
type input "62"
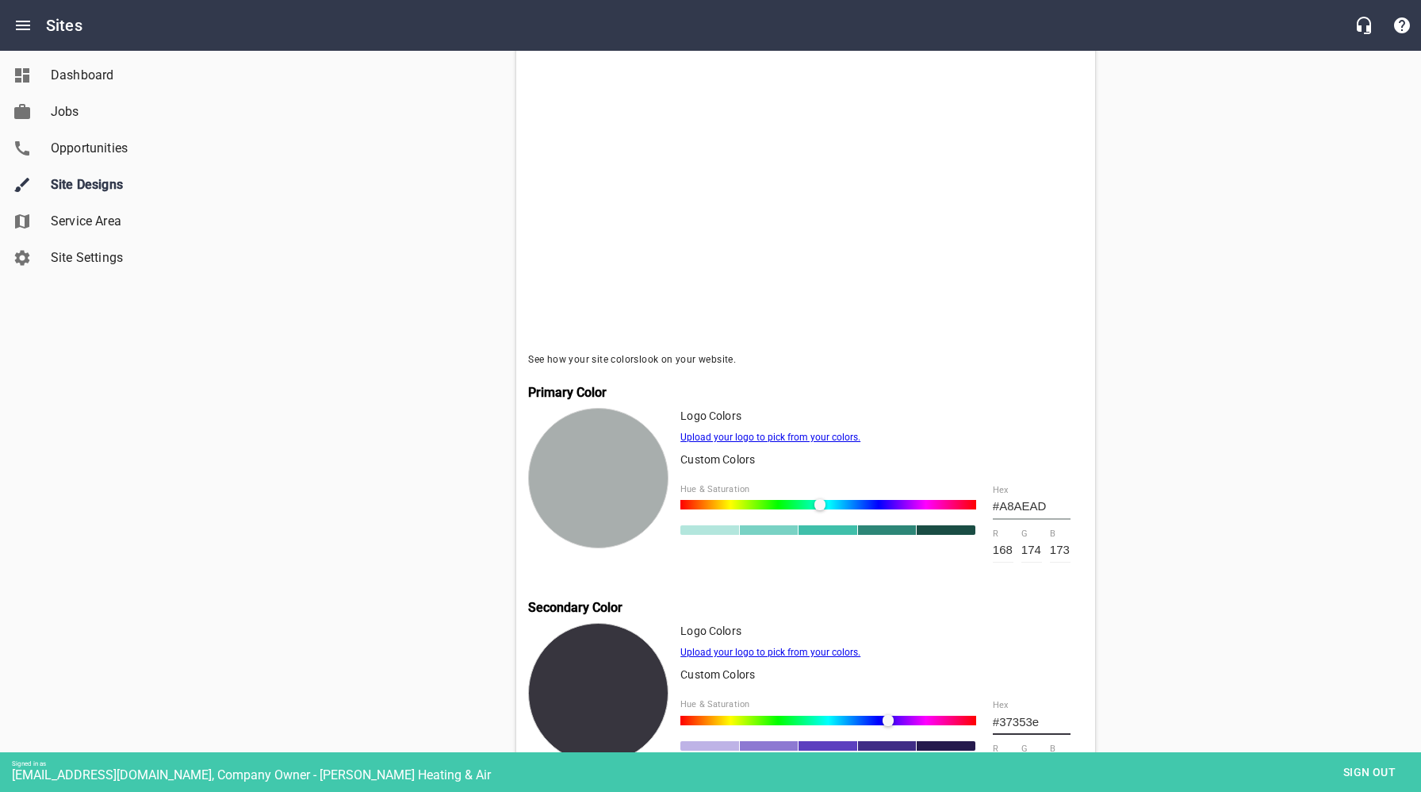
type input "#37353E"
click at [1255, 552] on div "Clean Air - HVAC Setup Company Colors Pick your Primary & Secondary Colors See …" at bounding box center [806, 362] width 964 height 1018
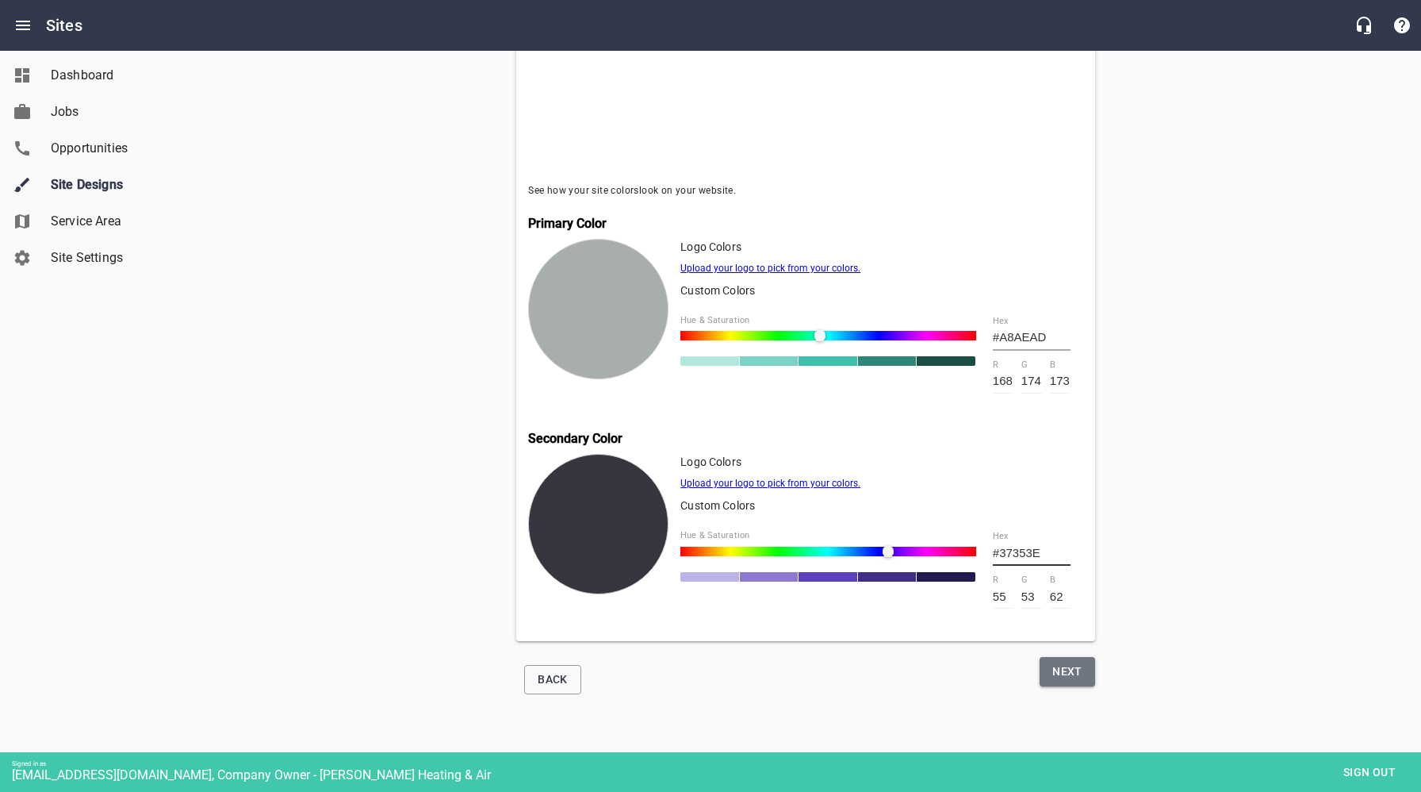
click at [1078, 670] on span "Next" at bounding box center [1068, 671] width 30 height 20
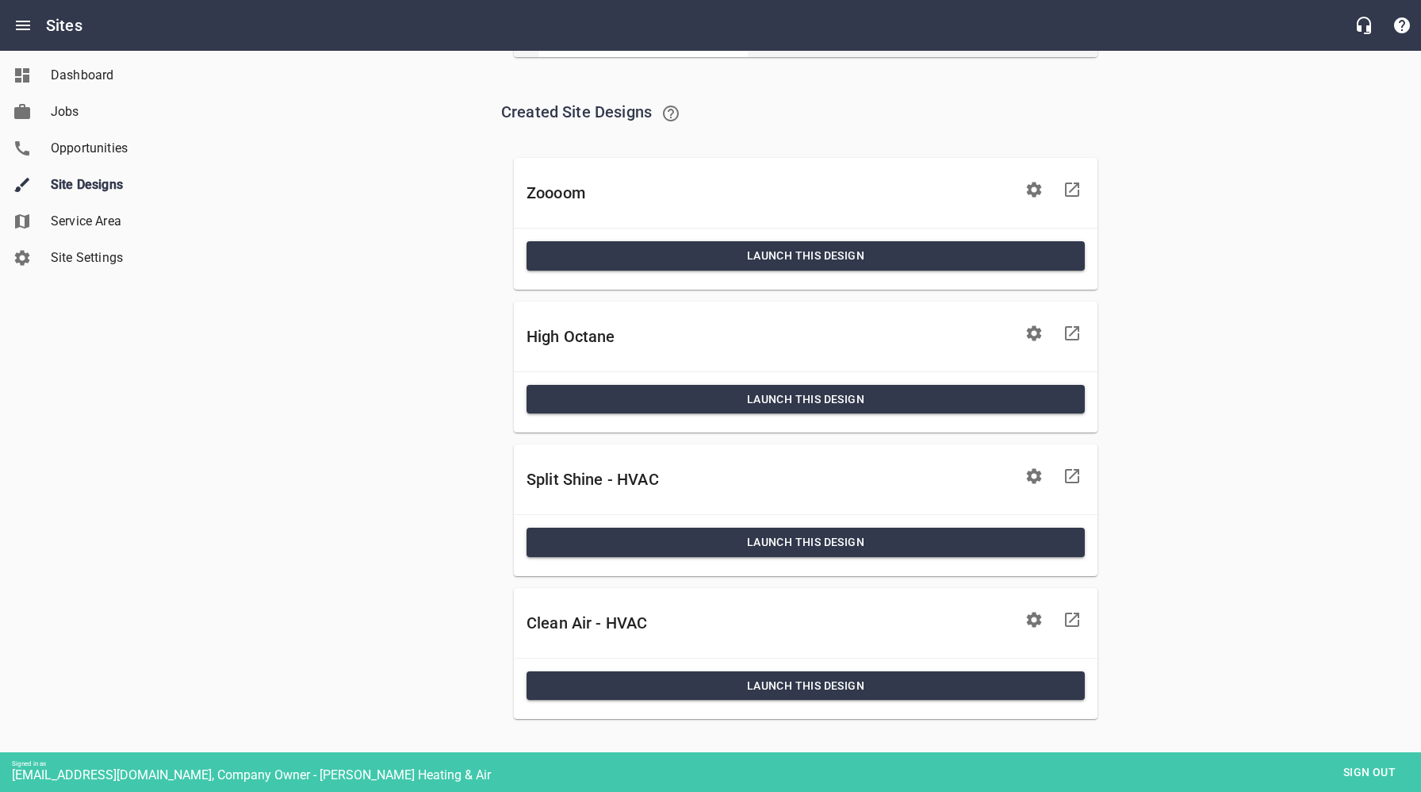
click at [1072, 619] on icon at bounding box center [1072, 619] width 14 height 14
click at [1373, 777] on span "Sign out" at bounding box center [1369, 772] width 67 height 20
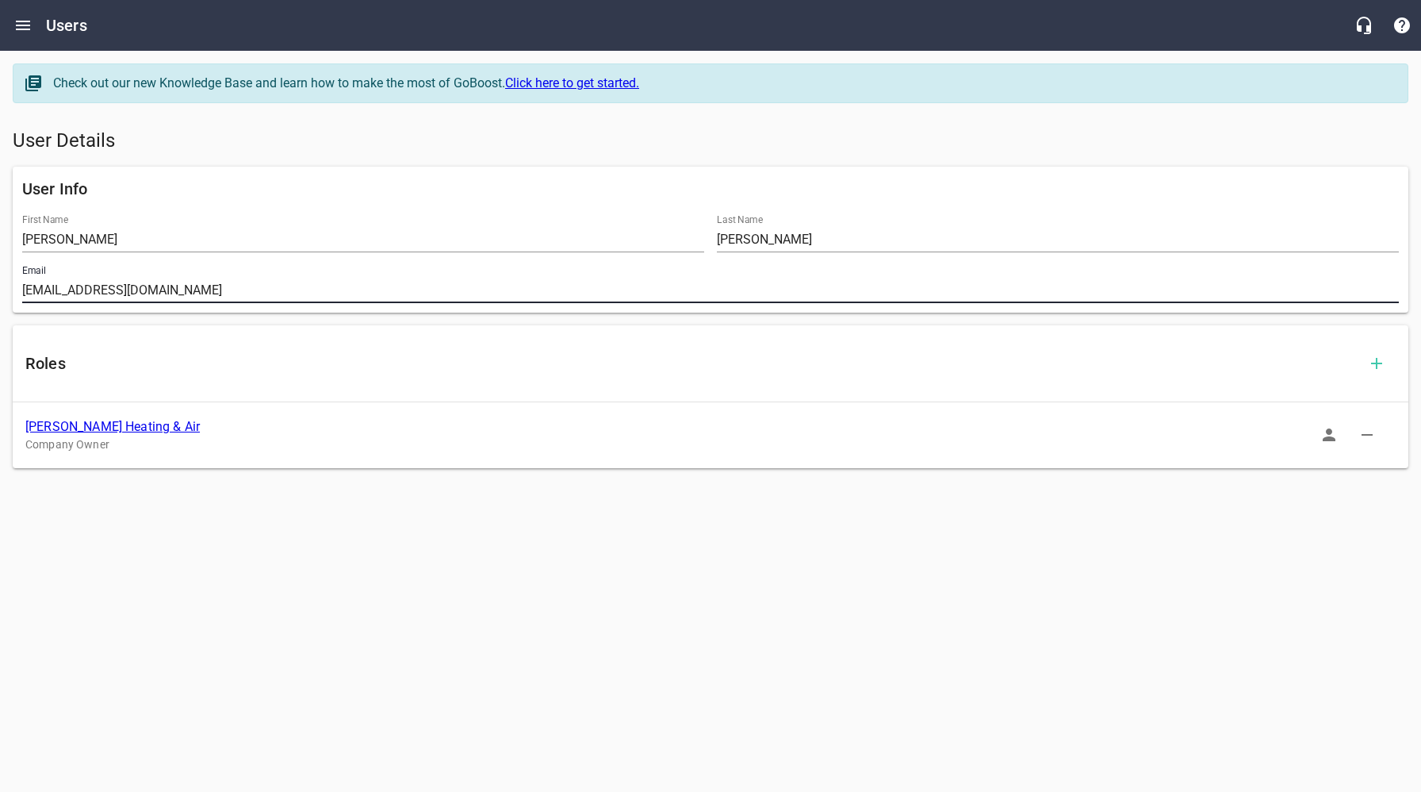
drag, startPoint x: 222, startPoint y: 291, endPoint x: 17, endPoint y: 285, distance: 205.5
click at [17, 285] on div "Email [EMAIL_ADDRESS][DOMAIN_NAME]" at bounding box center [711, 284] width 1390 height 51
click at [121, 428] on link "[PERSON_NAME] Heating & Air" at bounding box center [112, 426] width 174 height 15
